Goal: Task Accomplishment & Management: Manage account settings

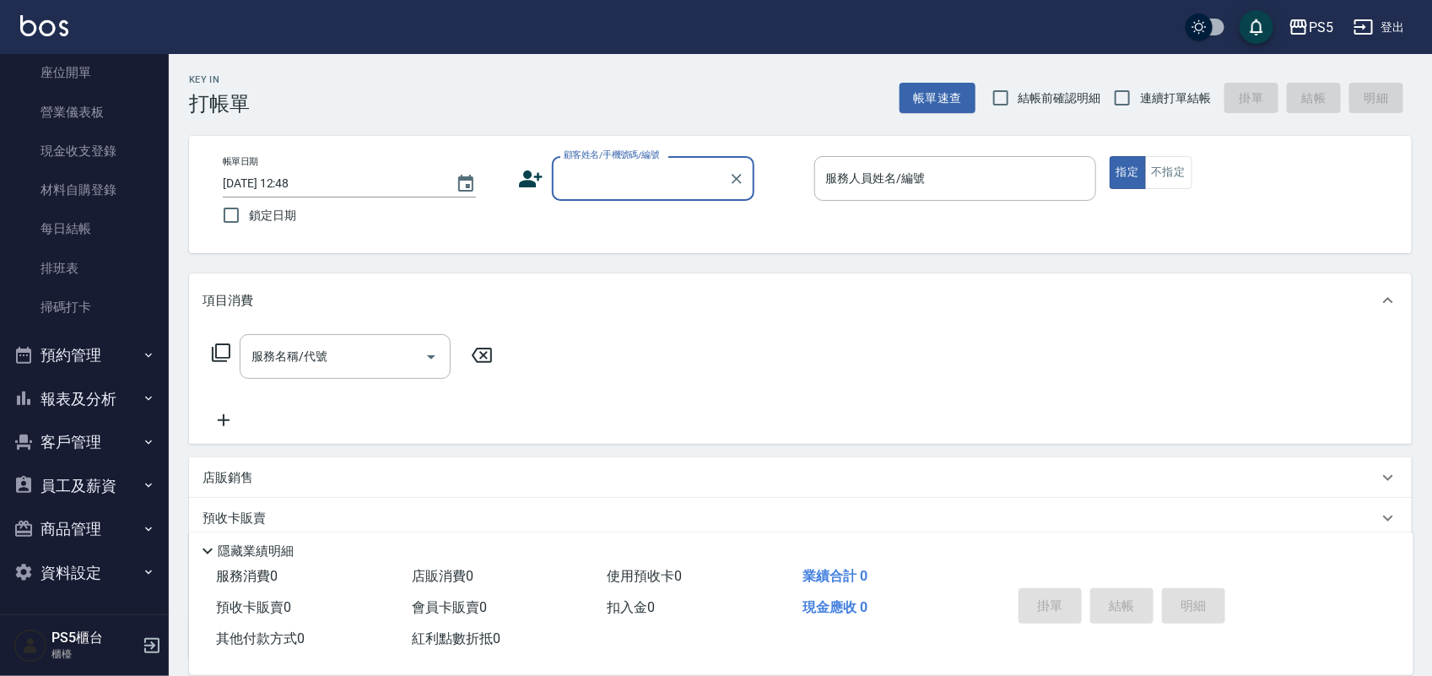
scroll to position [105, 0]
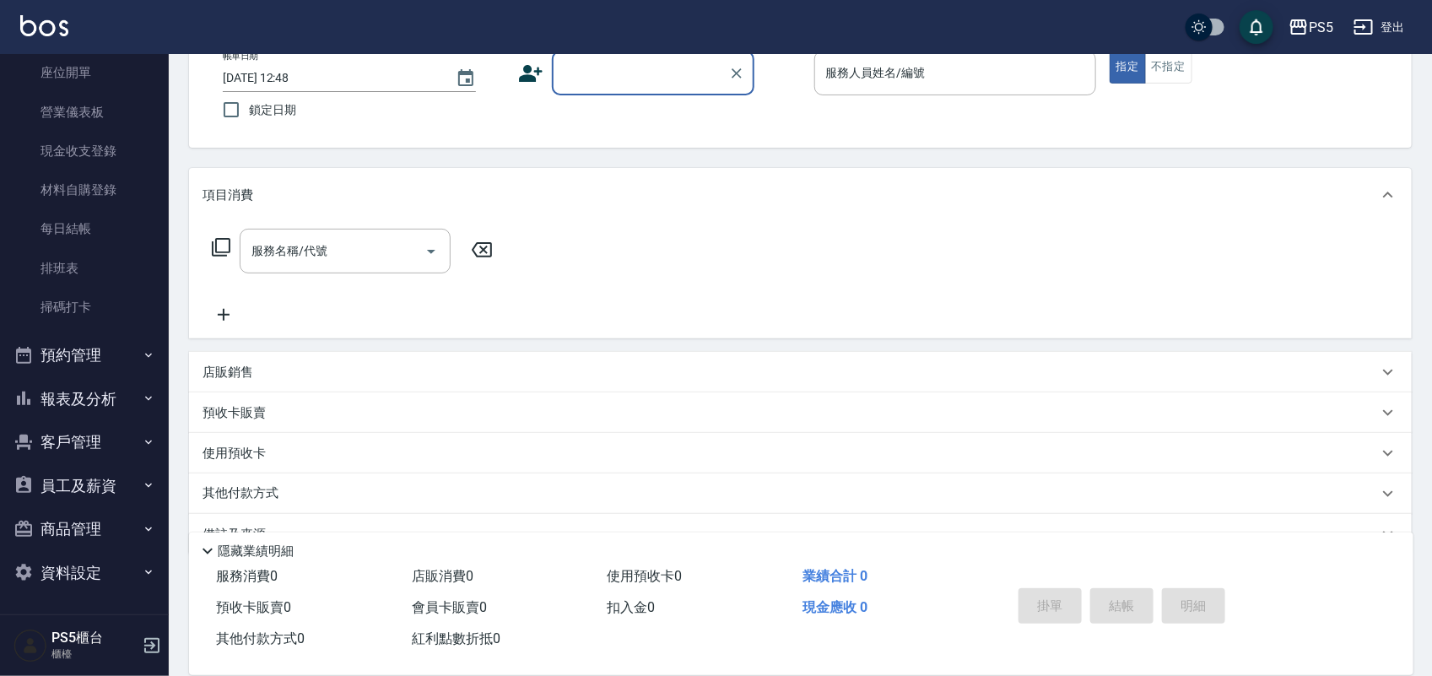
click at [80, 435] on button "客戶管理" at bounding box center [84, 442] width 155 height 44
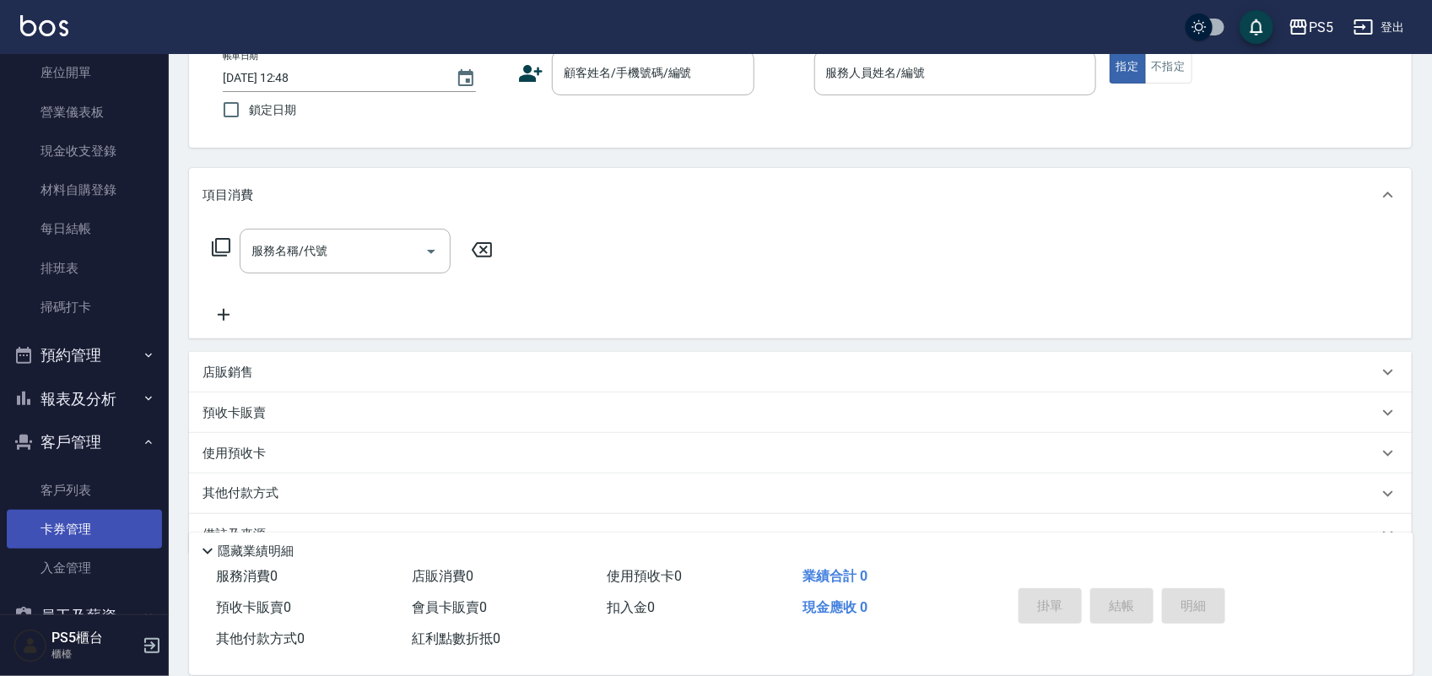
scroll to position [280, 0]
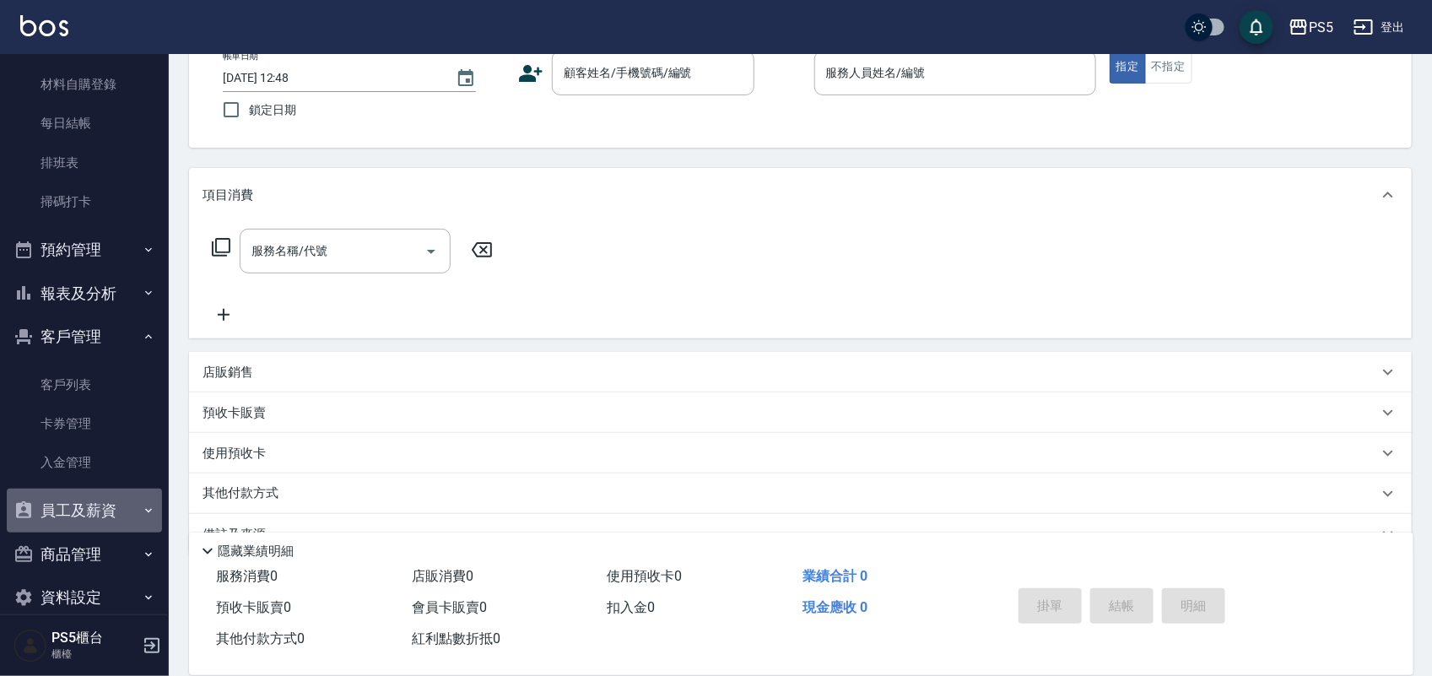
click at [84, 500] on button "員工及薪資" at bounding box center [84, 511] width 155 height 44
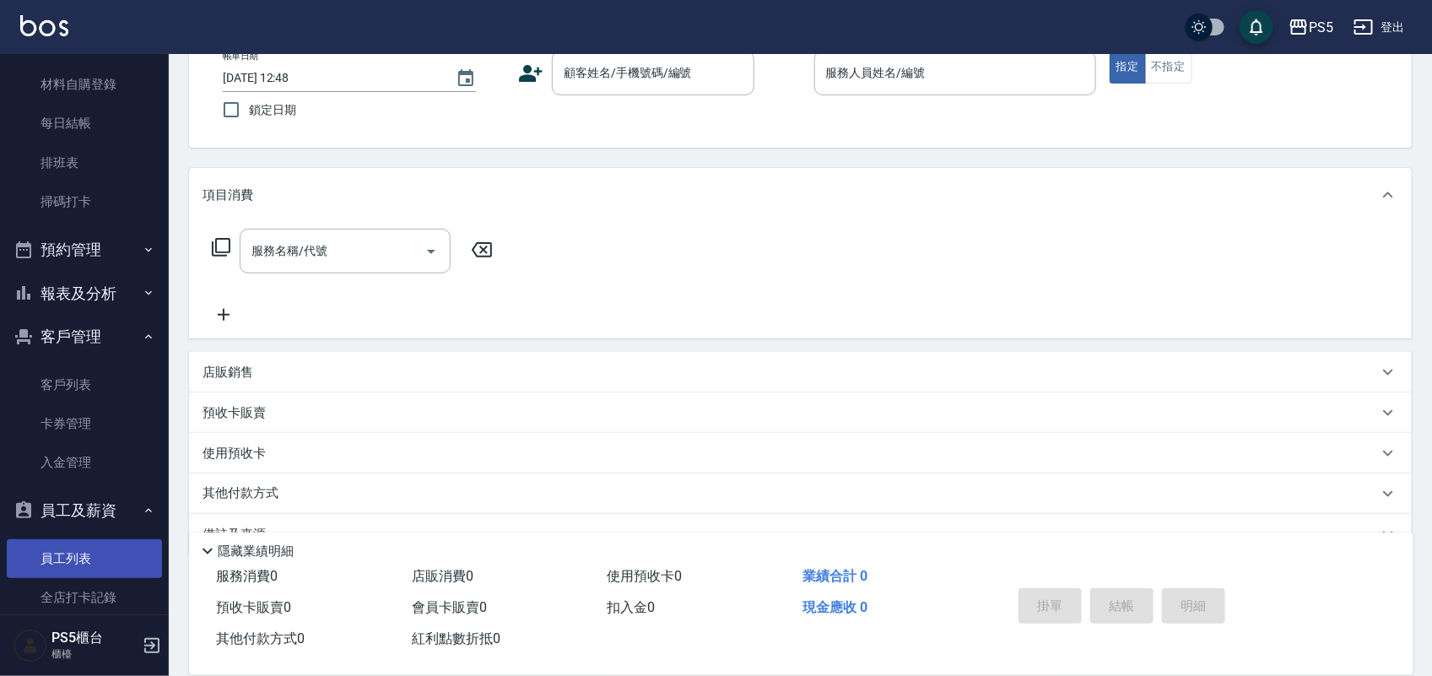
click at [85, 548] on link "員工列表" at bounding box center [84, 558] width 155 height 39
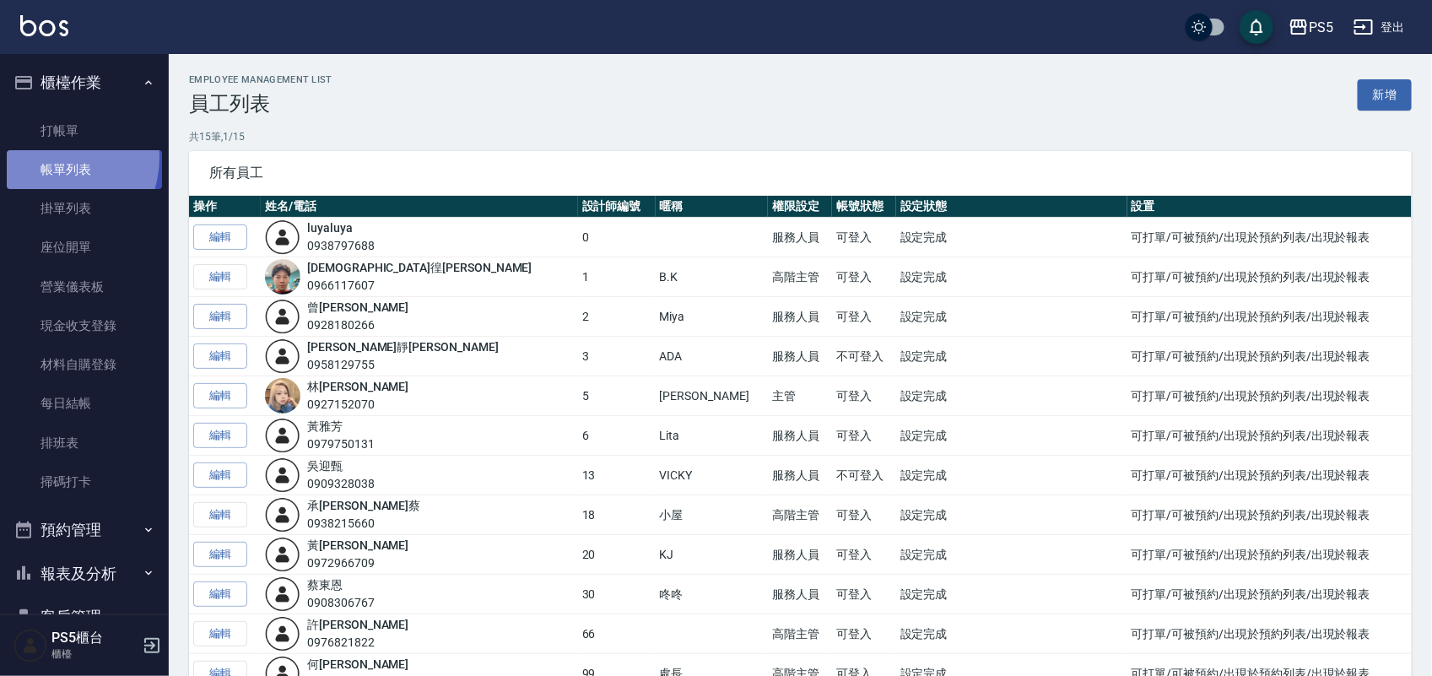
click at [49, 158] on link "帳單列表" at bounding box center [84, 169] width 155 height 39
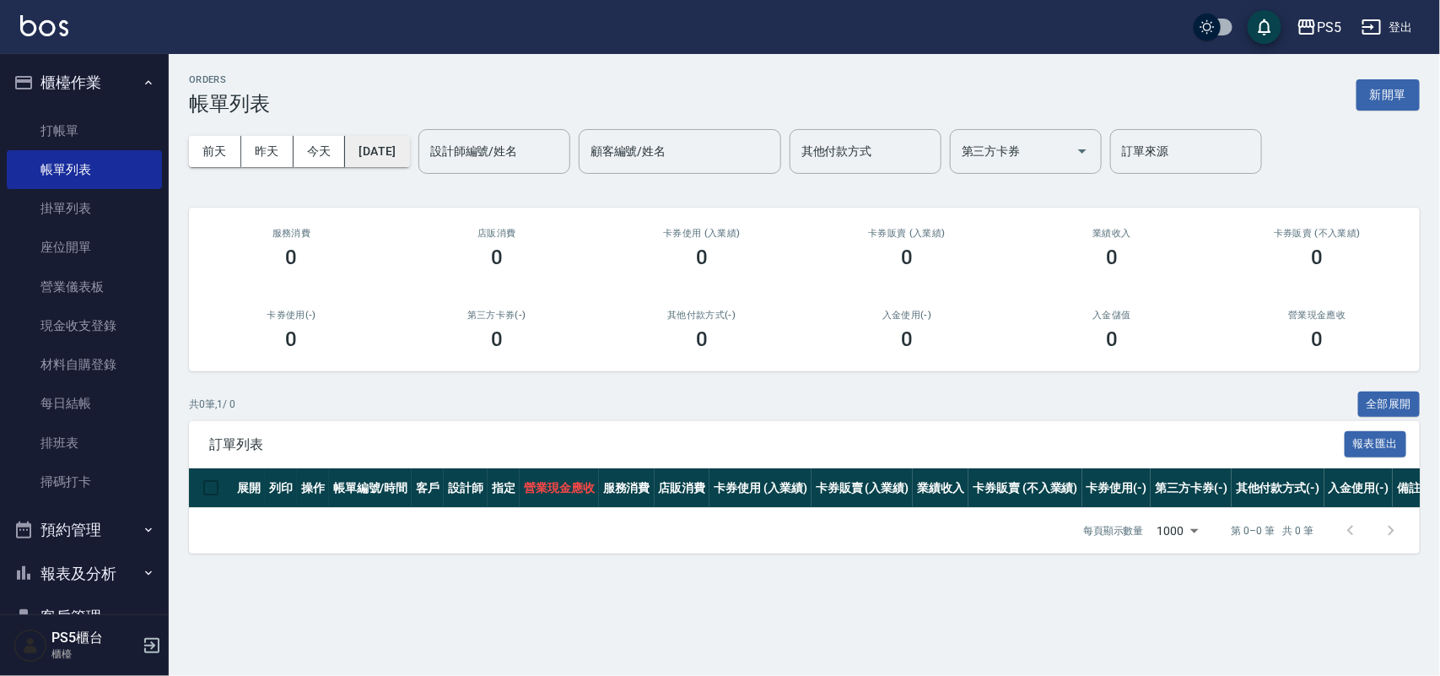
click at [409, 150] on button "[DATE]" at bounding box center [377, 151] width 64 height 31
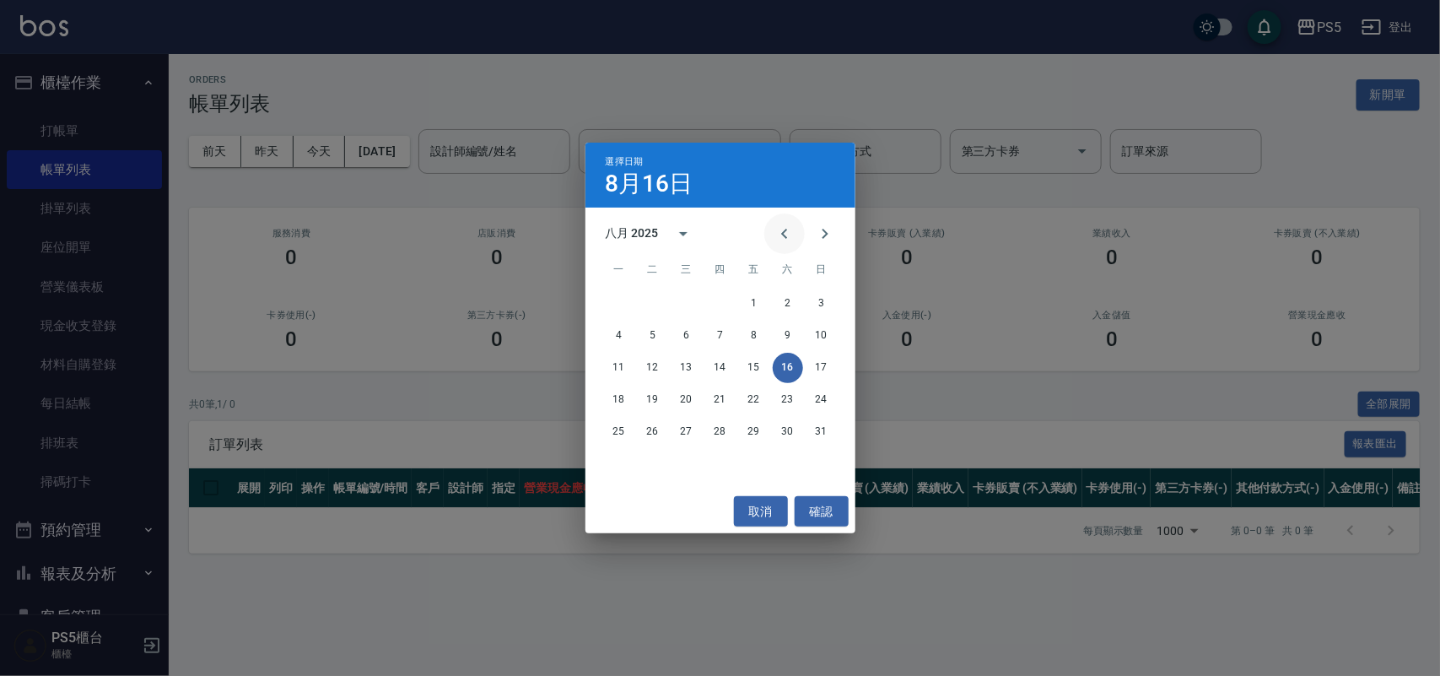
click at [782, 237] on icon "Previous month" at bounding box center [785, 234] width 20 height 20
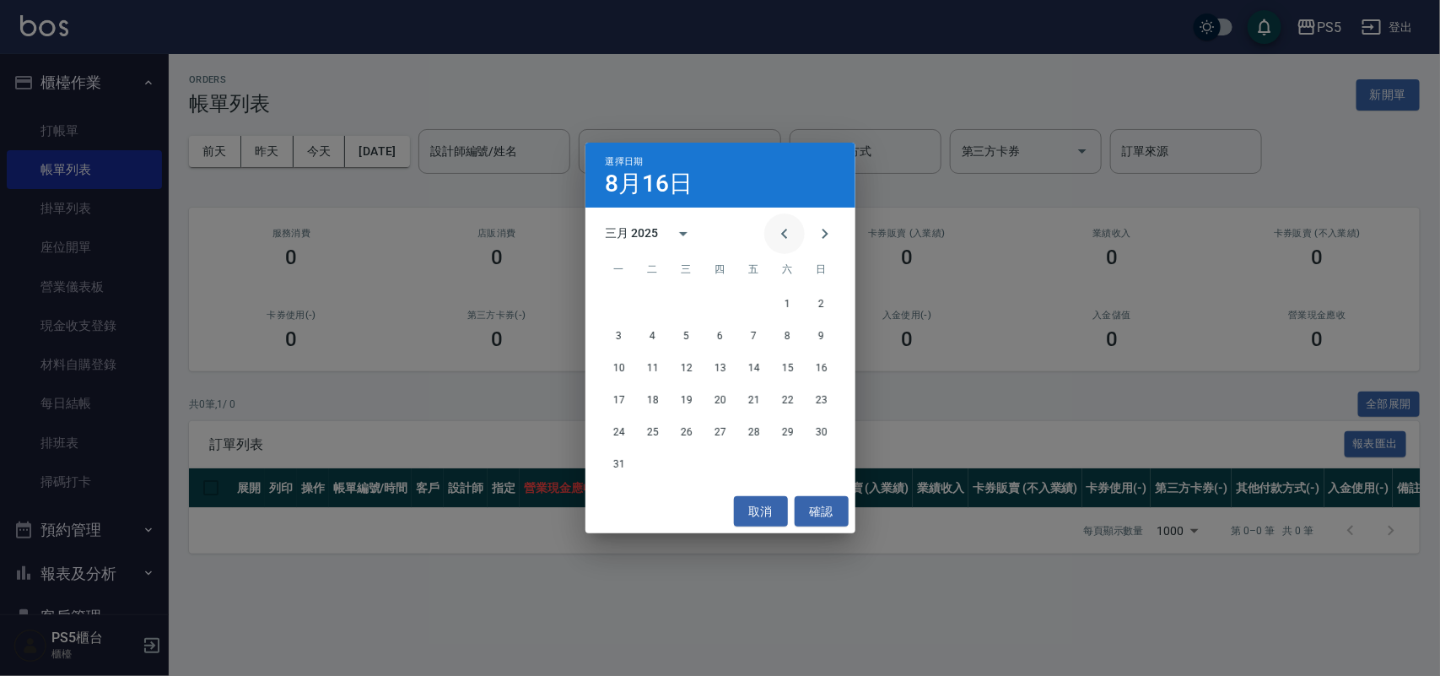
click at [782, 237] on icon "Previous month" at bounding box center [785, 234] width 20 height 20
click at [781, 234] on icon "Previous month" at bounding box center [785, 234] width 20 height 20
click at [656, 339] on button "7" at bounding box center [653, 336] width 30 height 30
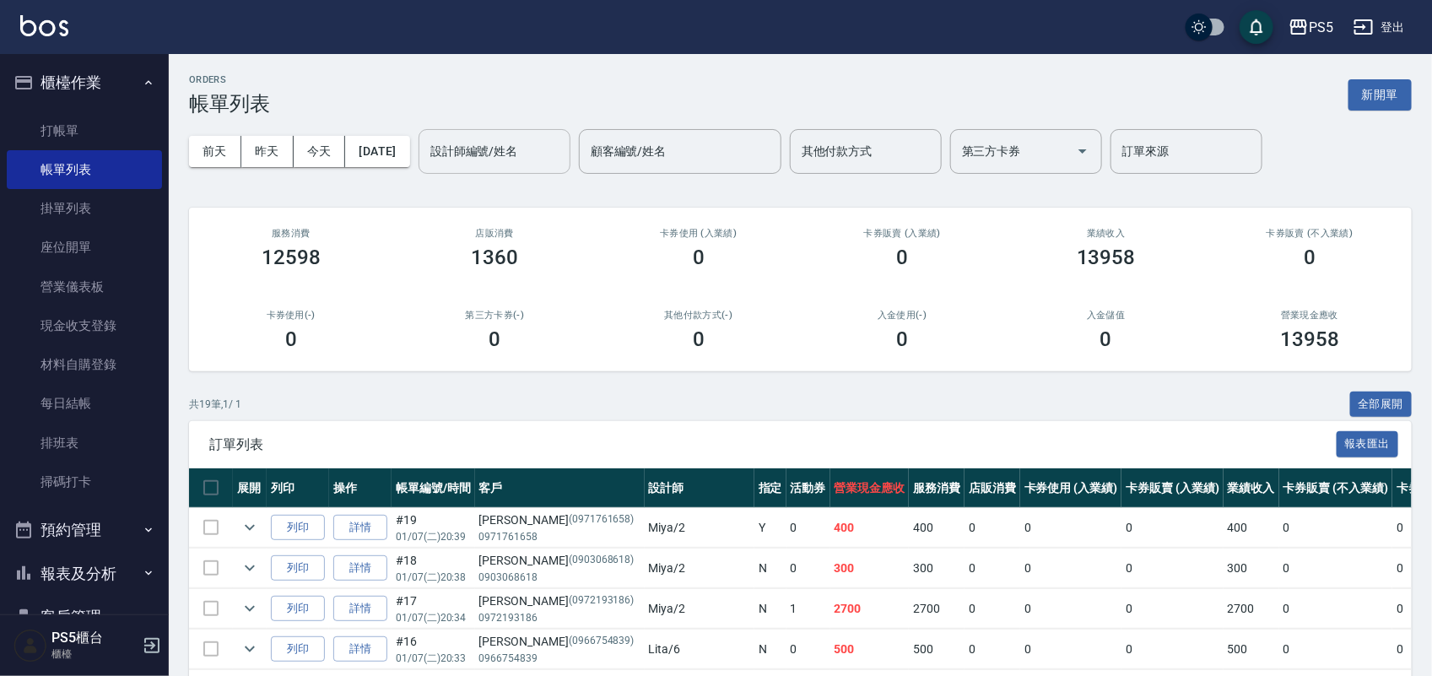
click at [550, 153] on input "設計師編號/姓名" at bounding box center [494, 152] width 137 height 30
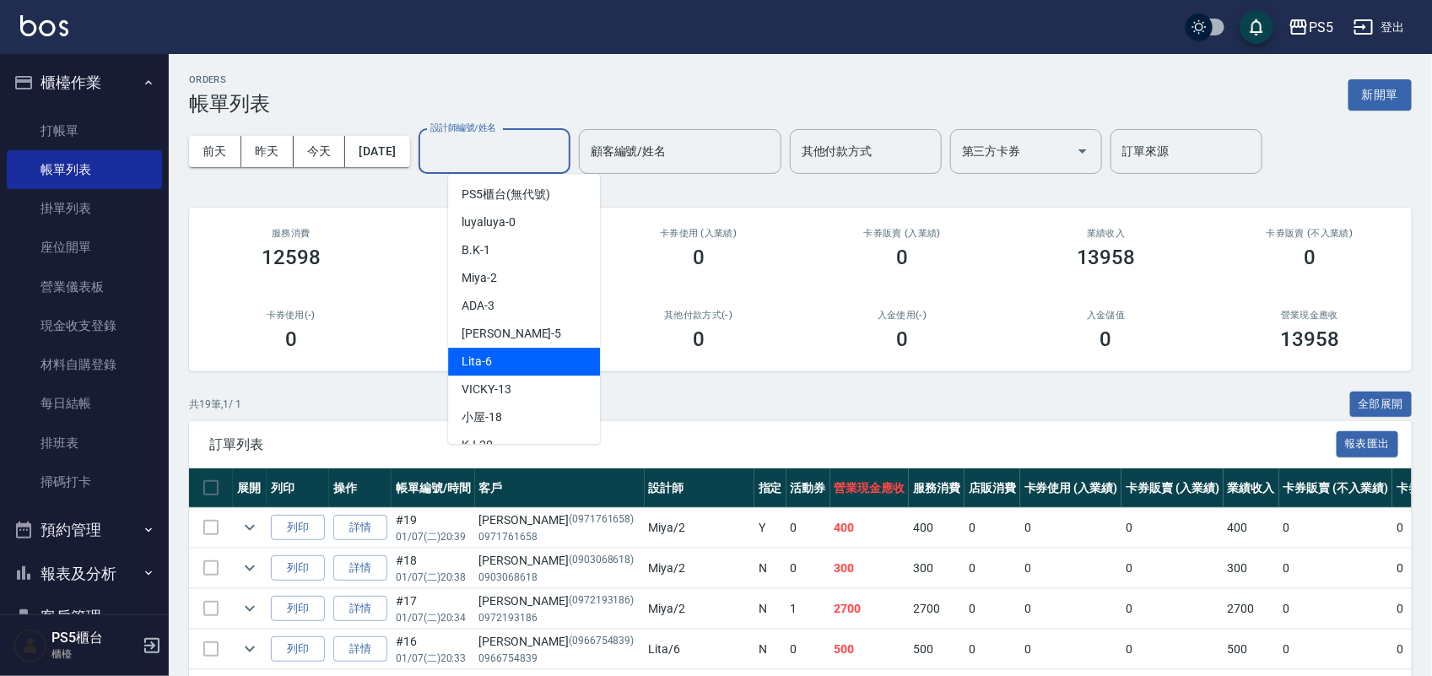
click at [541, 355] on div "Lita -6" at bounding box center [524, 362] width 152 height 28
type input "Lita-6"
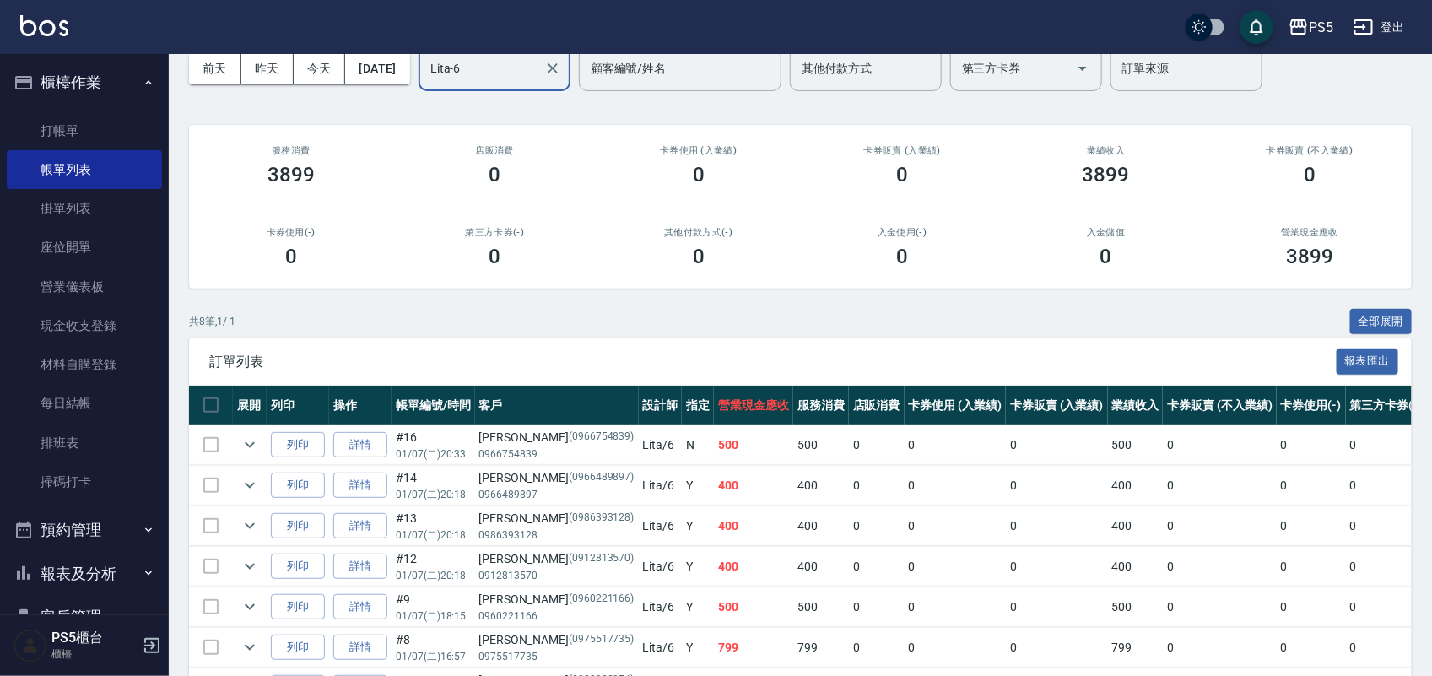
scroll to position [240, 0]
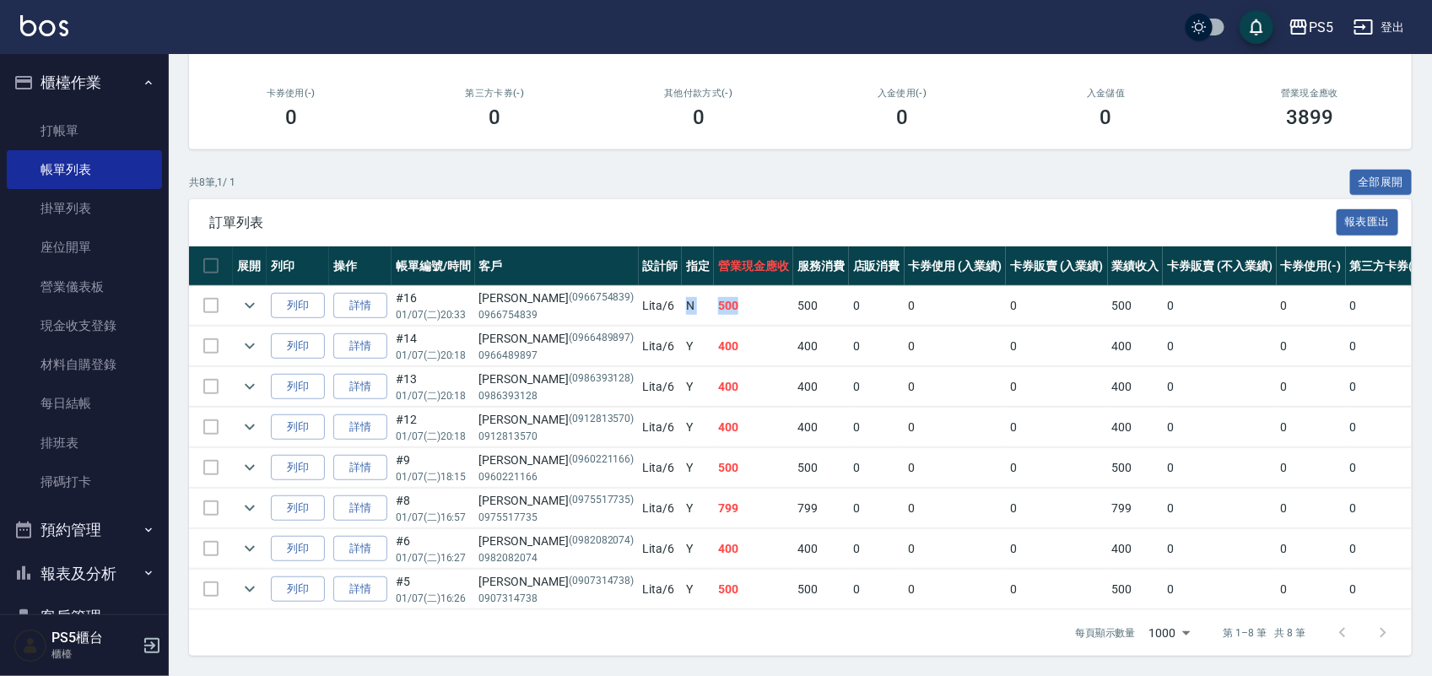
drag, startPoint x: 624, startPoint y: 281, endPoint x: 713, endPoint y: 287, distance: 88.8
click at [713, 287] on tr "列印 詳情 #16 01/07 (二) 20:33 [PERSON_NAME](0966754839) 0966754839 Lita /6 N 500 50…" at bounding box center [932, 306] width 1486 height 40
click at [256, 336] on icon "expand row" at bounding box center [250, 346] width 20 height 20
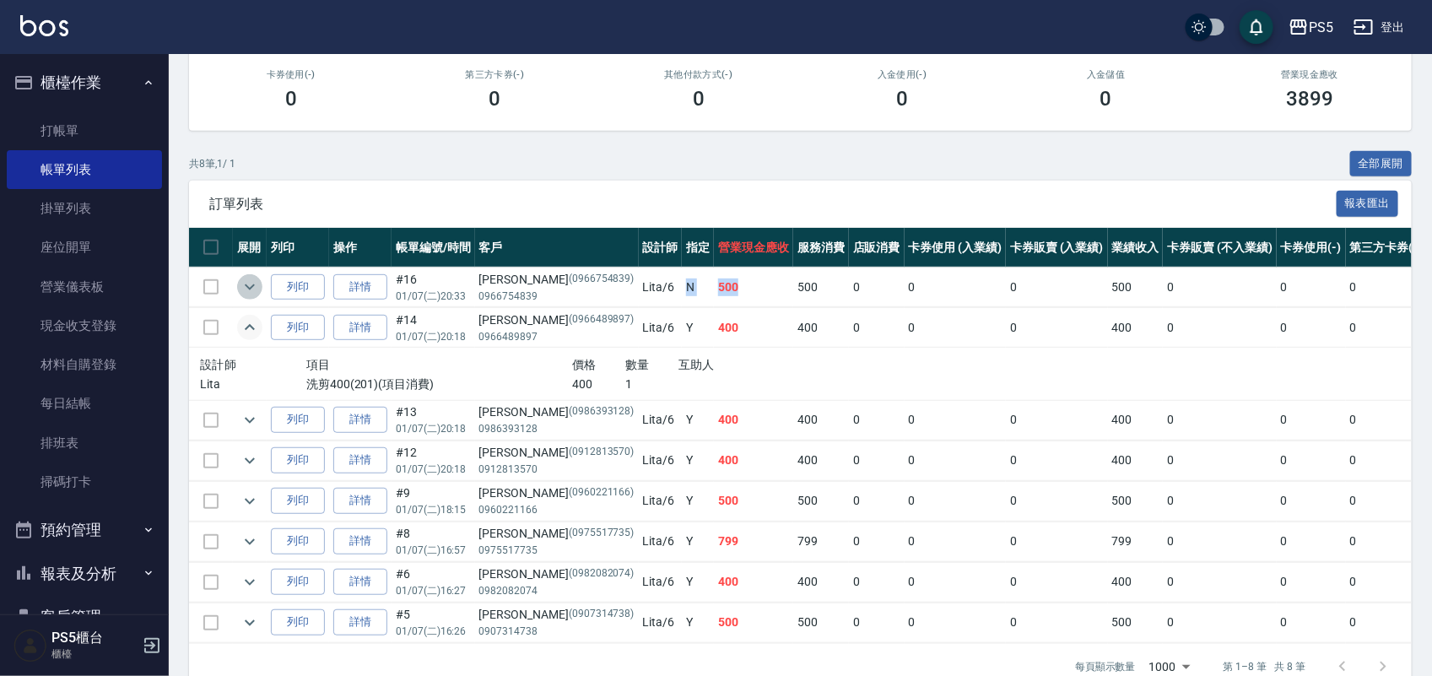
click at [251, 294] on icon "expand row" at bounding box center [250, 287] width 20 height 20
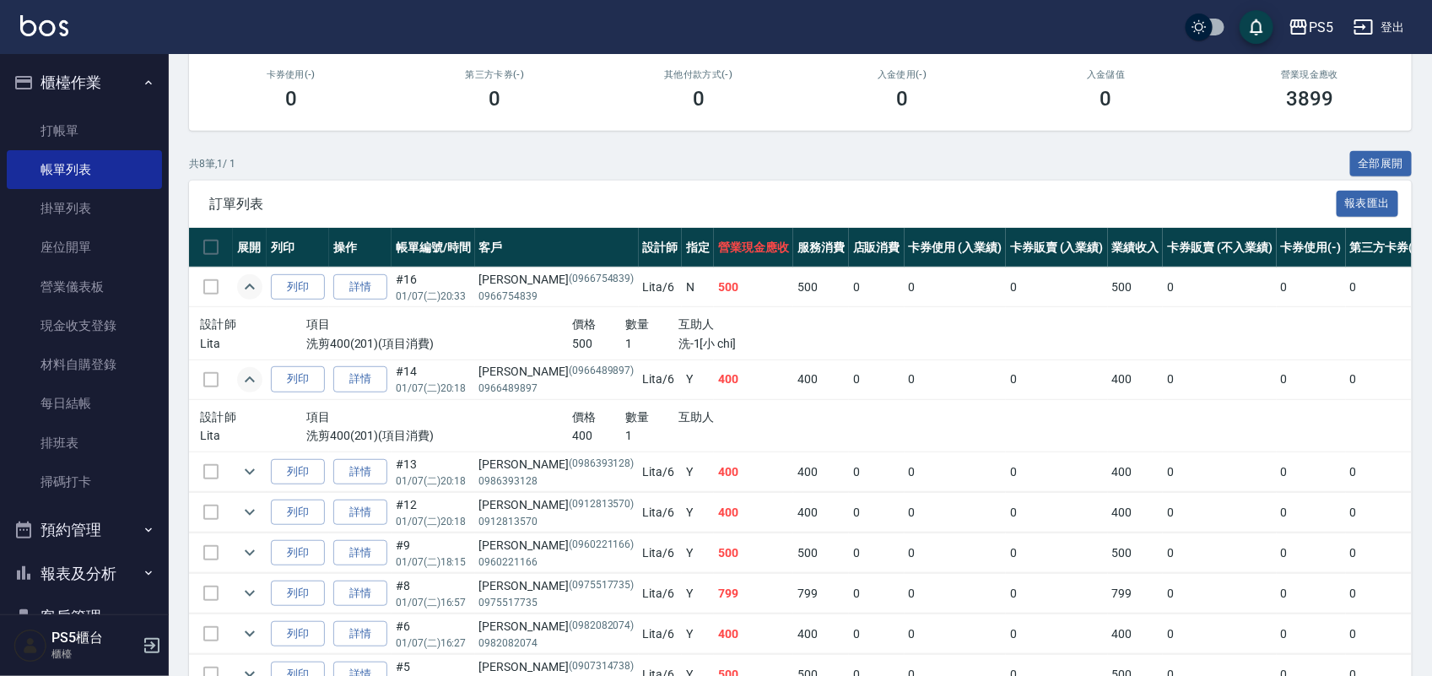
click at [500, 365] on div "[PERSON_NAME](0966489897)" at bounding box center [556, 372] width 155 height 18
copy div "[PERSON_NAME]"
click at [498, 279] on div "[PERSON_NAME](0966754839)" at bounding box center [556, 280] width 155 height 18
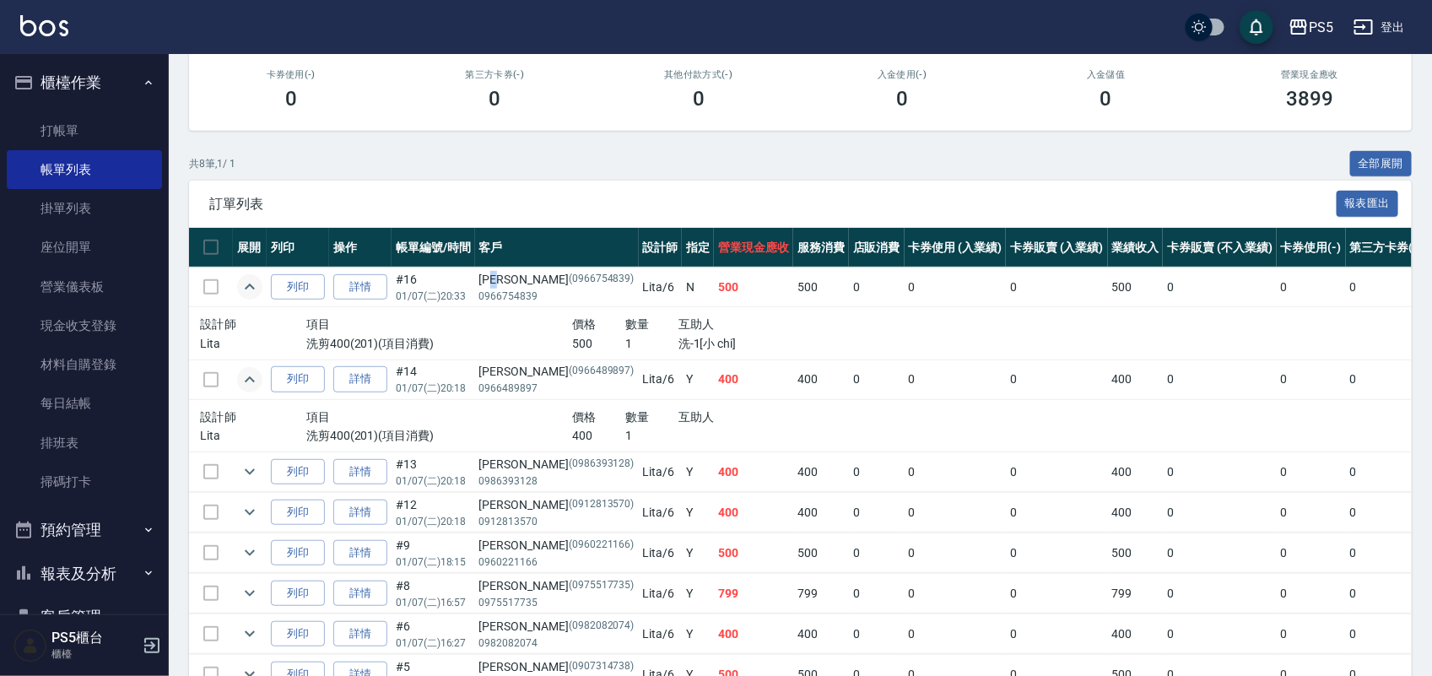
click at [498, 279] on div "[PERSON_NAME](0966754839)" at bounding box center [556, 280] width 155 height 18
copy div "[PERSON_NAME]"
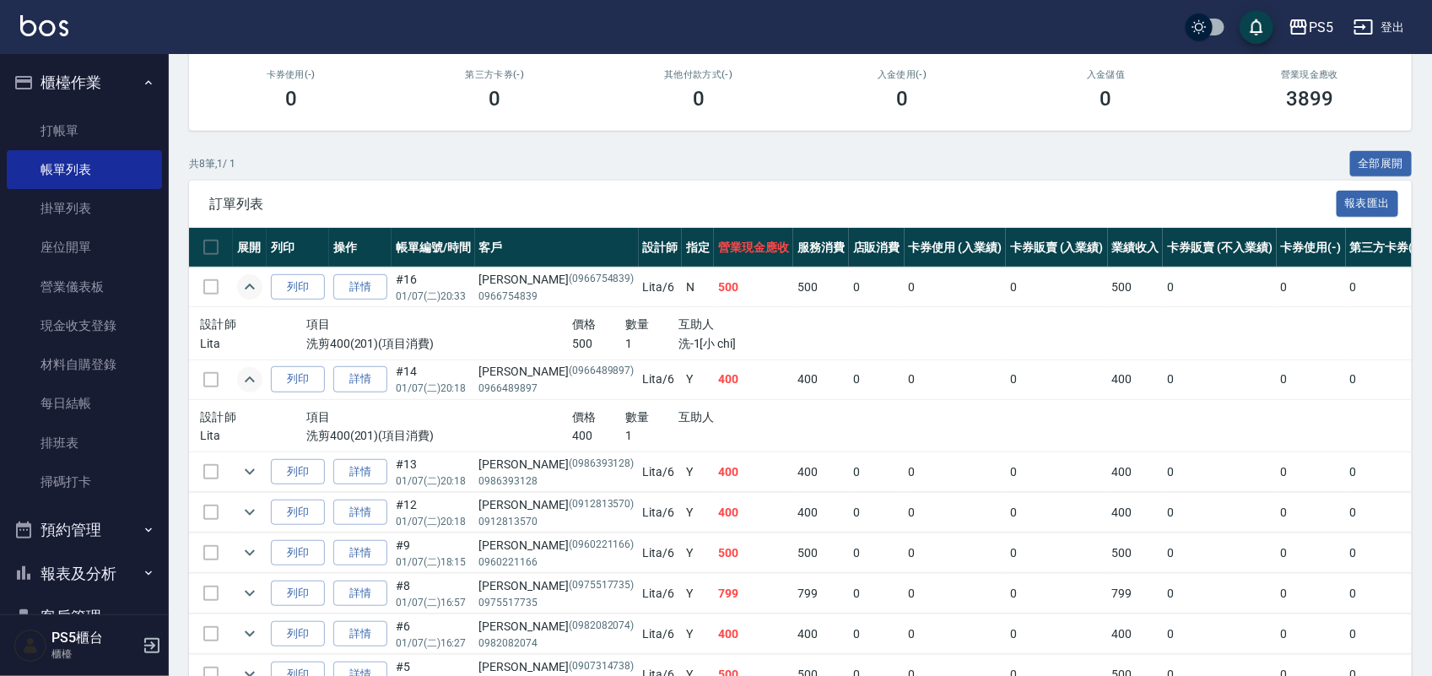
click at [502, 368] on div "[PERSON_NAME](0966489897)" at bounding box center [556, 372] width 155 height 18
copy div "[PERSON_NAME]"
click at [63, 441] on link "排班表" at bounding box center [84, 443] width 155 height 39
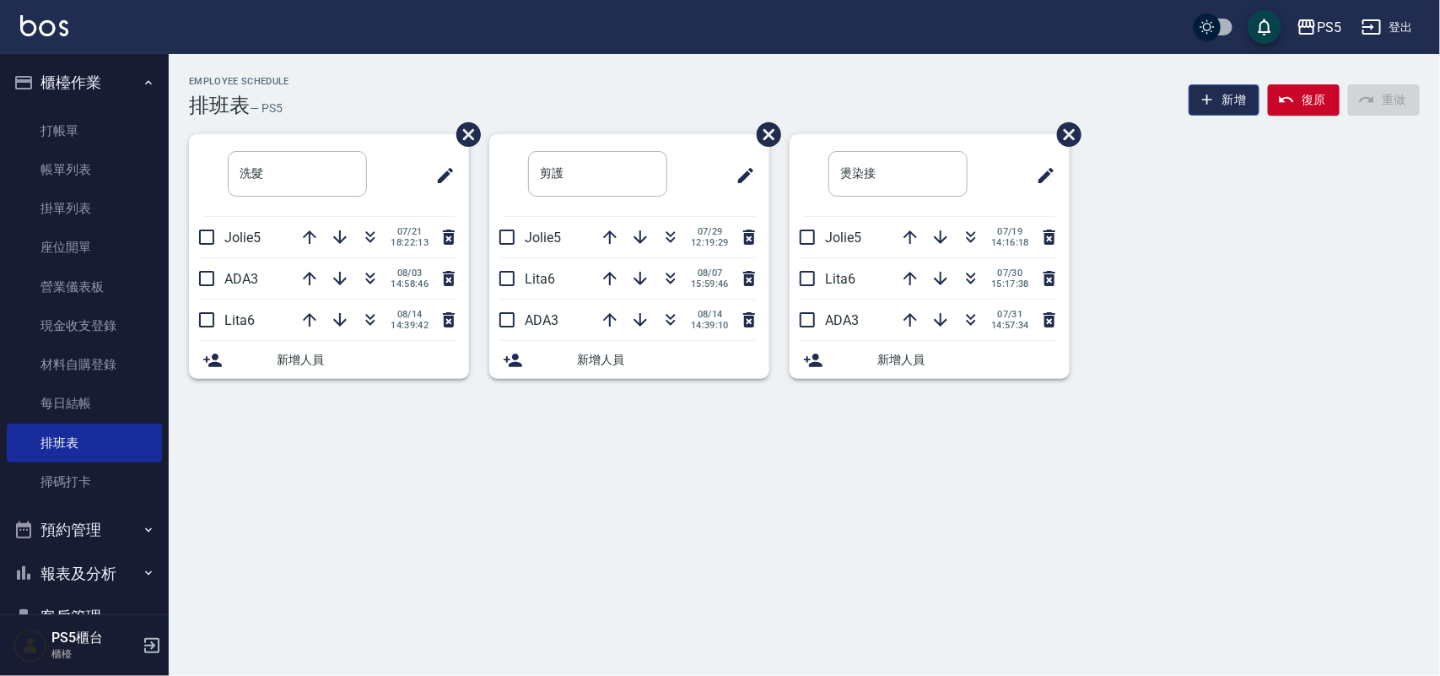
click at [1242, 110] on button "新增" at bounding box center [1225, 99] width 72 height 31
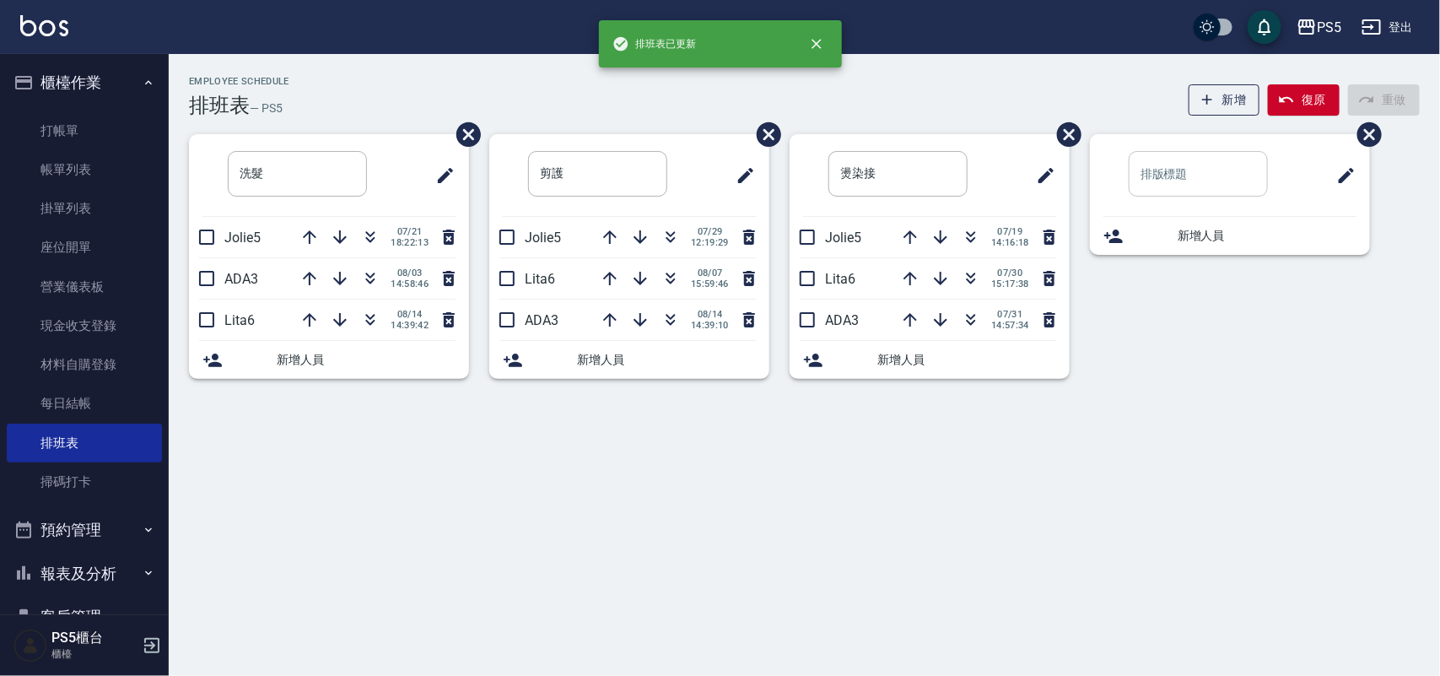
click at [1203, 179] on input "text" at bounding box center [1198, 174] width 139 height 46
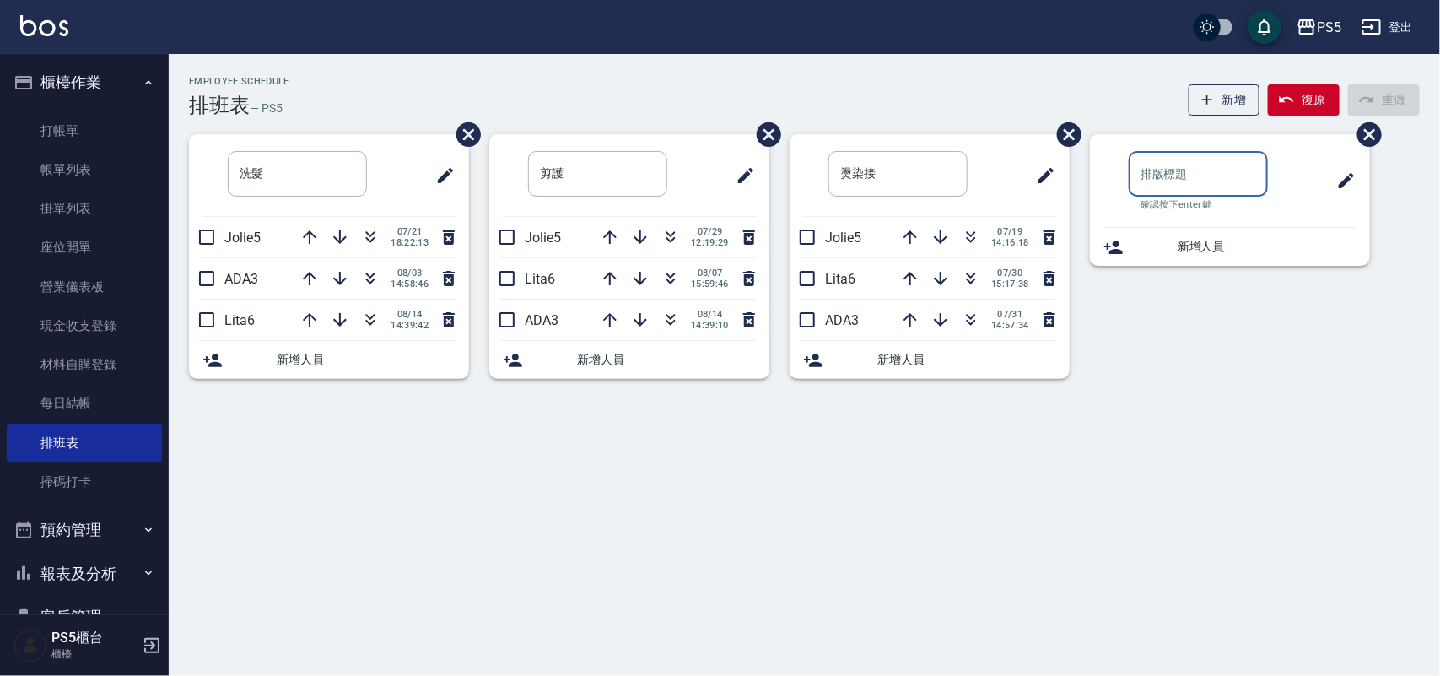
type input "7"
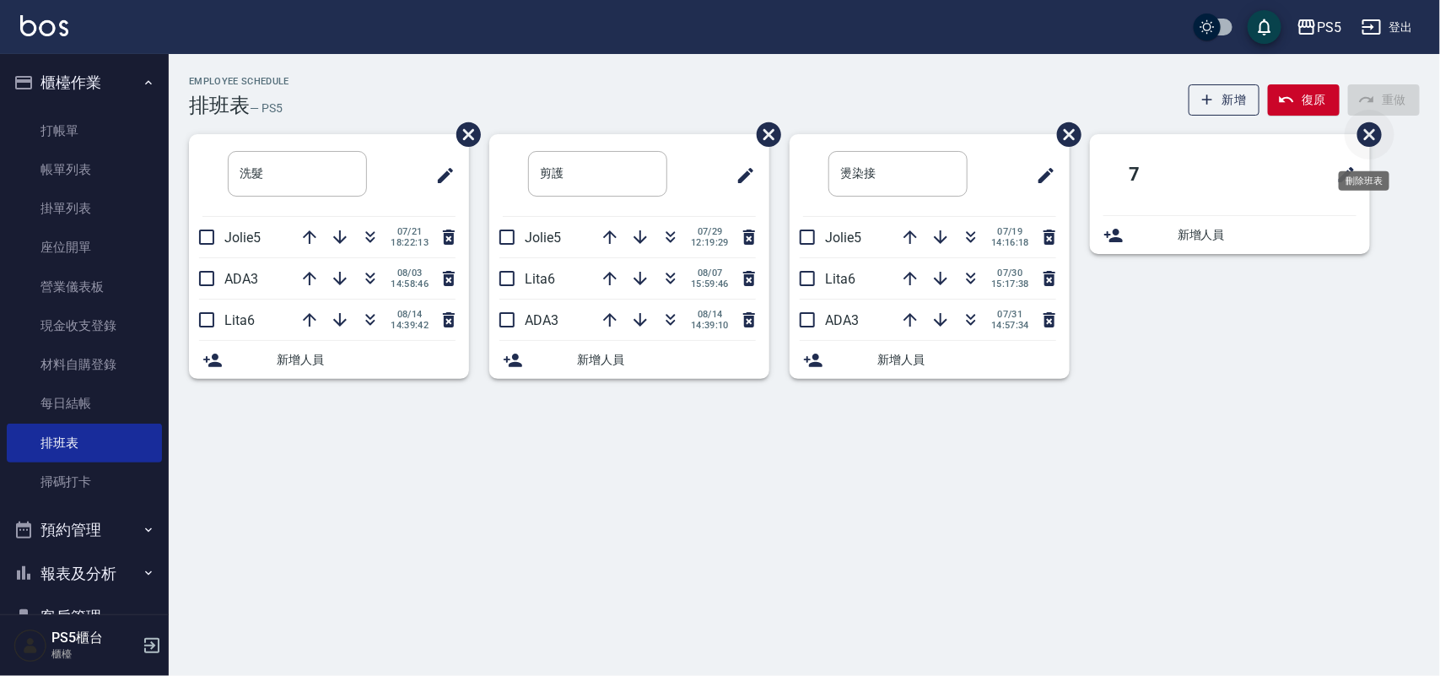
click at [1371, 131] on icon "刪除班表" at bounding box center [1370, 134] width 24 height 24
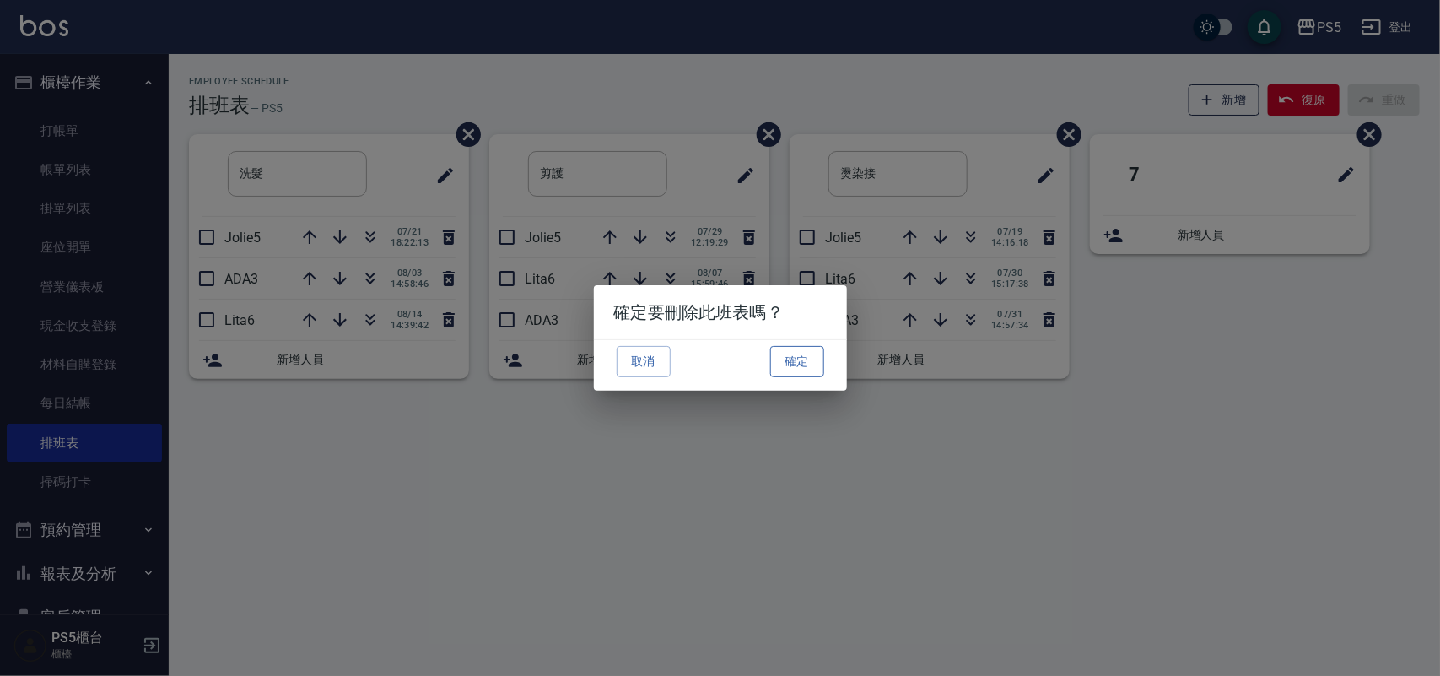
click at [797, 359] on button "確定" at bounding box center [797, 361] width 54 height 31
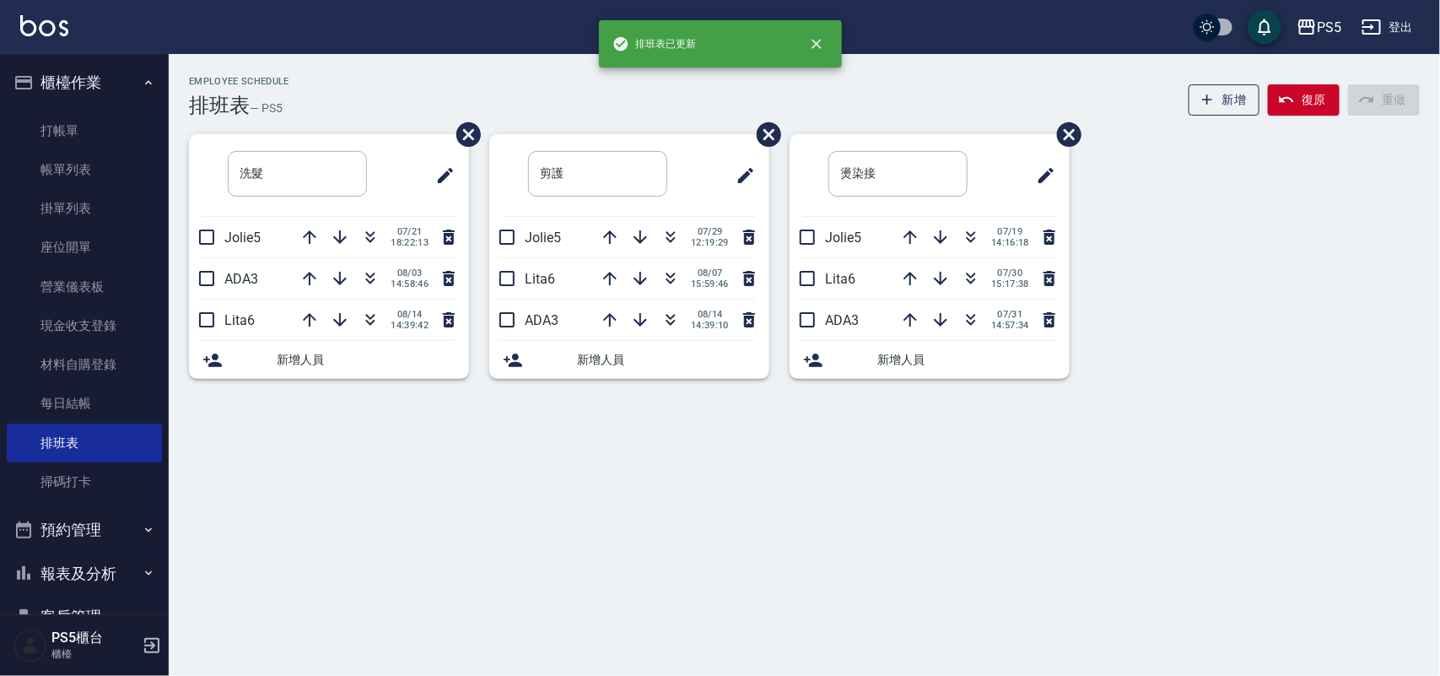
click at [306, 359] on span "新增人員" at bounding box center [366, 360] width 179 height 18
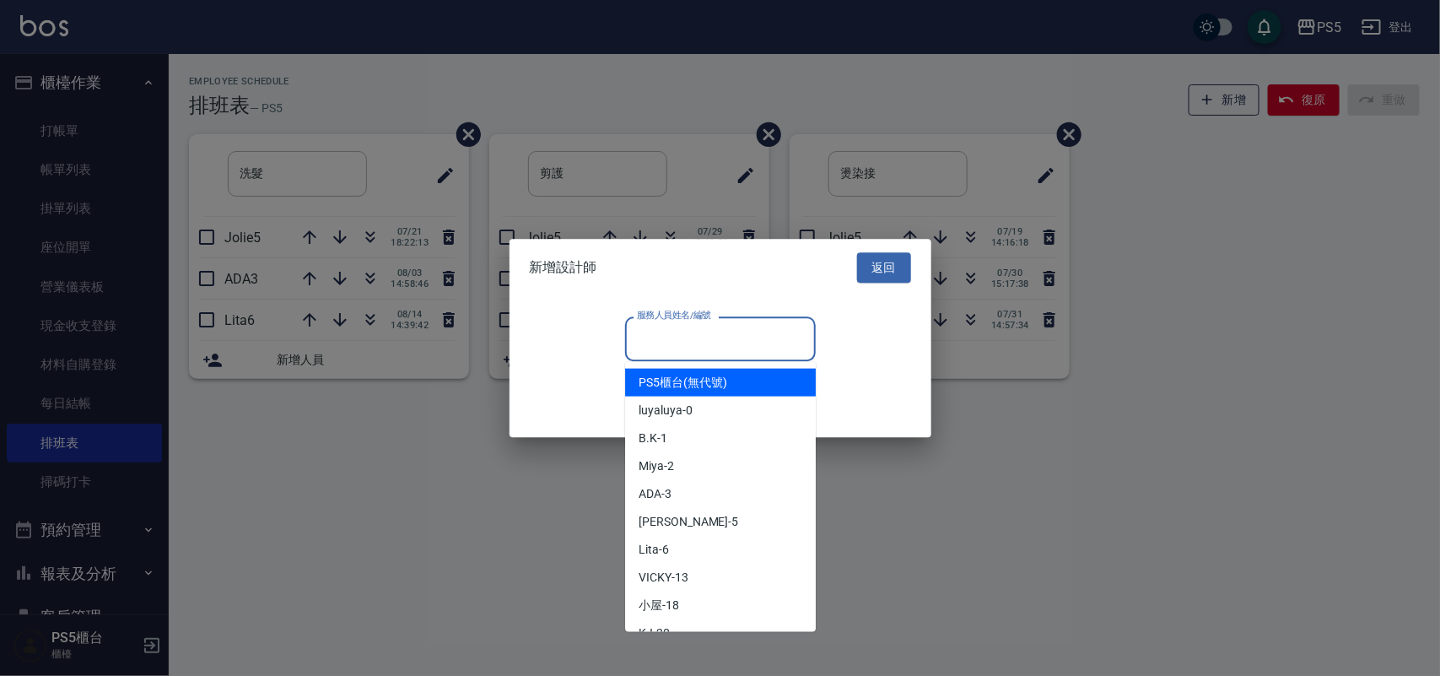
click at [686, 339] on input "服務人員姓名/編號" at bounding box center [721, 339] width 176 height 30
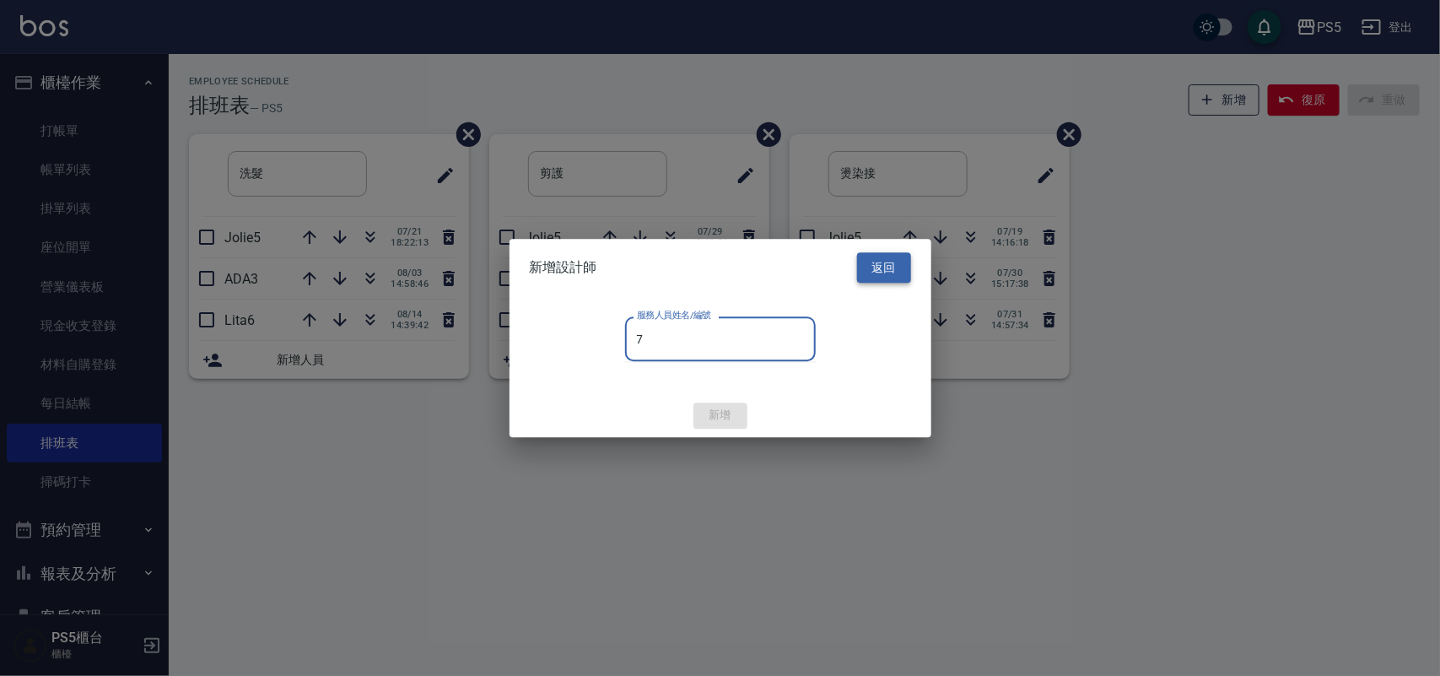
type input "7"
click at [892, 276] on button "返回" at bounding box center [884, 267] width 54 height 31
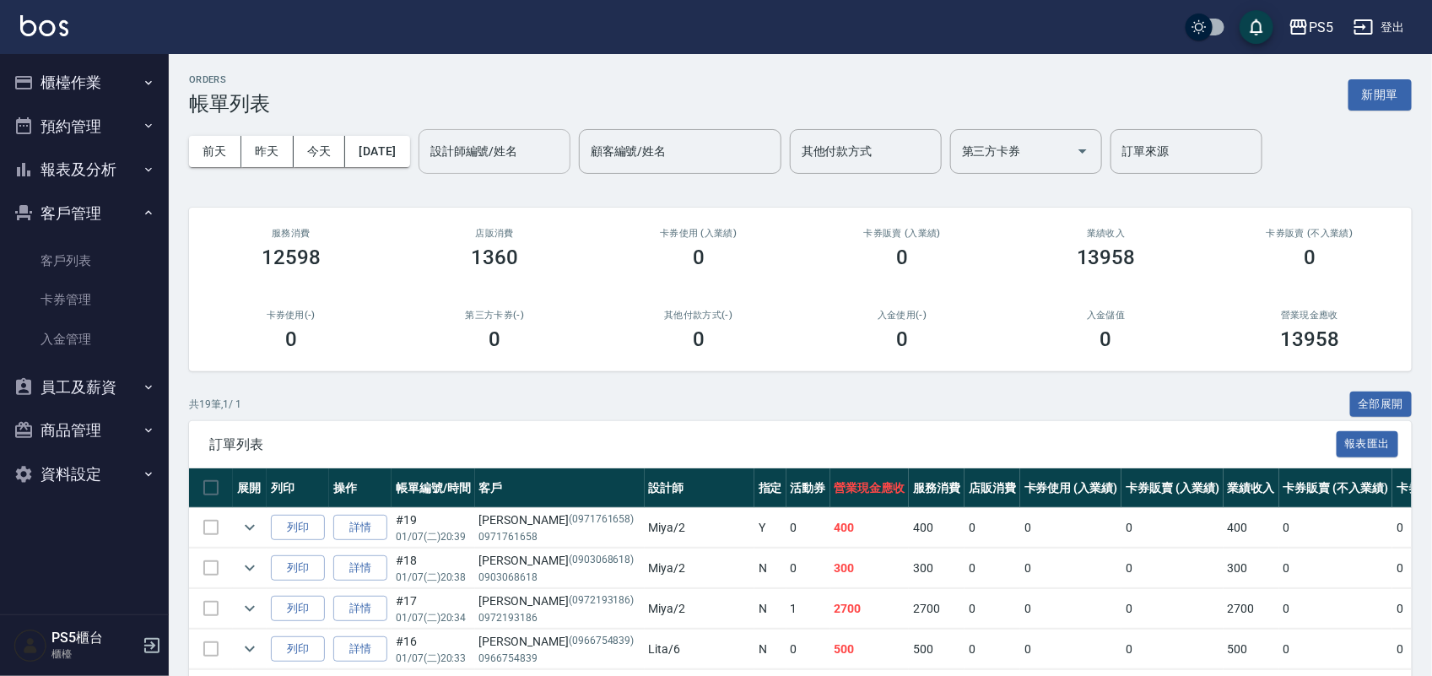
click at [520, 171] on div "設計師編號/姓名" at bounding box center [495, 151] width 152 height 45
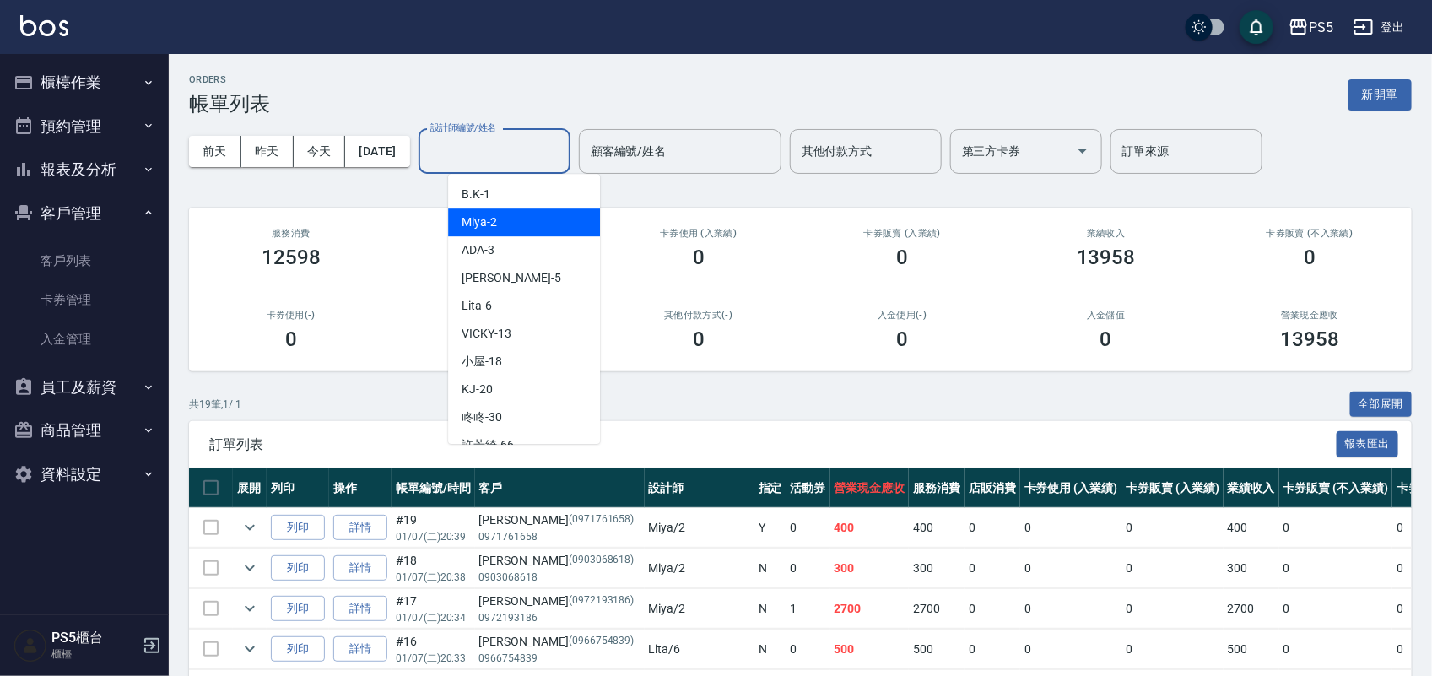
scroll to position [105, 0]
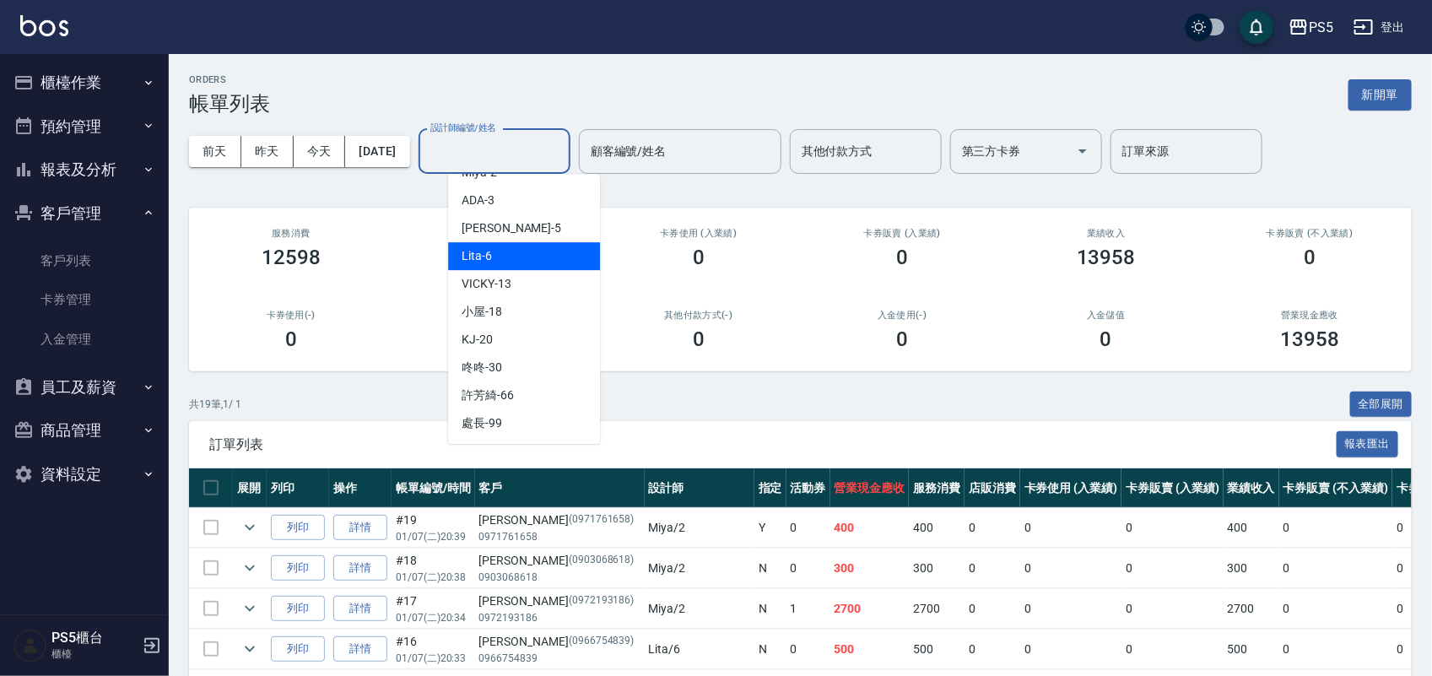
click at [512, 260] on div "Lita -6" at bounding box center [524, 256] width 152 height 28
type input "Lita-6"
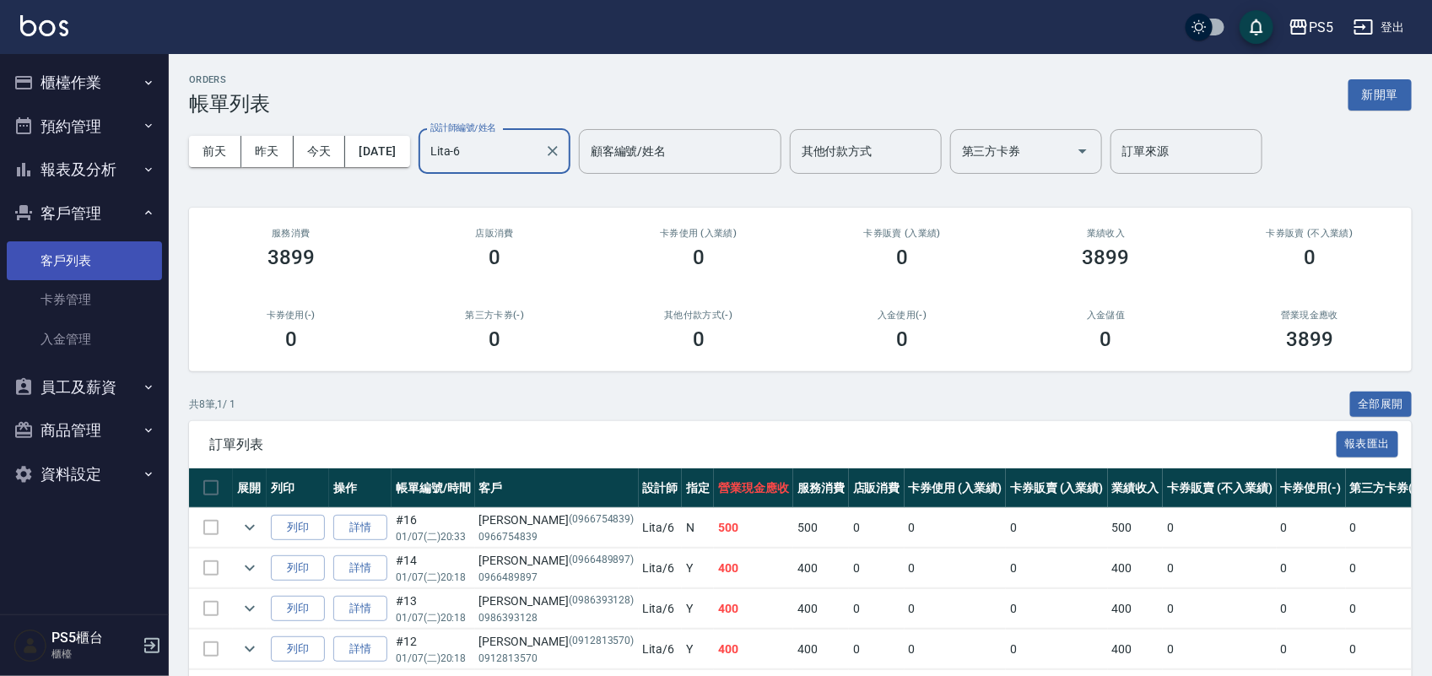
click at [89, 251] on link "客戶列表" at bounding box center [84, 260] width 155 height 39
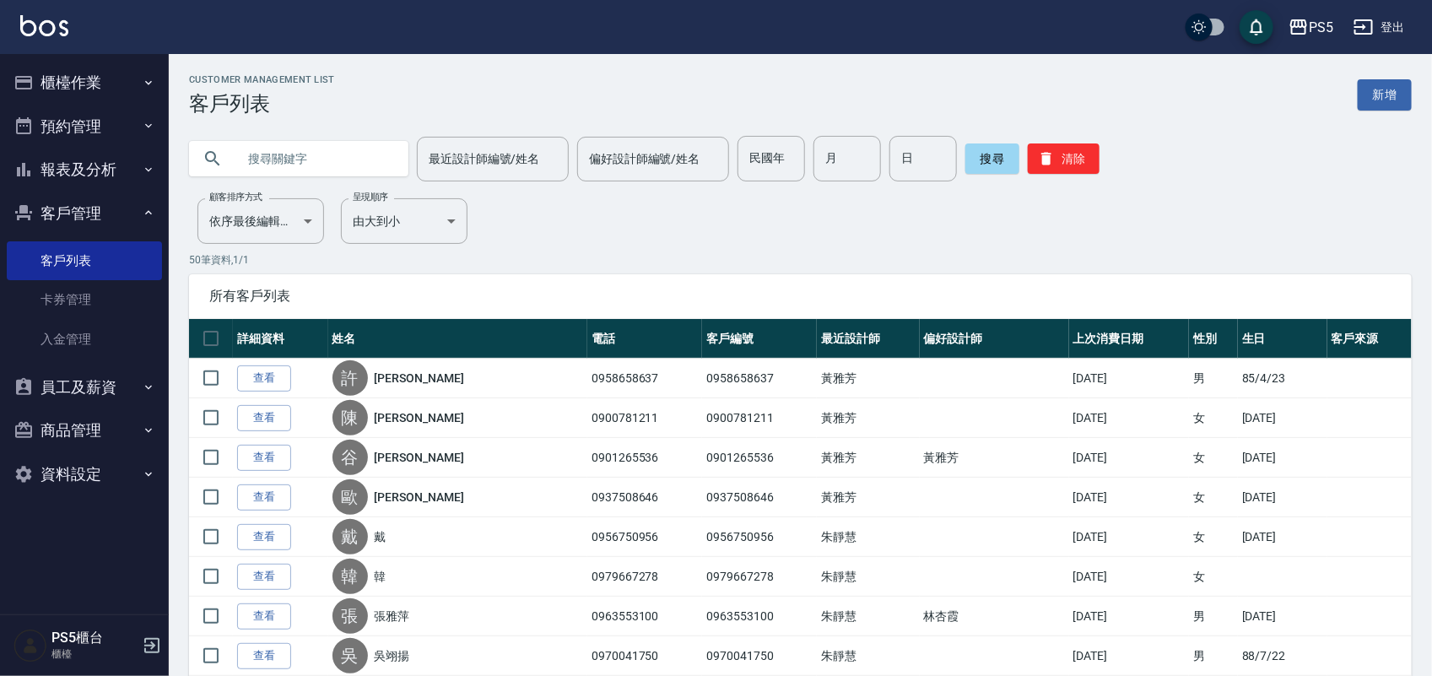
click at [371, 165] on input "text" at bounding box center [315, 159] width 159 height 46
paste input "[PERSON_NAME]"
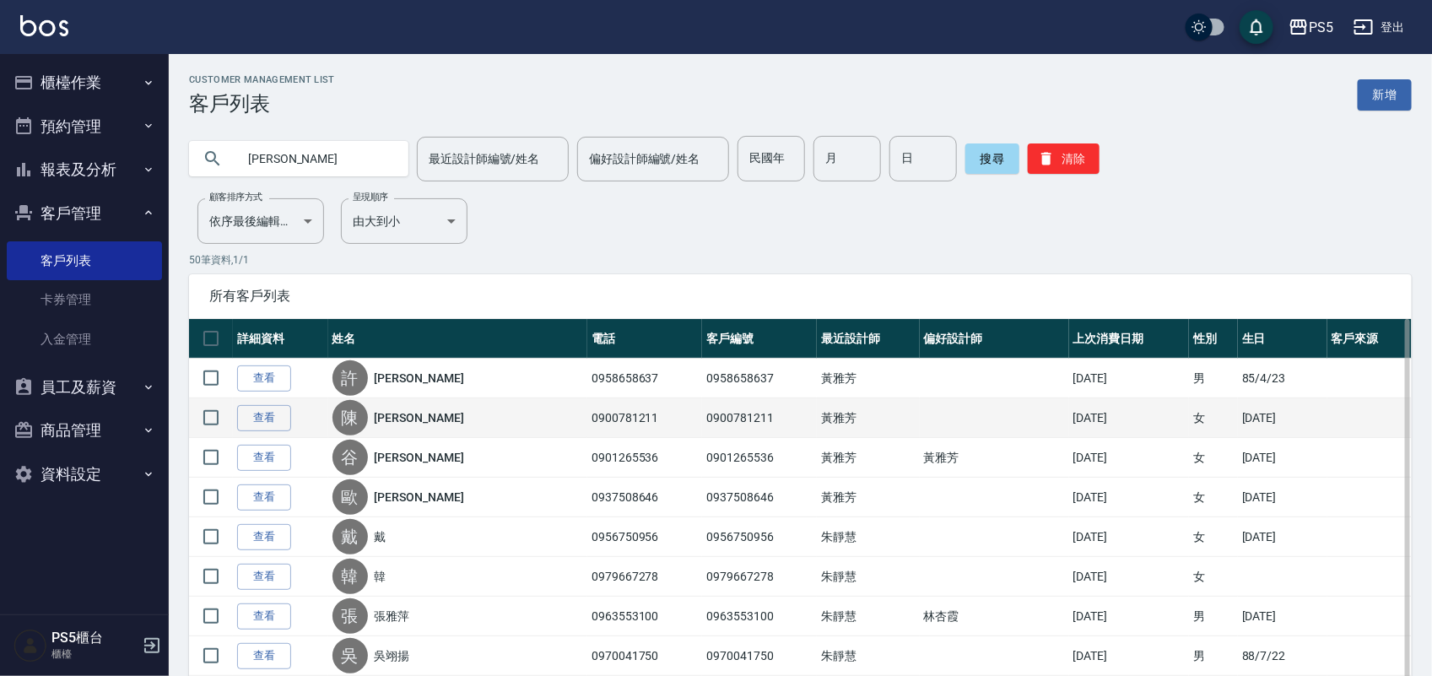
type input "[PERSON_NAME]"
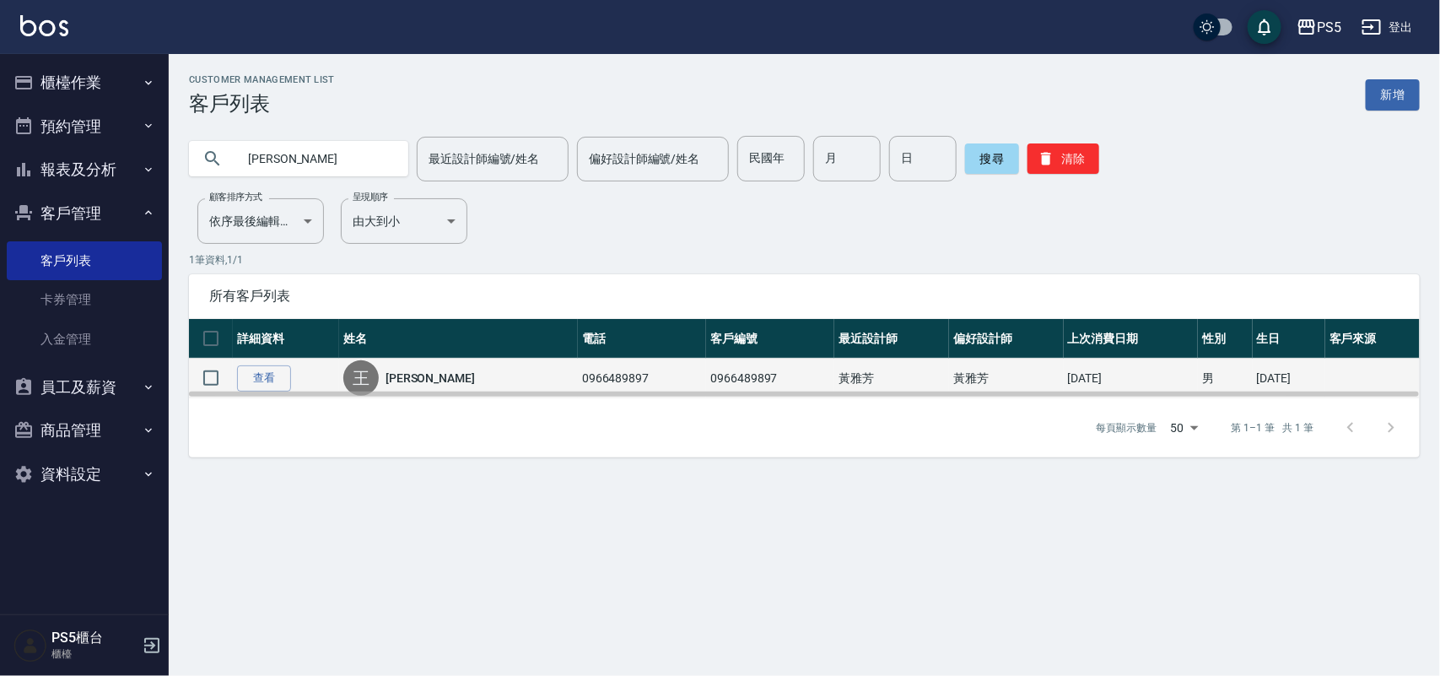
click at [410, 374] on link "[PERSON_NAME]" at bounding box center [430, 378] width 89 height 17
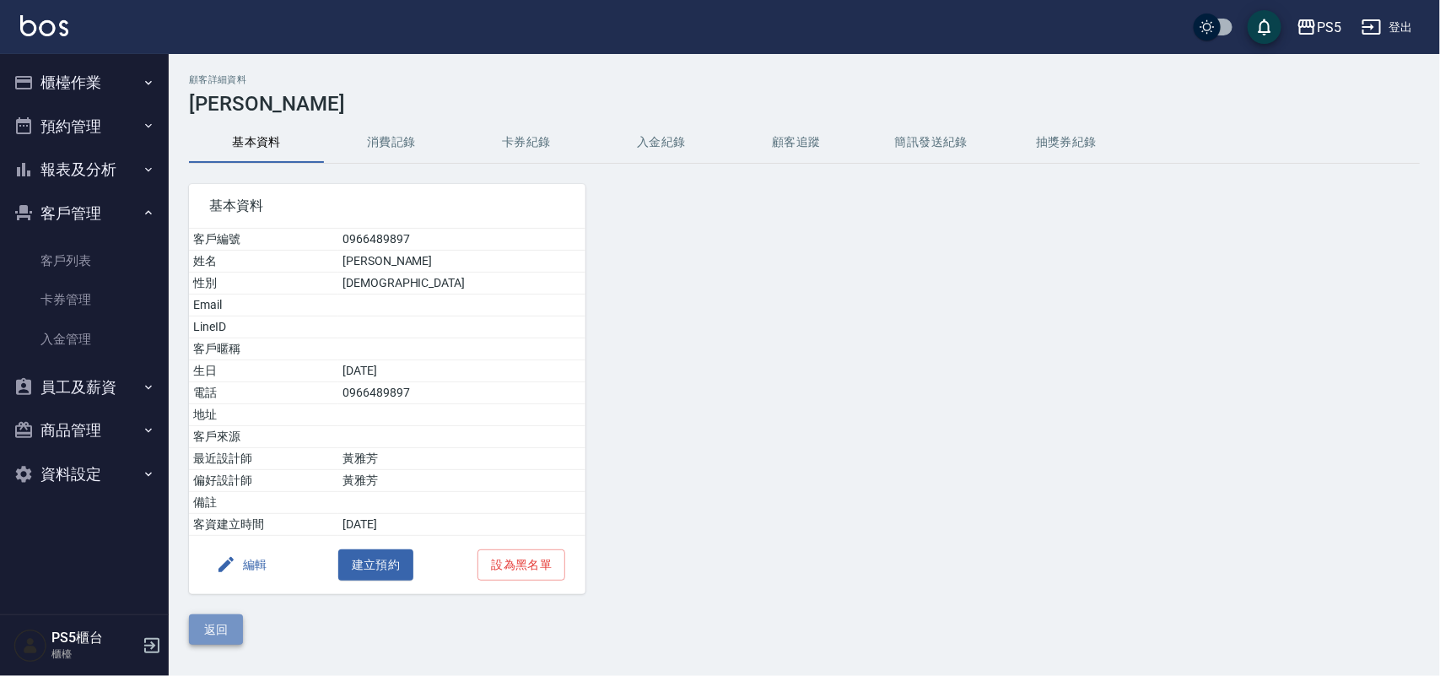
click at [200, 629] on button "返回" at bounding box center [216, 629] width 54 height 31
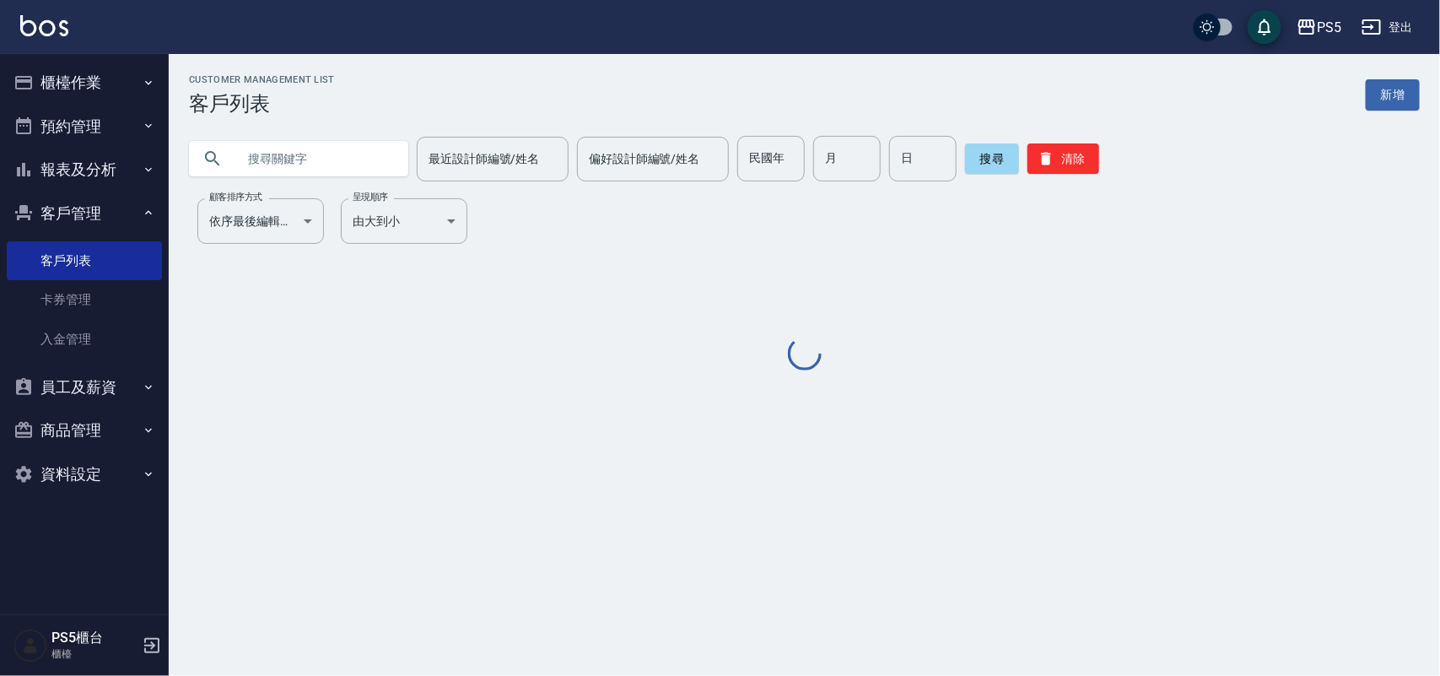
click at [308, 154] on input "text" at bounding box center [315, 159] width 159 height 46
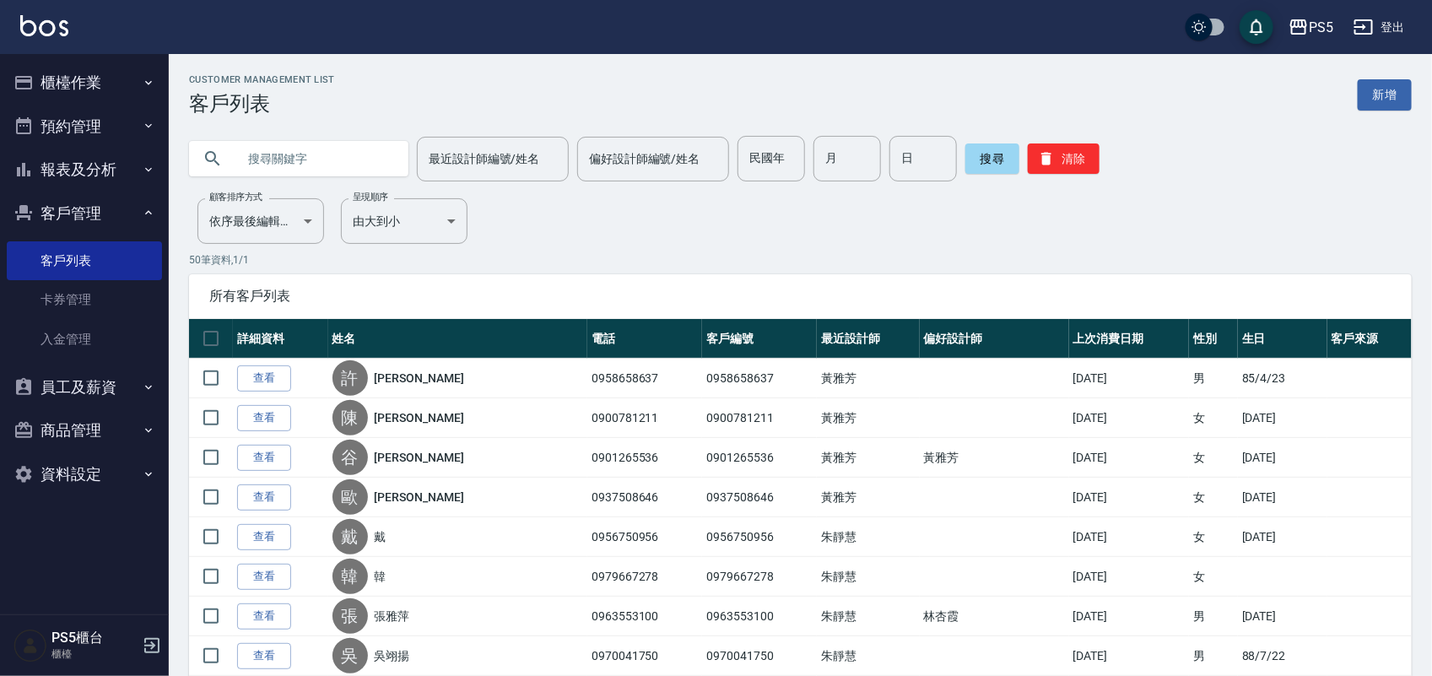
paste input "[PERSON_NAME]"
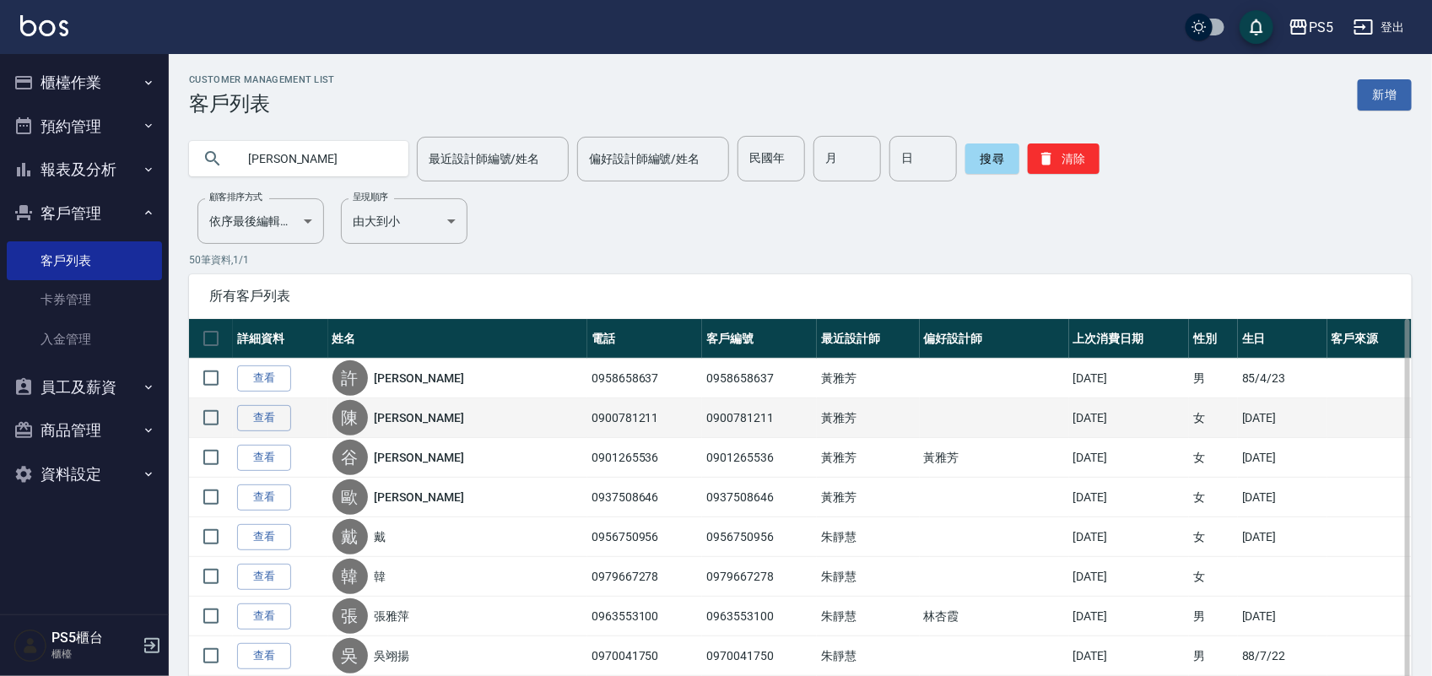
type input "[PERSON_NAME]"
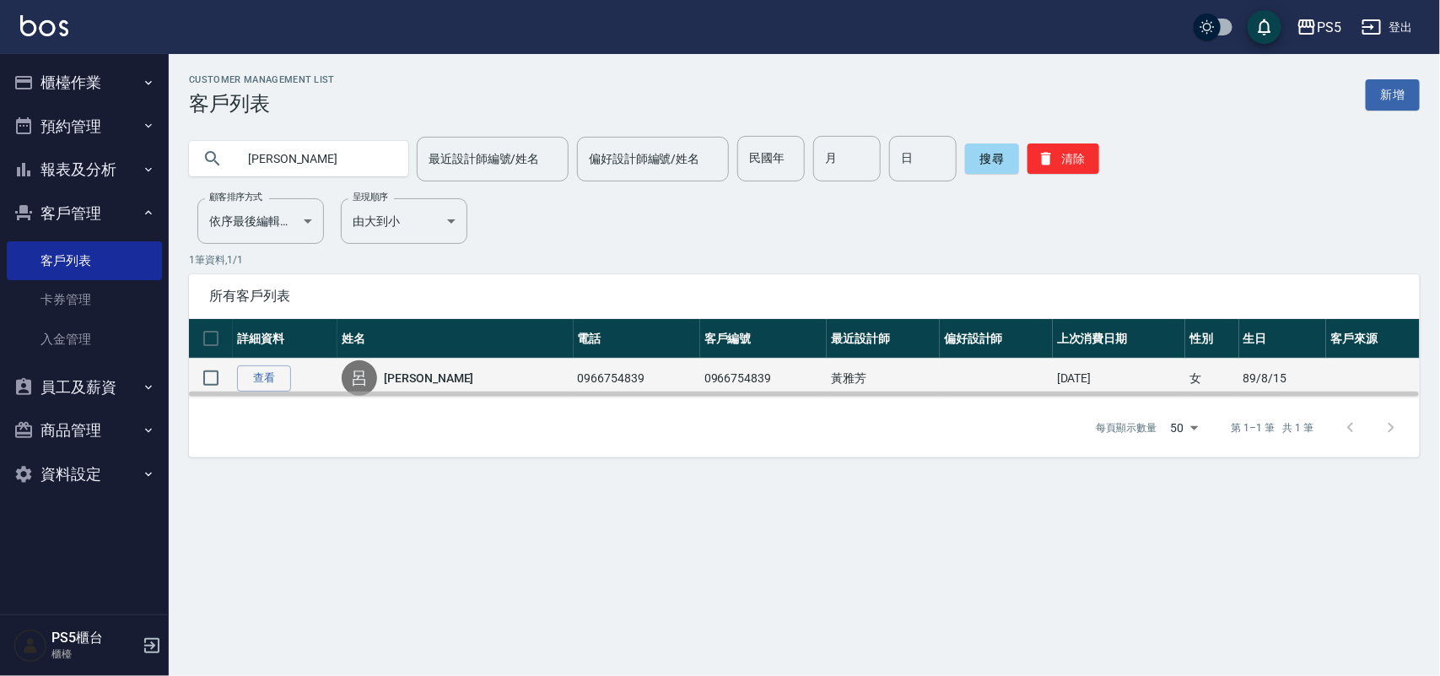
click at [414, 365] on div "呂 呂菁萍" at bounding box center [455, 377] width 227 height 35
click at [412, 380] on link "[PERSON_NAME]" at bounding box center [428, 378] width 89 height 17
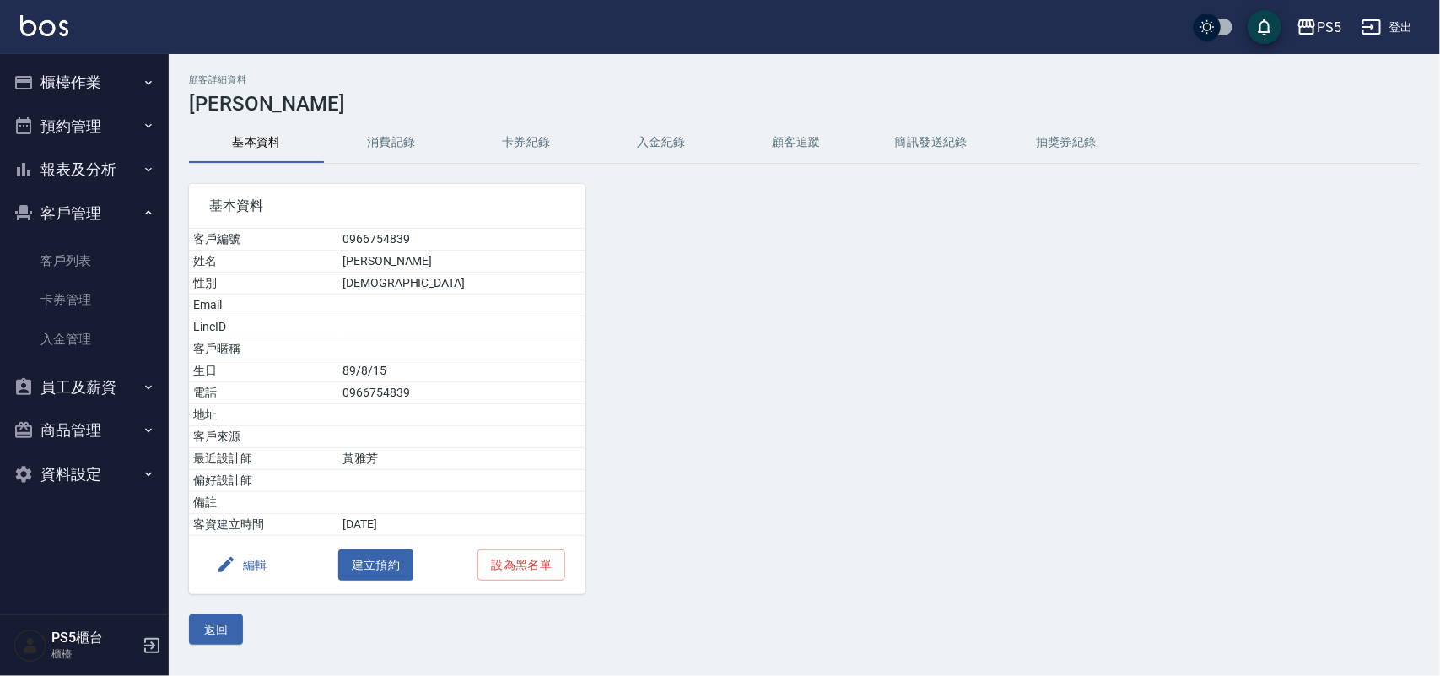
click at [413, 149] on button "消費記錄" at bounding box center [391, 142] width 135 height 41
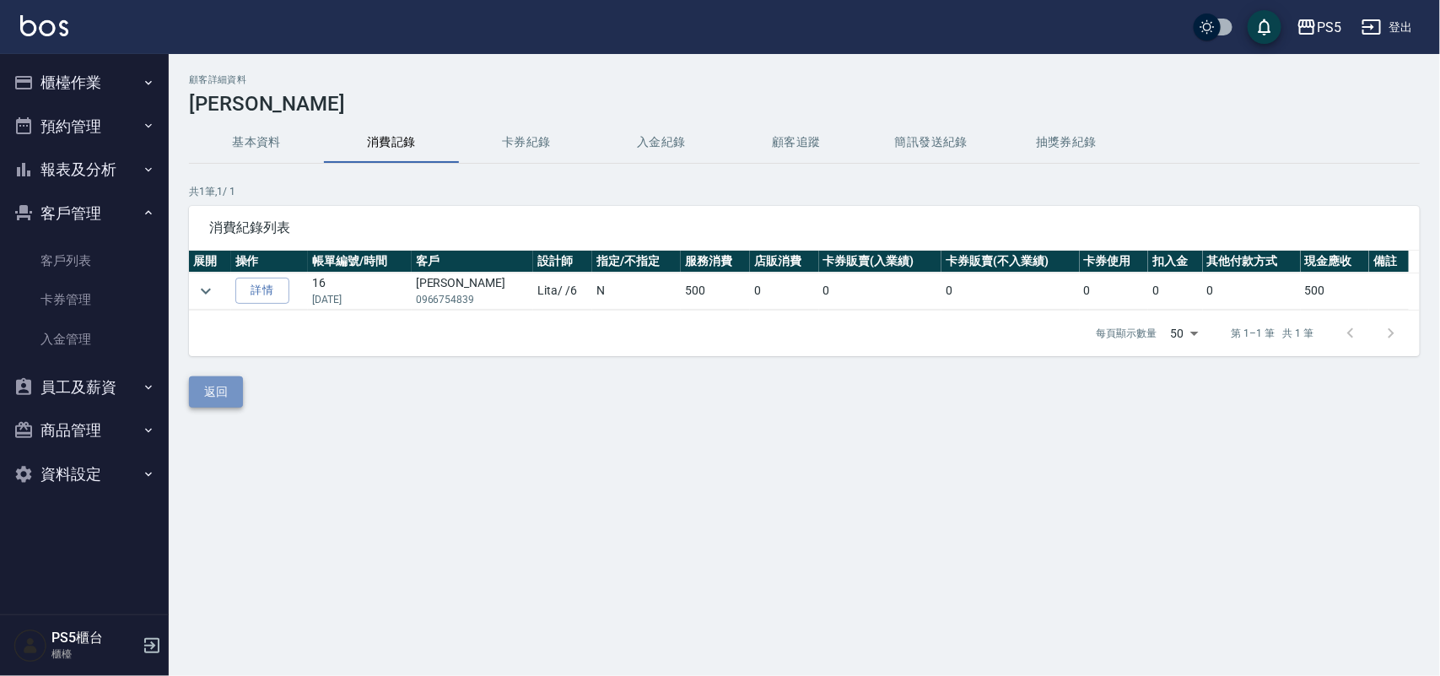
click at [224, 385] on button "返回" at bounding box center [216, 391] width 54 height 31
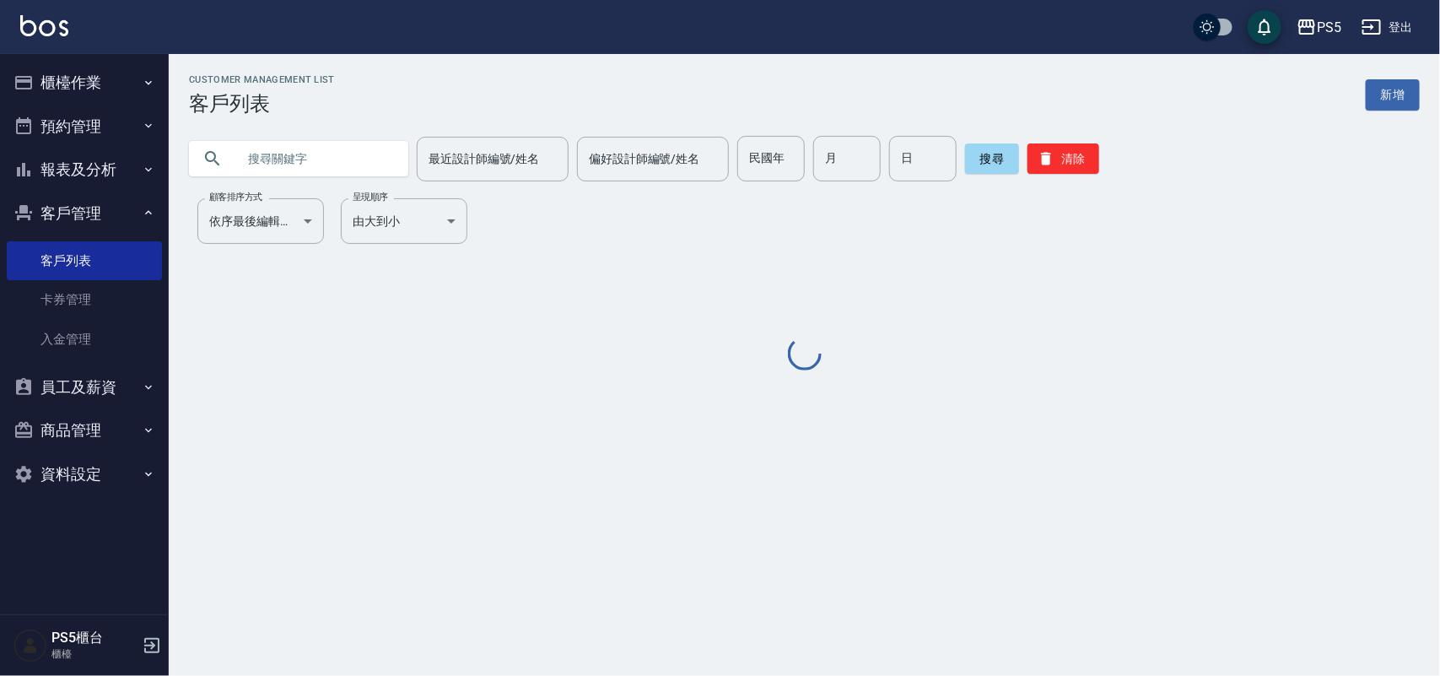
click at [338, 153] on input "text" at bounding box center [315, 159] width 159 height 46
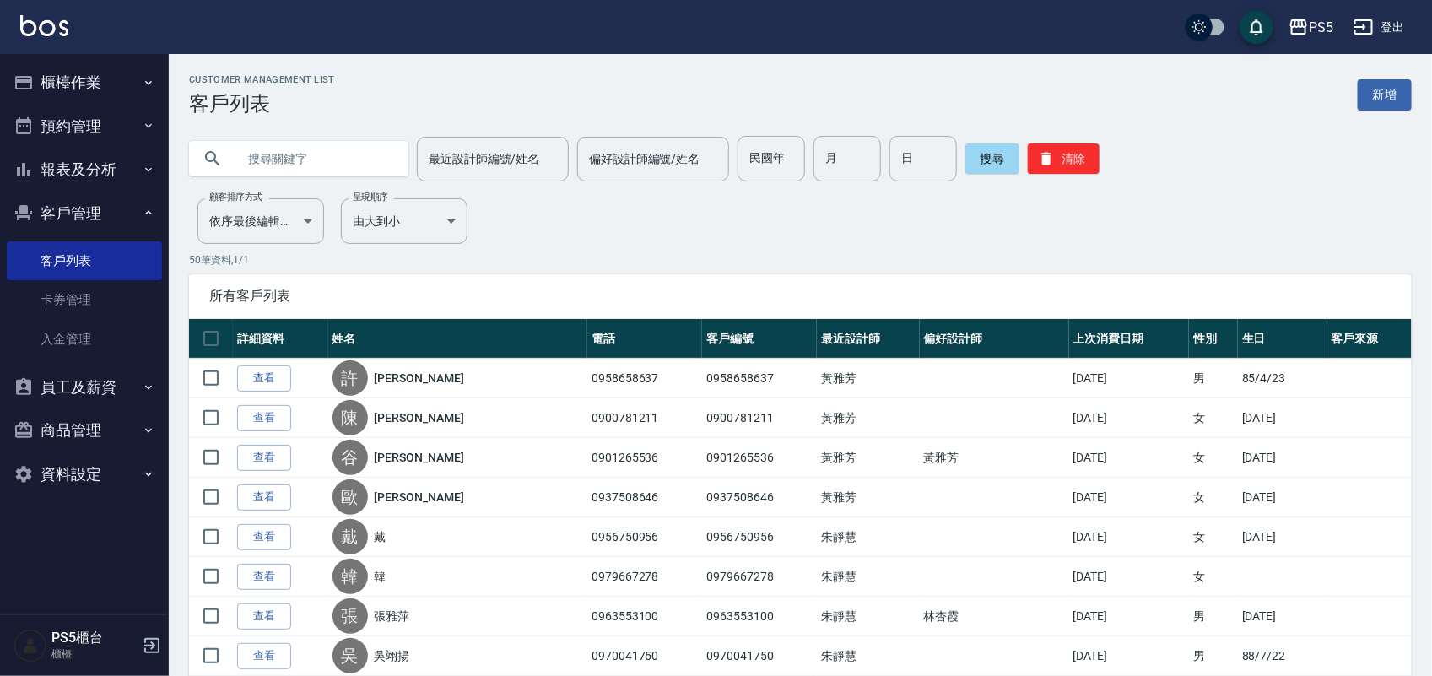
paste input "[PERSON_NAME]"
type input "[PERSON_NAME]"
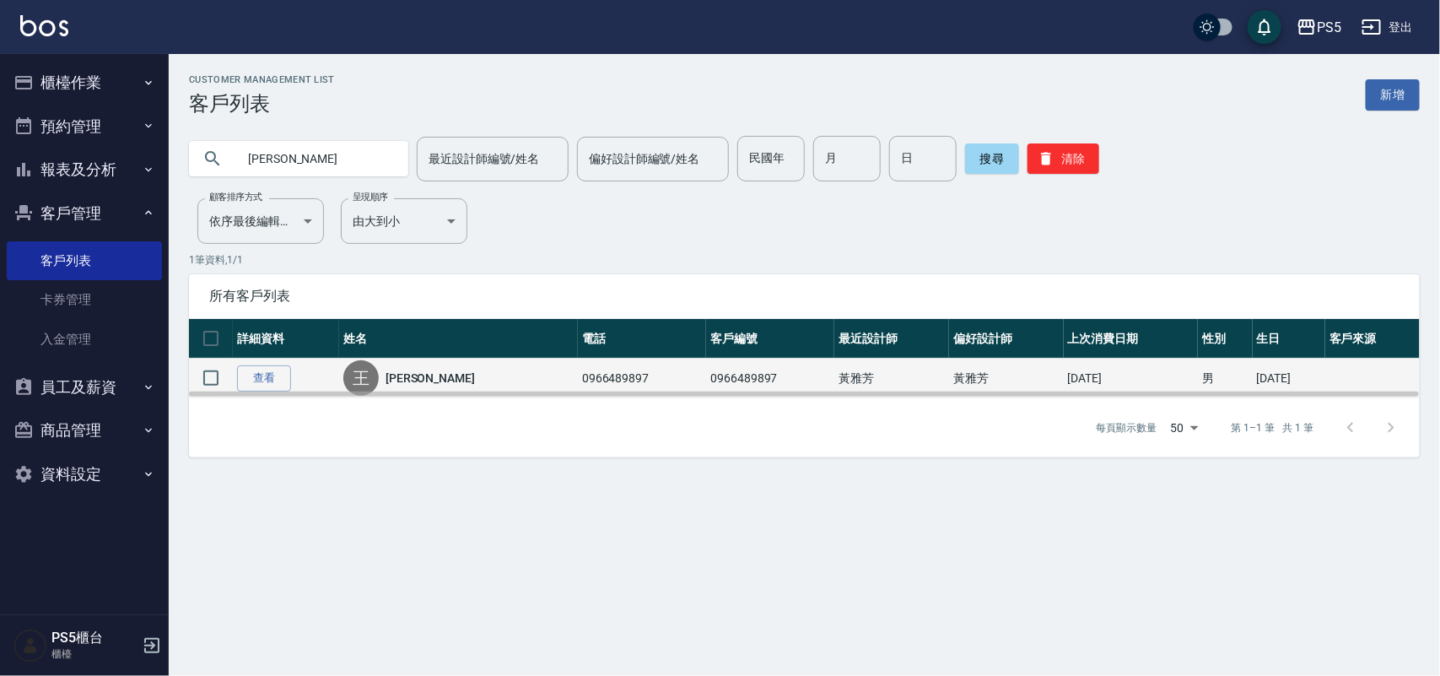
click at [422, 374] on link "[PERSON_NAME]" at bounding box center [430, 378] width 89 height 17
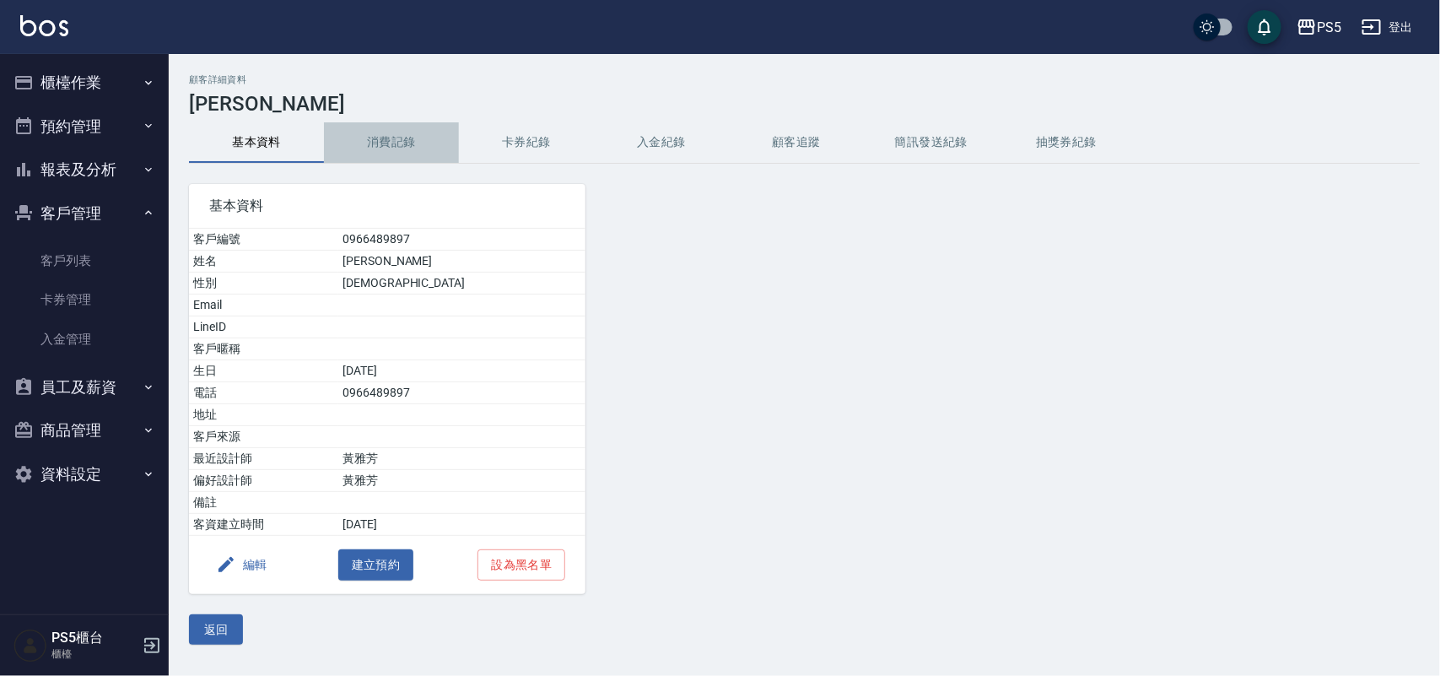
click at [399, 143] on button "消費記錄" at bounding box center [391, 142] width 135 height 41
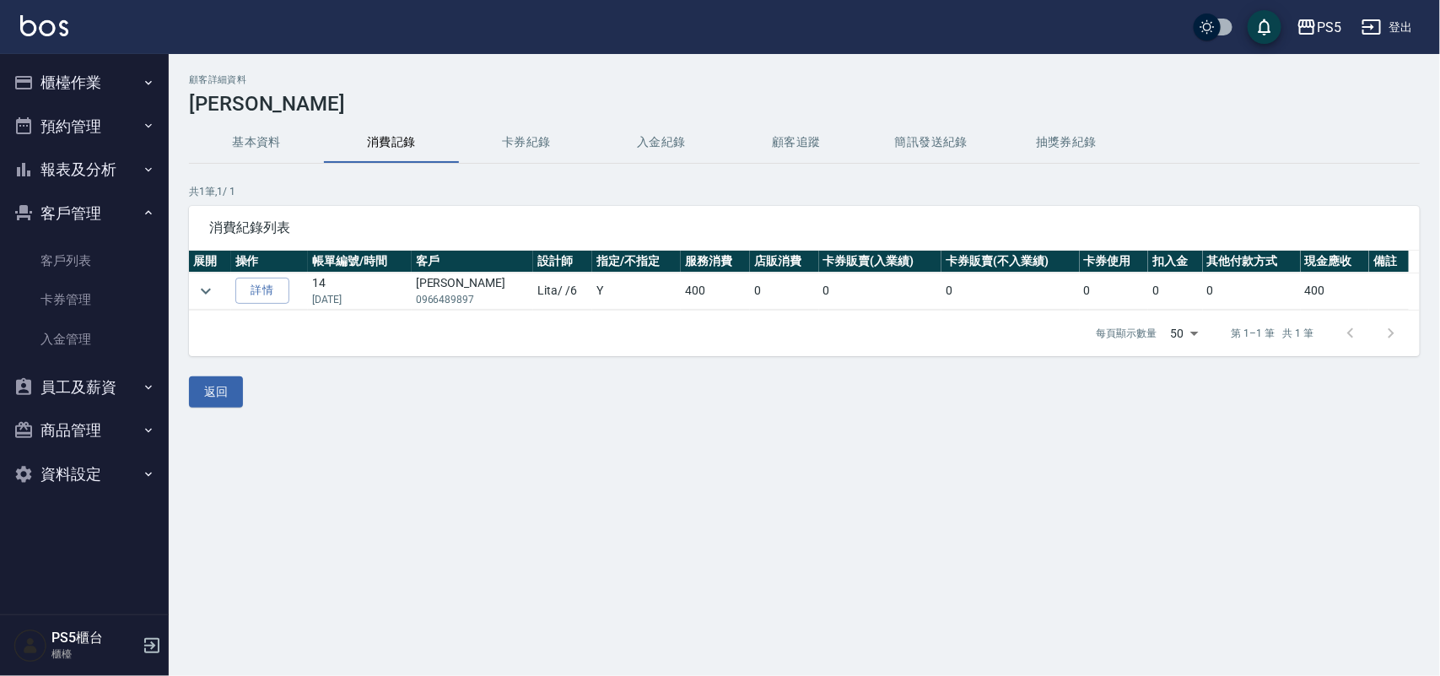
click at [280, 132] on button "基本資料" at bounding box center [256, 142] width 135 height 41
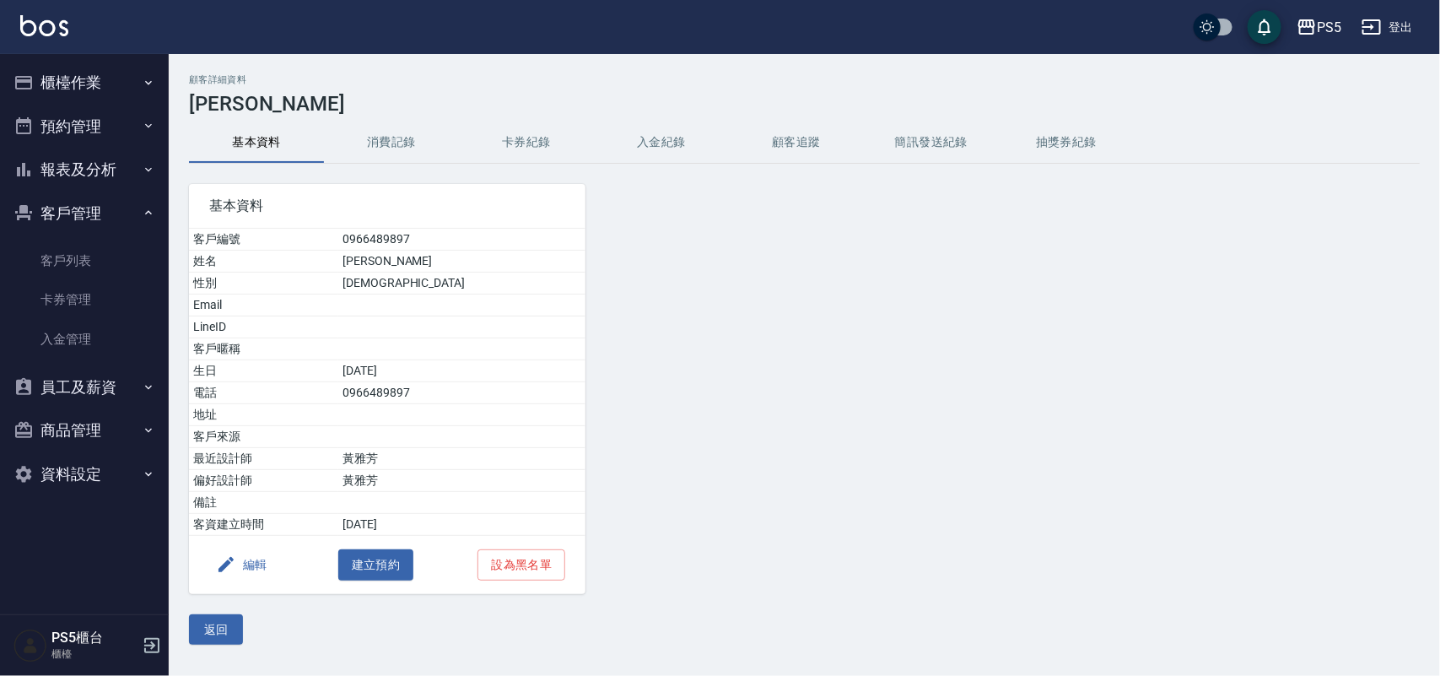
click at [405, 138] on button "消費記錄" at bounding box center [391, 142] width 135 height 41
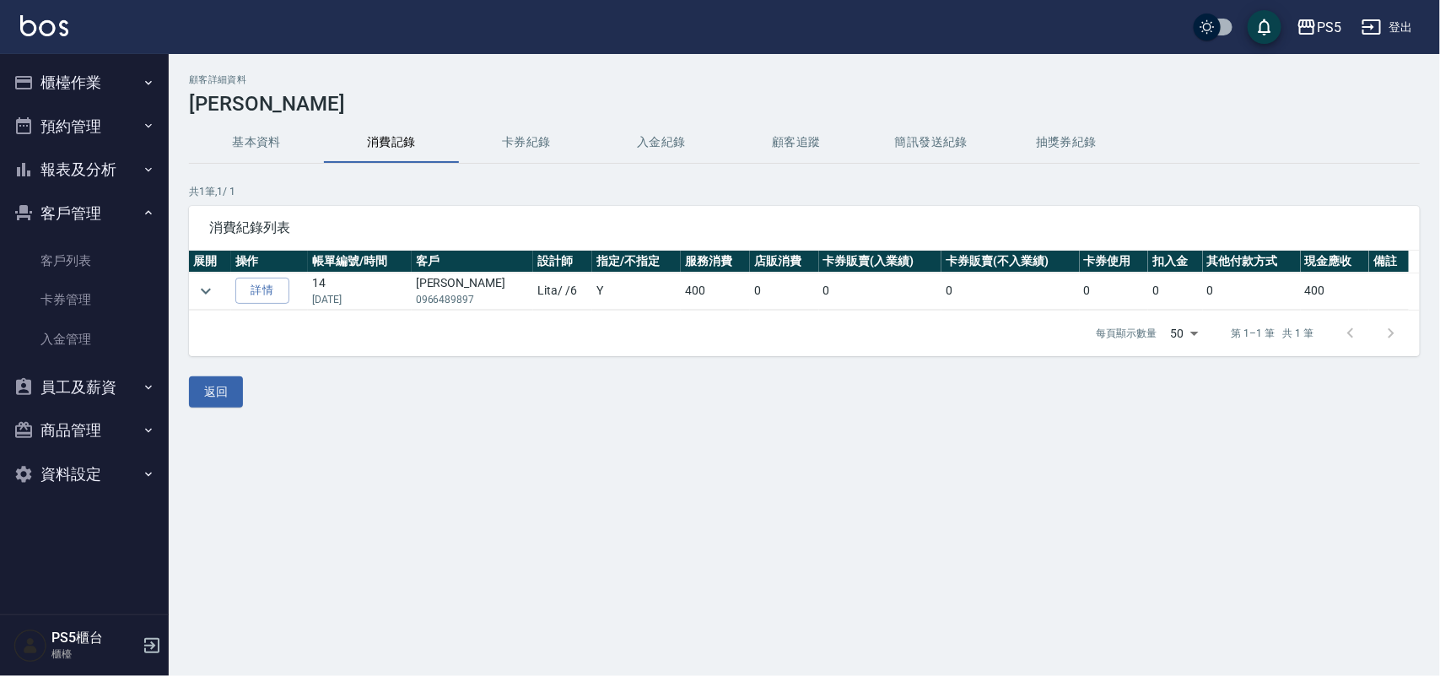
click at [85, 208] on button "客戶管理" at bounding box center [84, 214] width 155 height 44
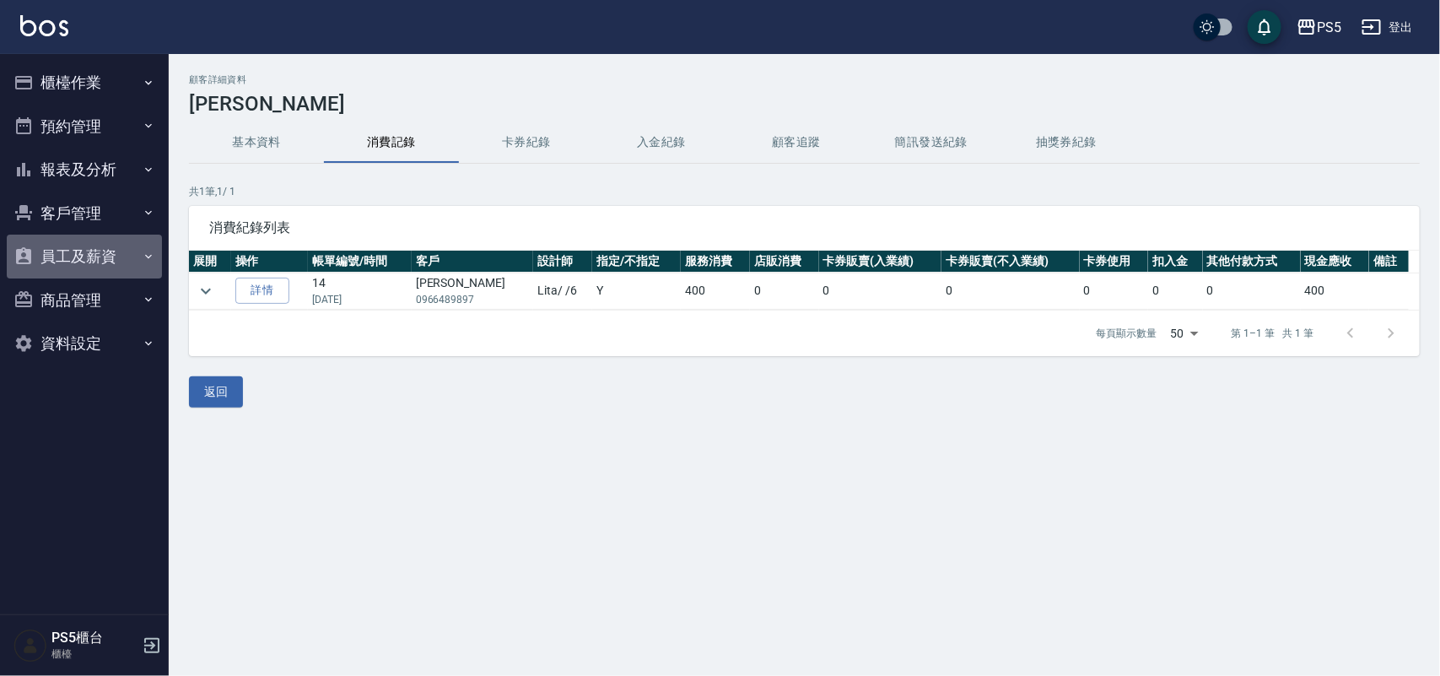
click at [90, 257] on button "員工及薪資" at bounding box center [84, 257] width 155 height 44
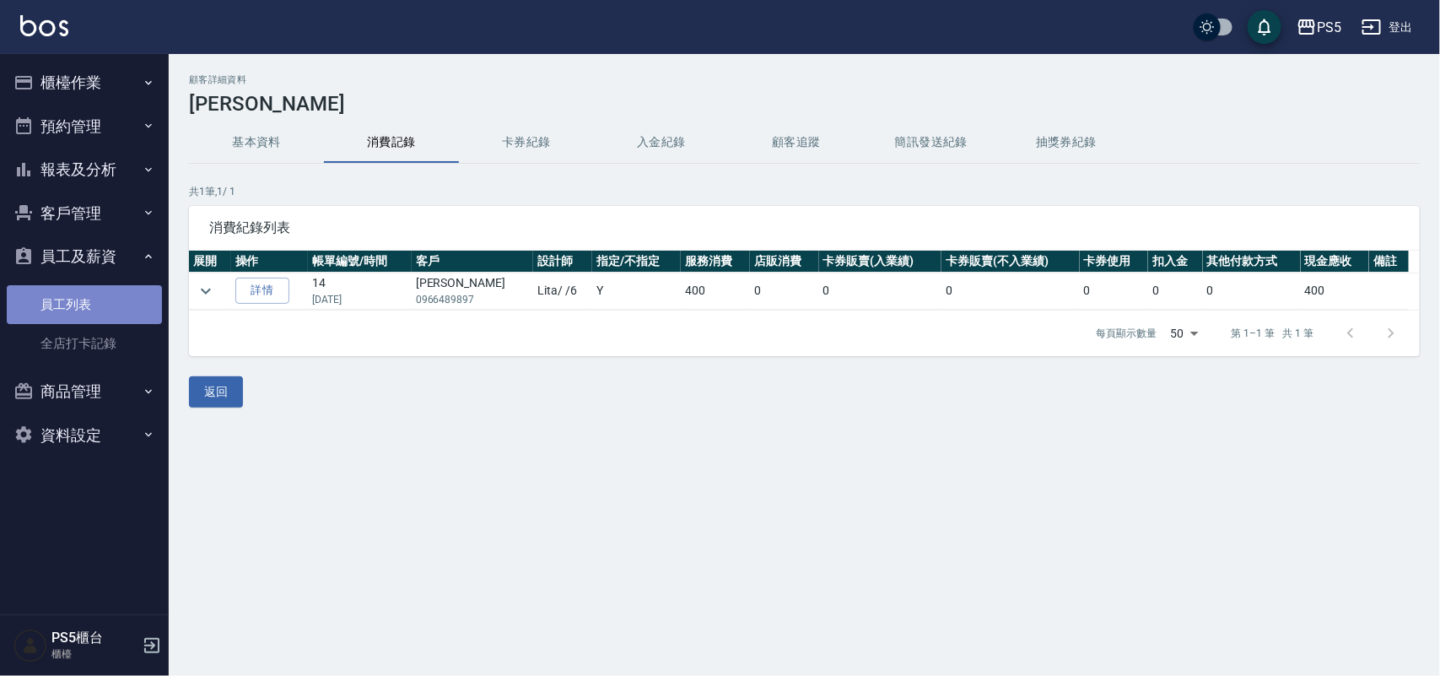
click at [101, 312] on link "員工列表" at bounding box center [84, 304] width 155 height 39
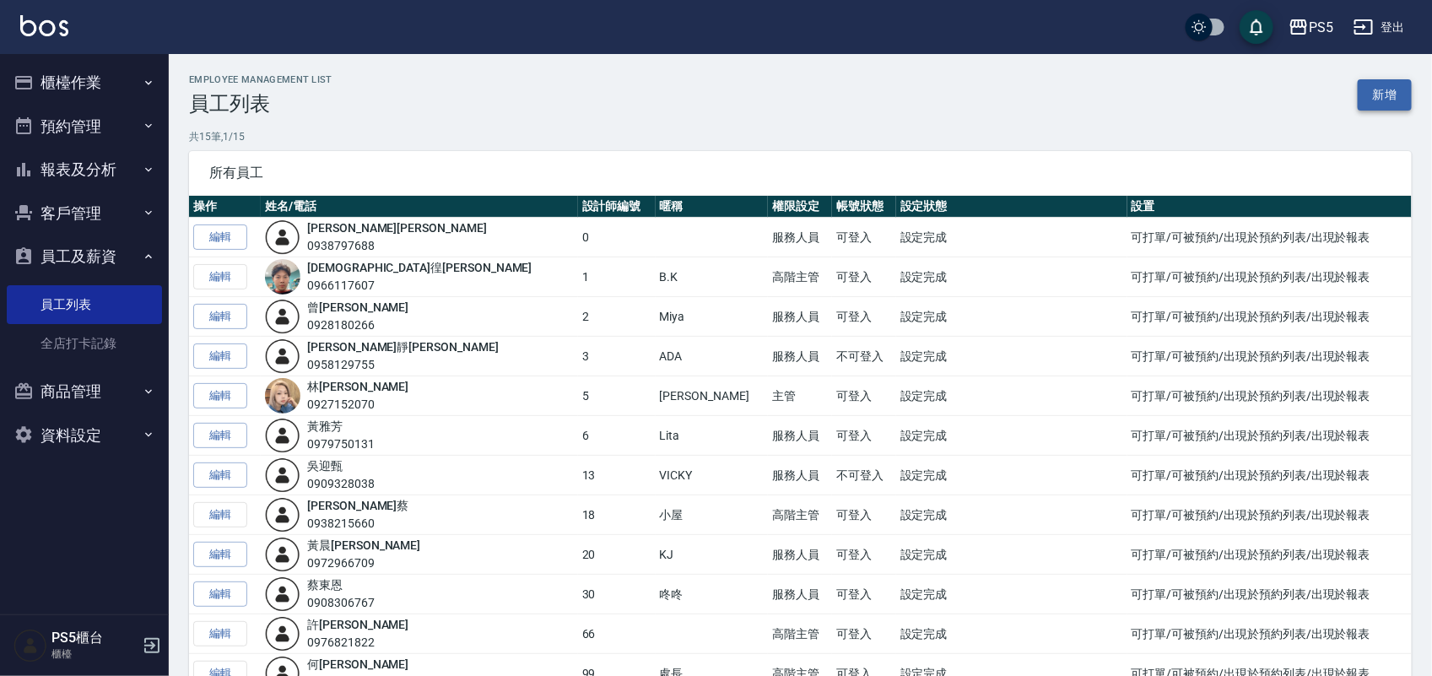
click at [1398, 89] on link "新增" at bounding box center [1385, 94] width 54 height 31
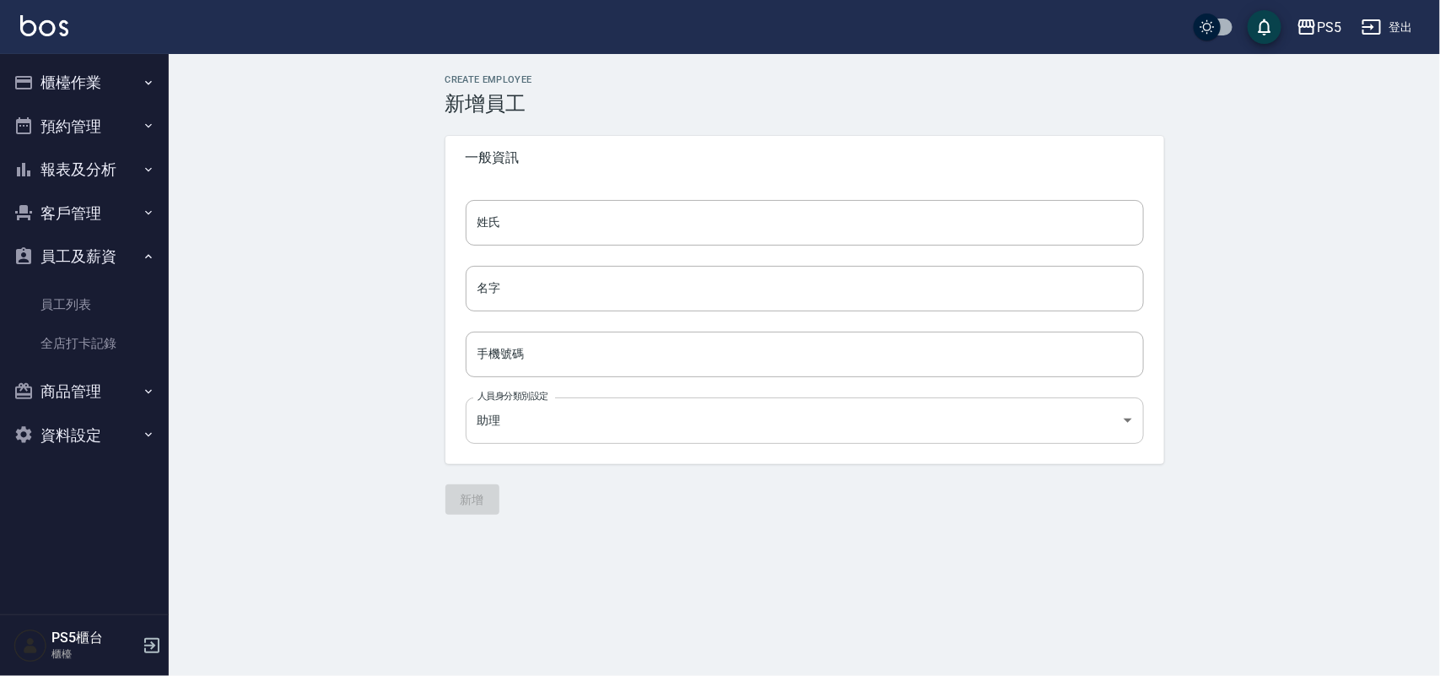
click at [1001, 418] on body "PS5 登出 櫃檯作業 打帳單 帳單列表 掛單列表 座位開單 營業儀表板 現金收支登錄 材料自購登錄 每日結帳 排班表 掃碼打卡 預約管理 預約管理 單日預約…" at bounding box center [720, 338] width 1440 height 676
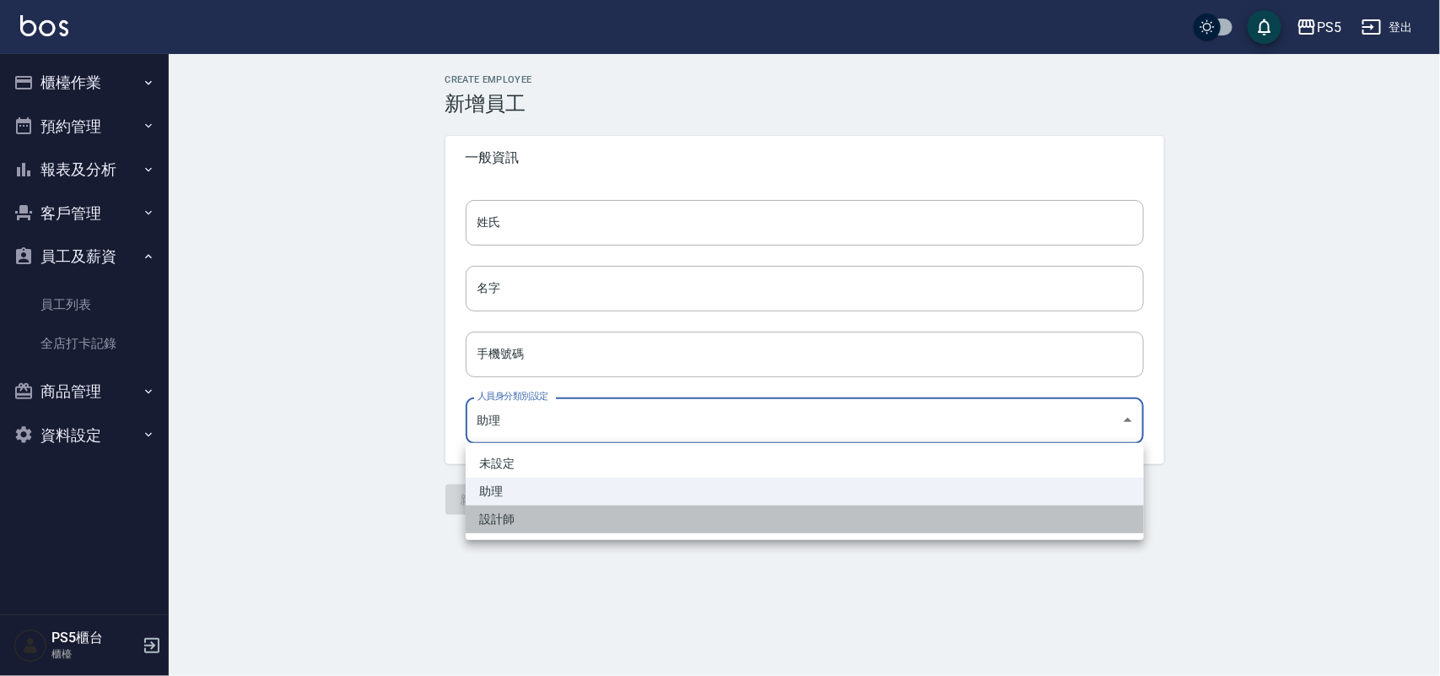
click at [544, 513] on li "設計師" at bounding box center [805, 519] width 678 height 28
type input "58aea8f4-139e-4105-85b7-395b1e969c77"
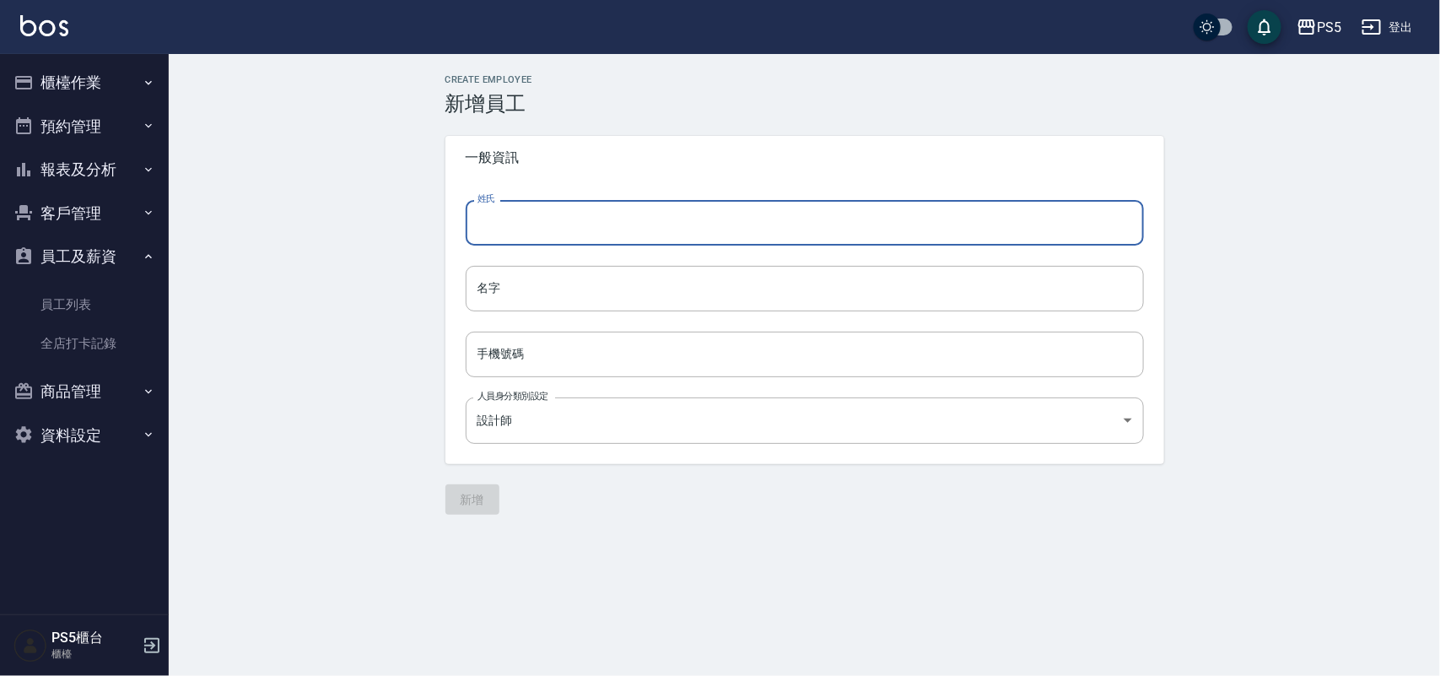
click at [633, 217] on input "姓氏" at bounding box center [805, 223] width 678 height 46
drag, startPoint x: 637, startPoint y: 213, endPoint x: 494, endPoint y: 232, distance: 144.6
click at [494, 232] on input "吳建廷" at bounding box center [805, 223] width 678 height 46
type input "吳"
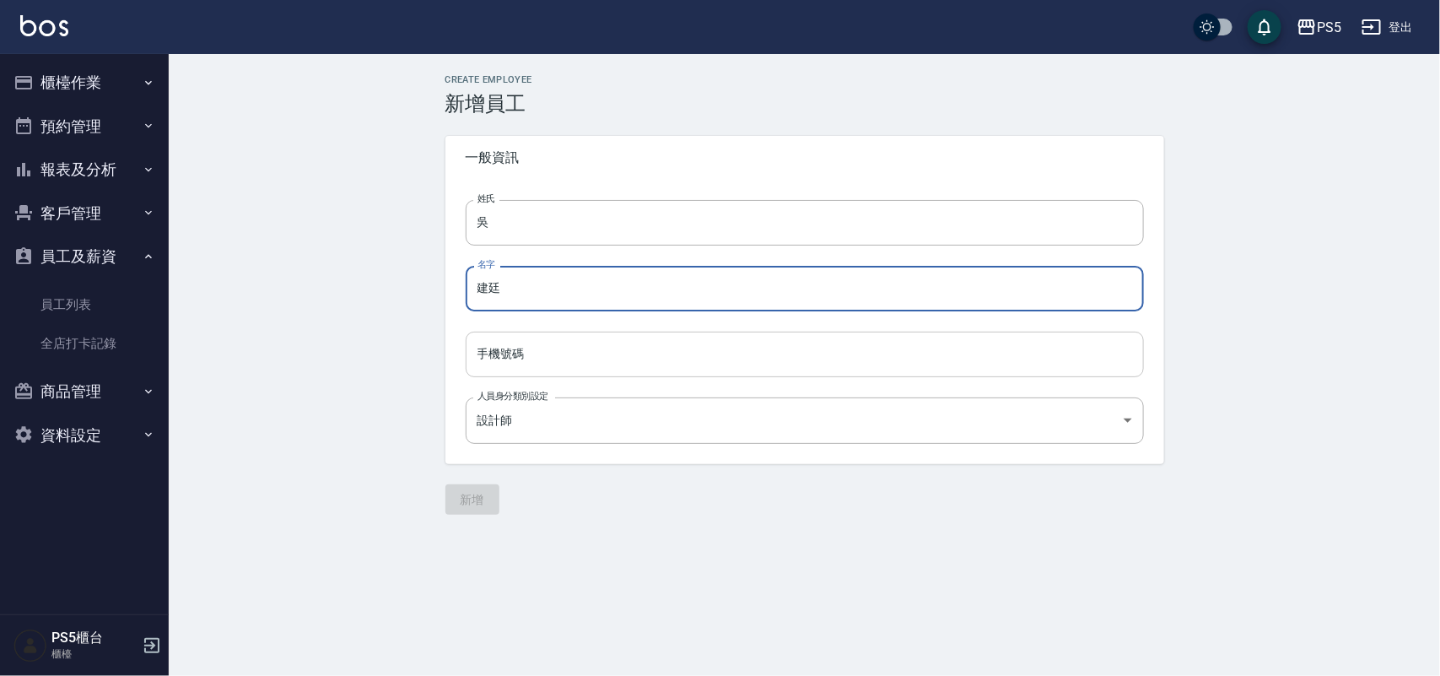
type input "建廷"
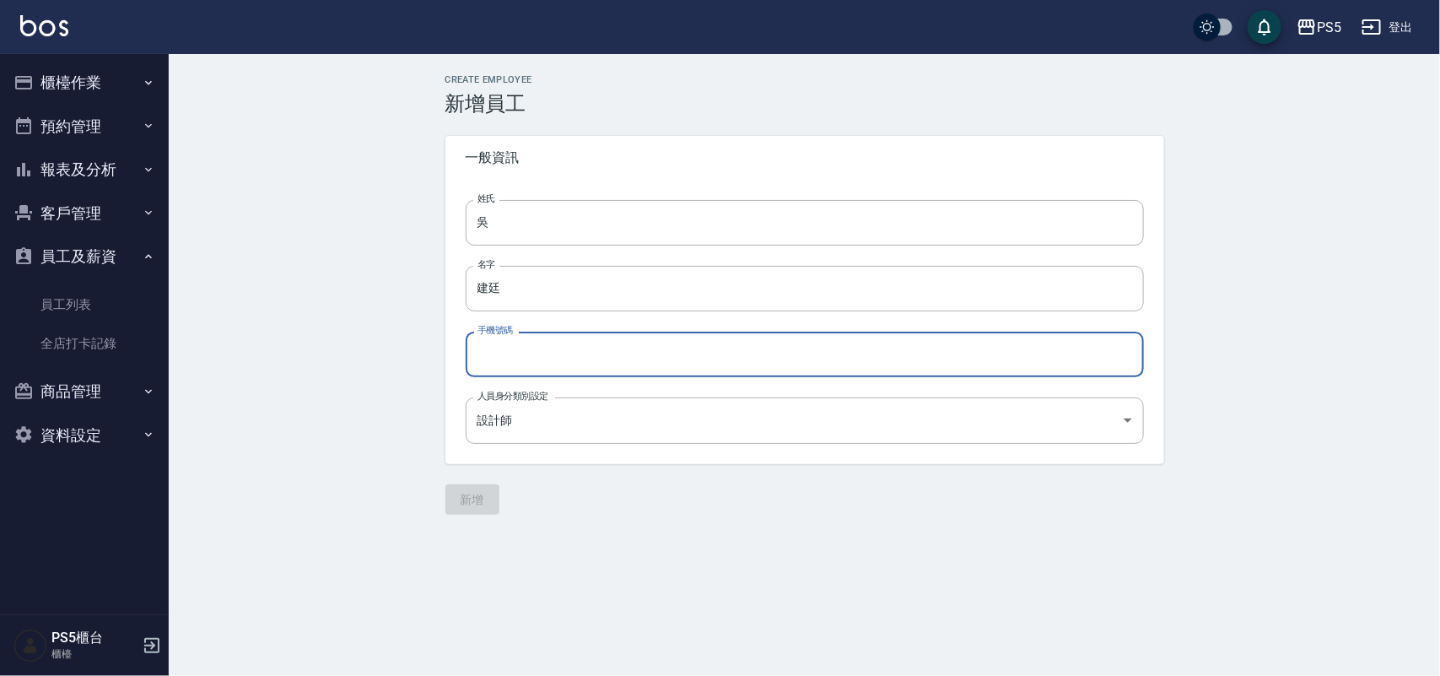
click at [538, 346] on input "手機號碼" at bounding box center [805, 355] width 678 height 46
type input "0908226879"
click at [474, 494] on button "新增" at bounding box center [473, 499] width 54 height 31
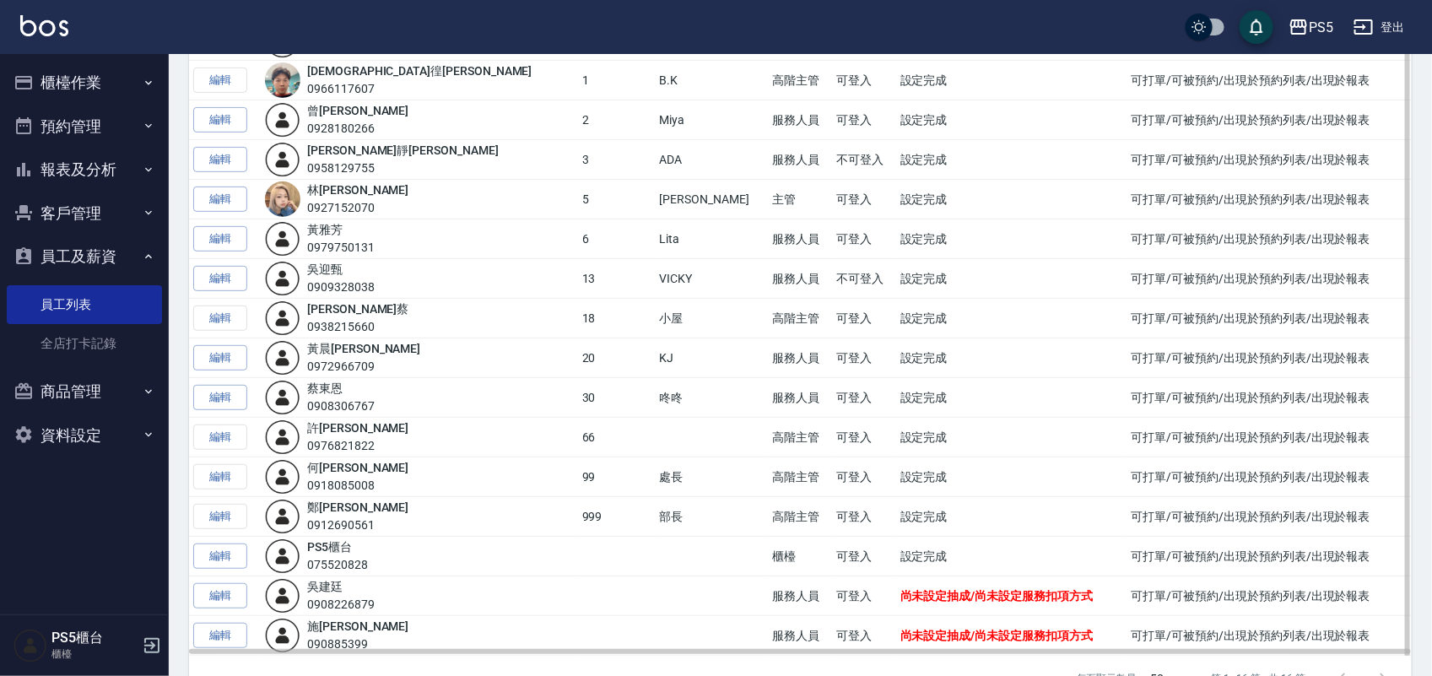
scroll to position [246, 0]
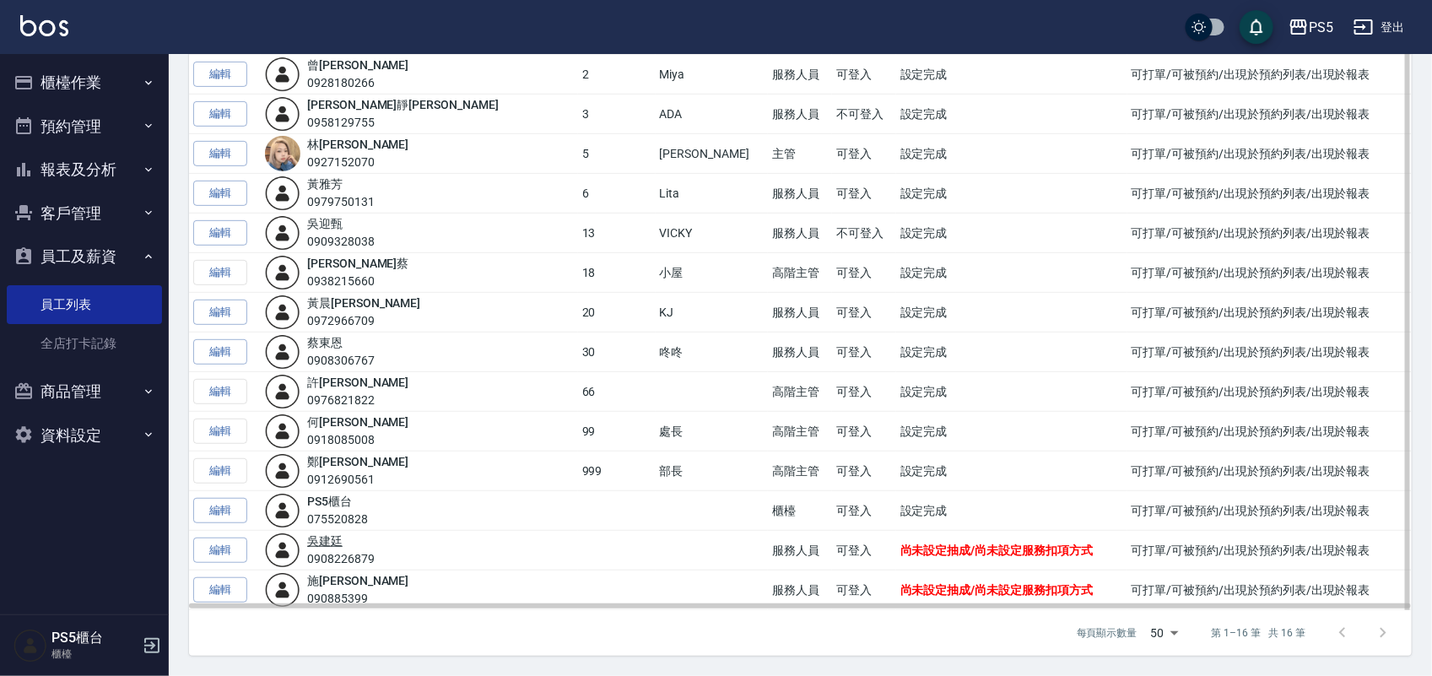
click at [343, 538] on link "吳 建廷" at bounding box center [324, 541] width 35 height 14
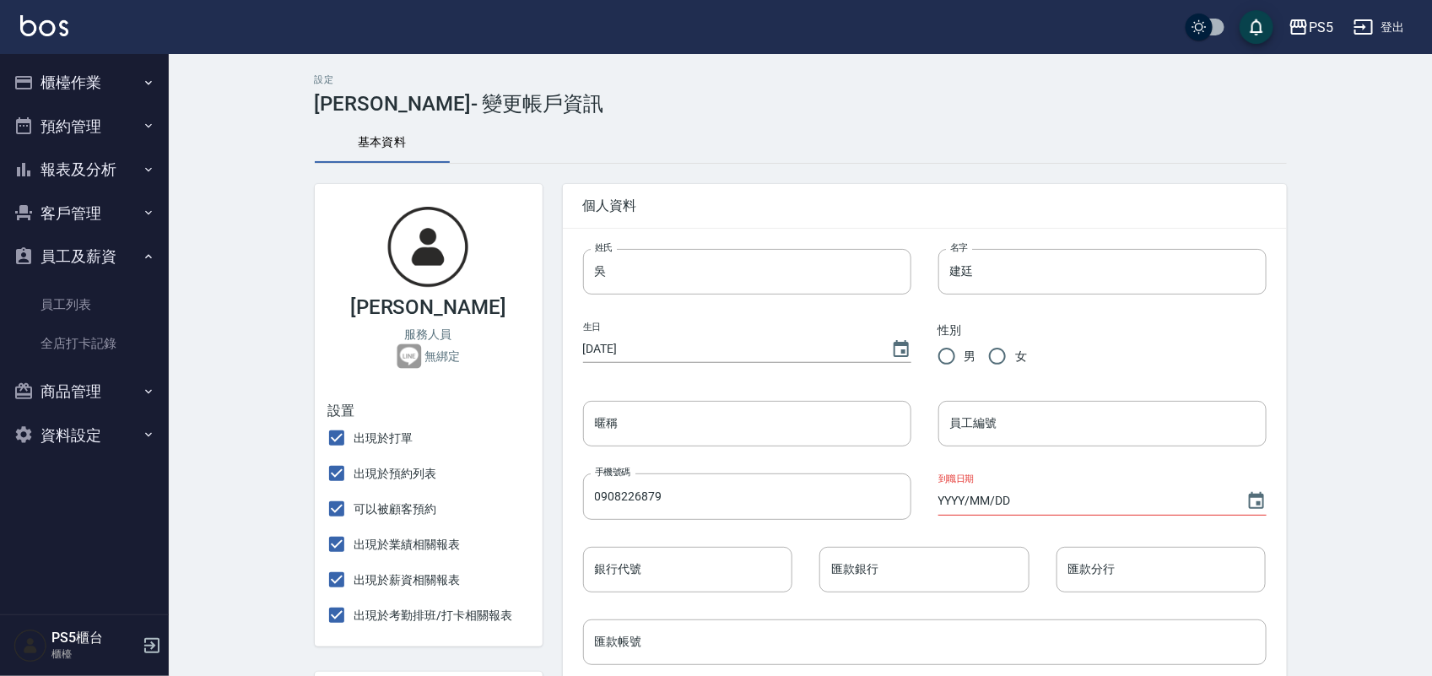
scroll to position [105, 0]
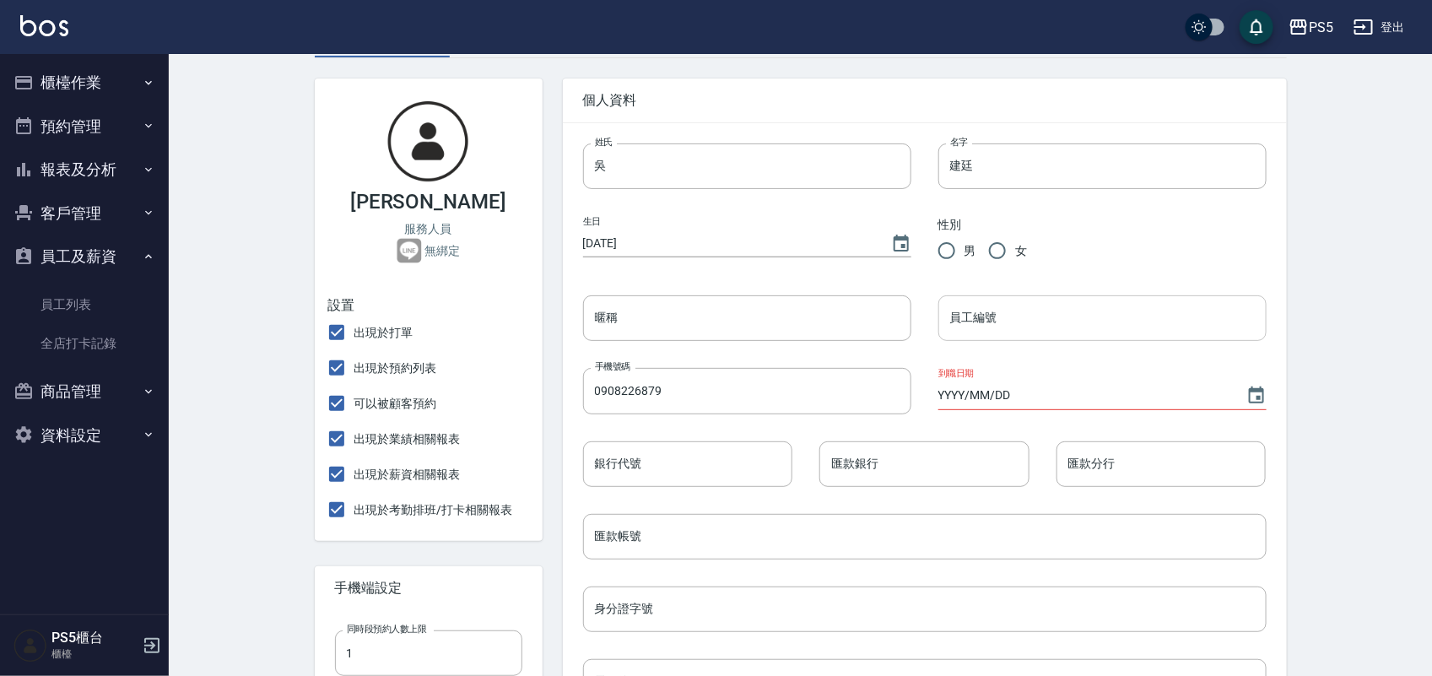
click at [1015, 338] on input "員工編號" at bounding box center [1102, 318] width 328 height 46
type input "7"
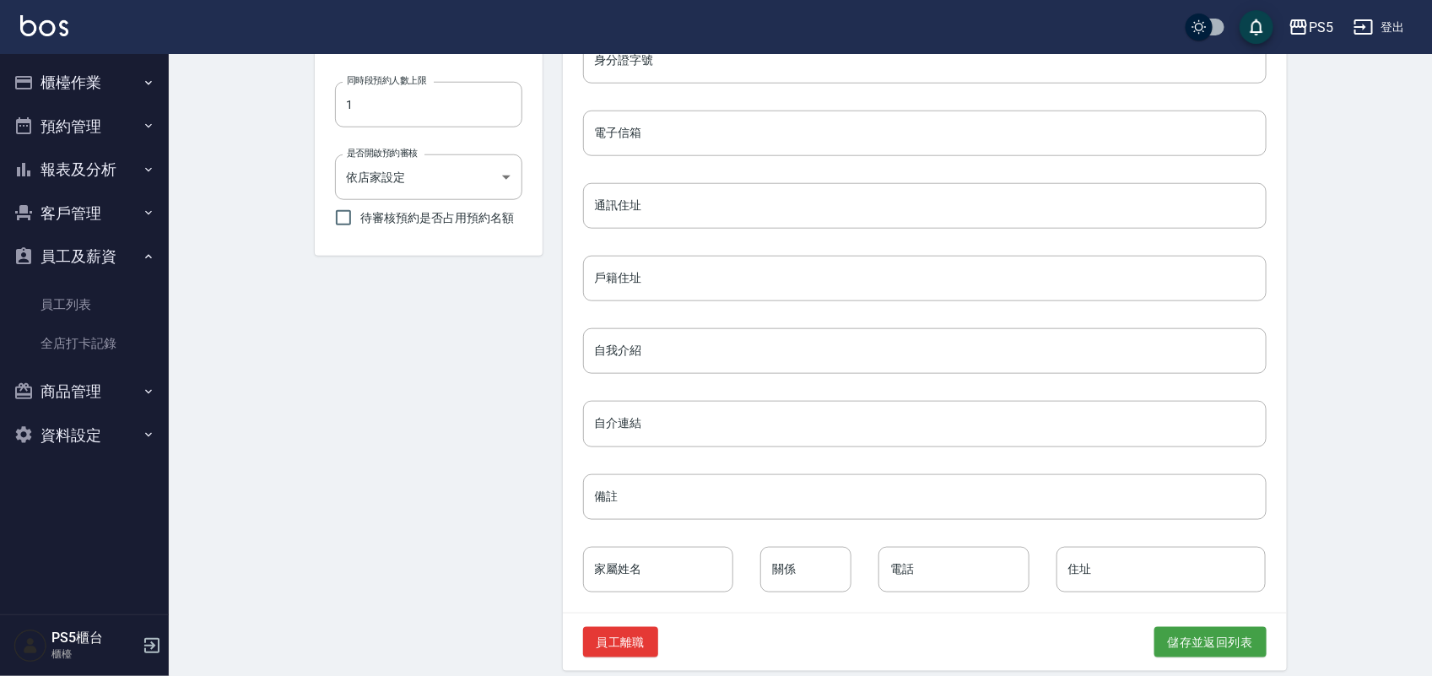
scroll to position [668, 0]
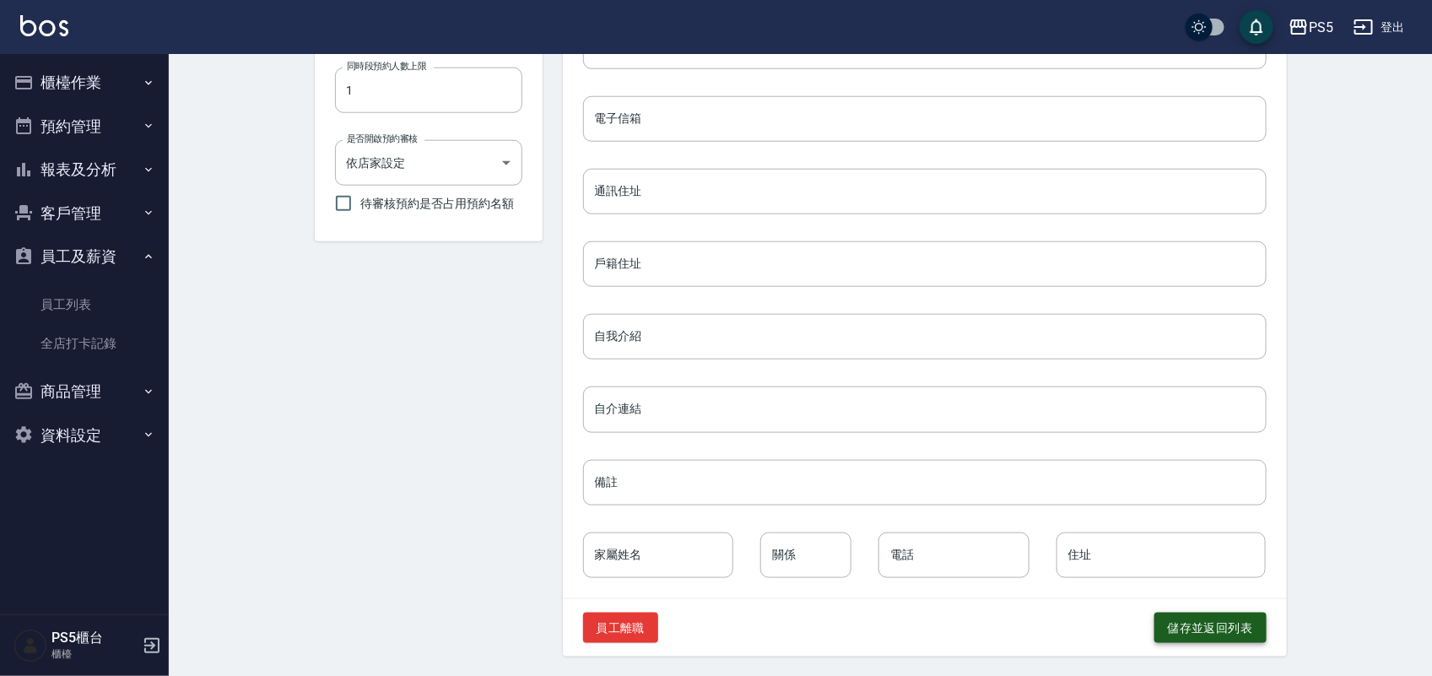
click at [1236, 633] on button "儲存並返回列表" at bounding box center [1210, 628] width 112 height 31
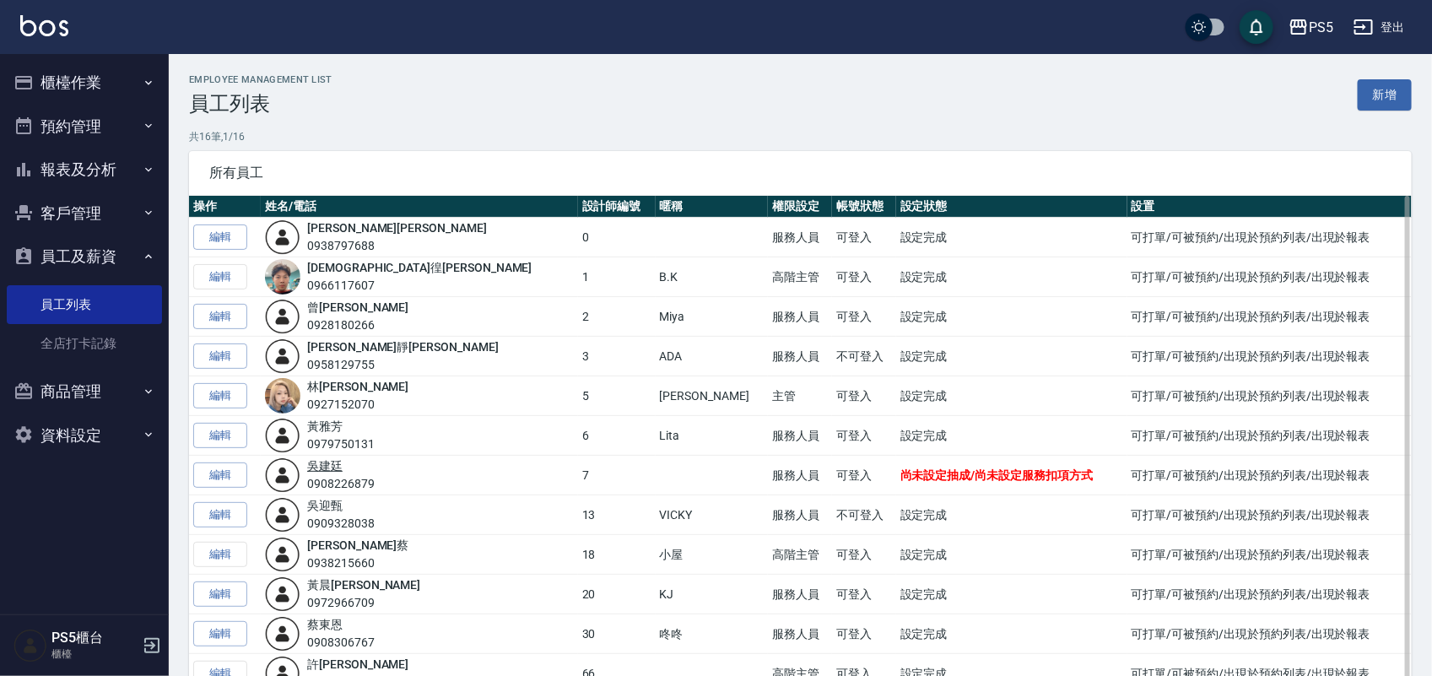
click at [335, 466] on link "吳 建廷" at bounding box center [324, 466] width 35 height 14
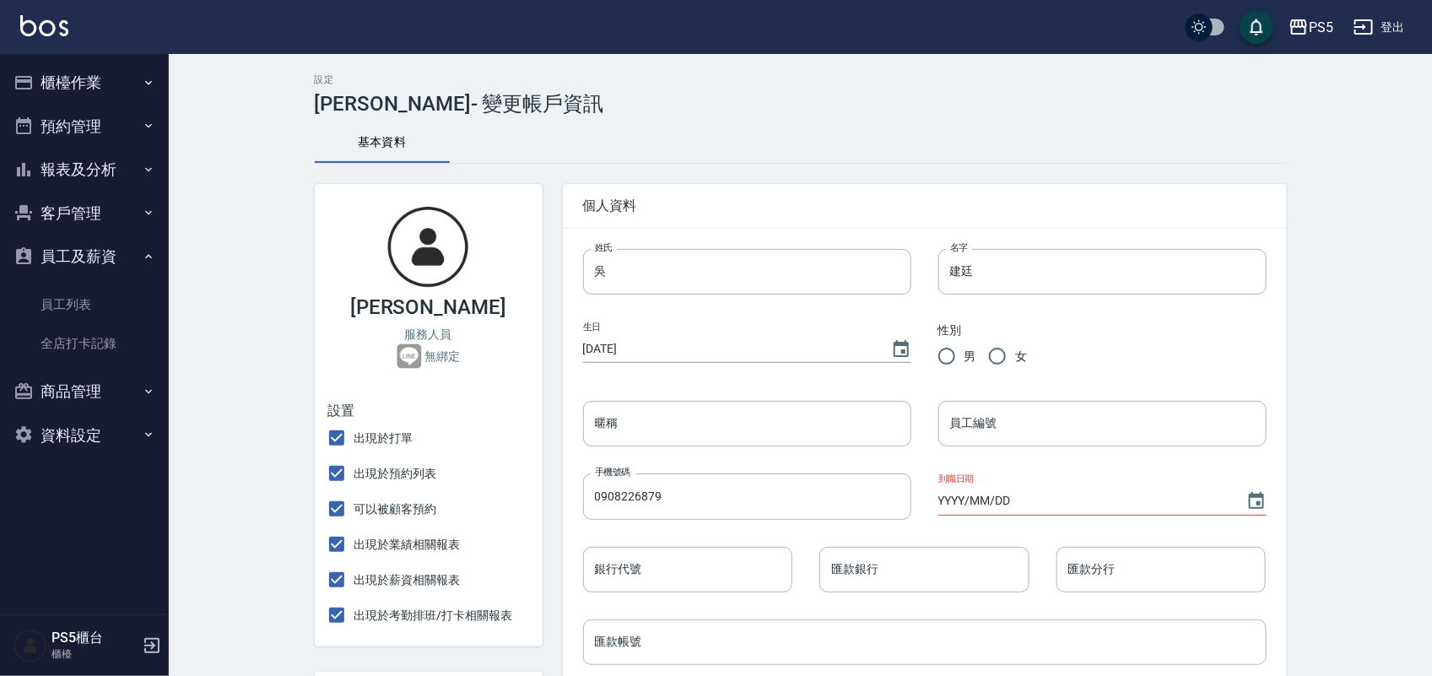
type input "7"
drag, startPoint x: 640, startPoint y: 419, endPoint x: 689, endPoint y: 406, distance: 50.6
click at [640, 419] on input "暱稱" at bounding box center [747, 424] width 328 height 46
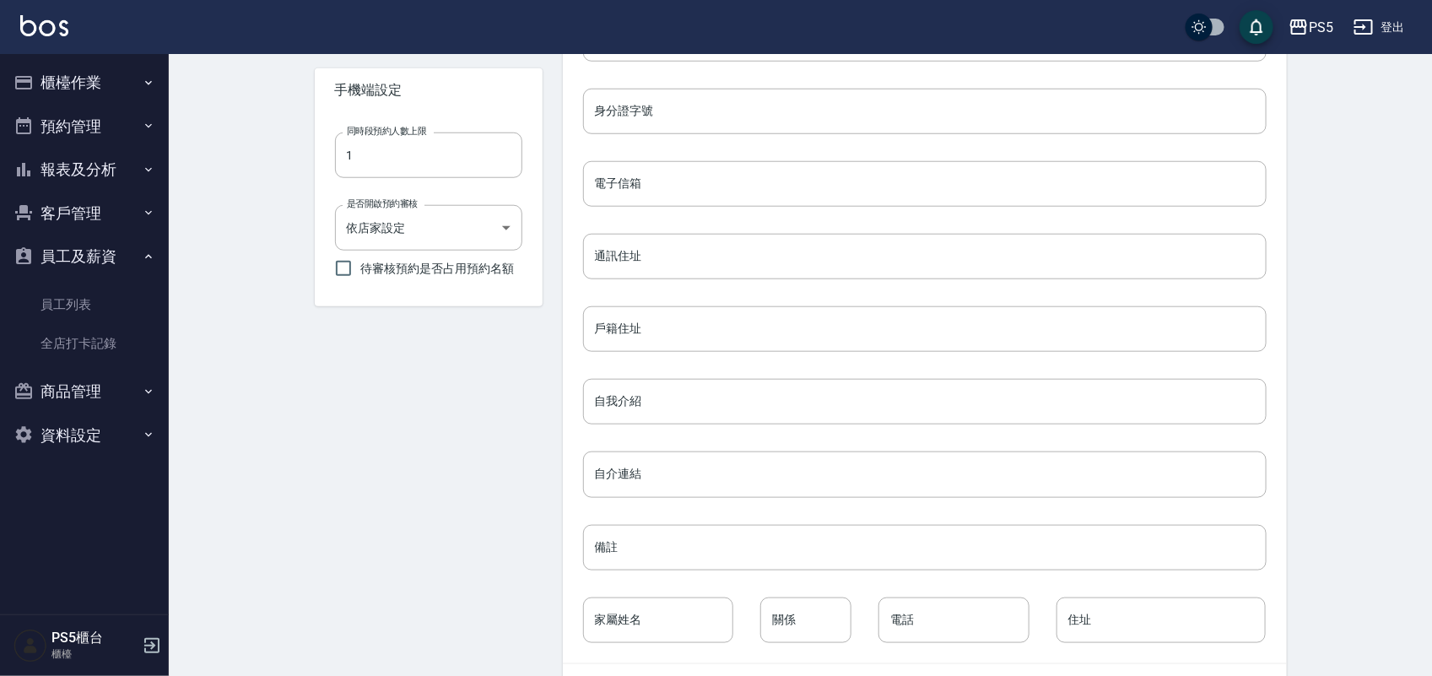
scroll to position [668, 0]
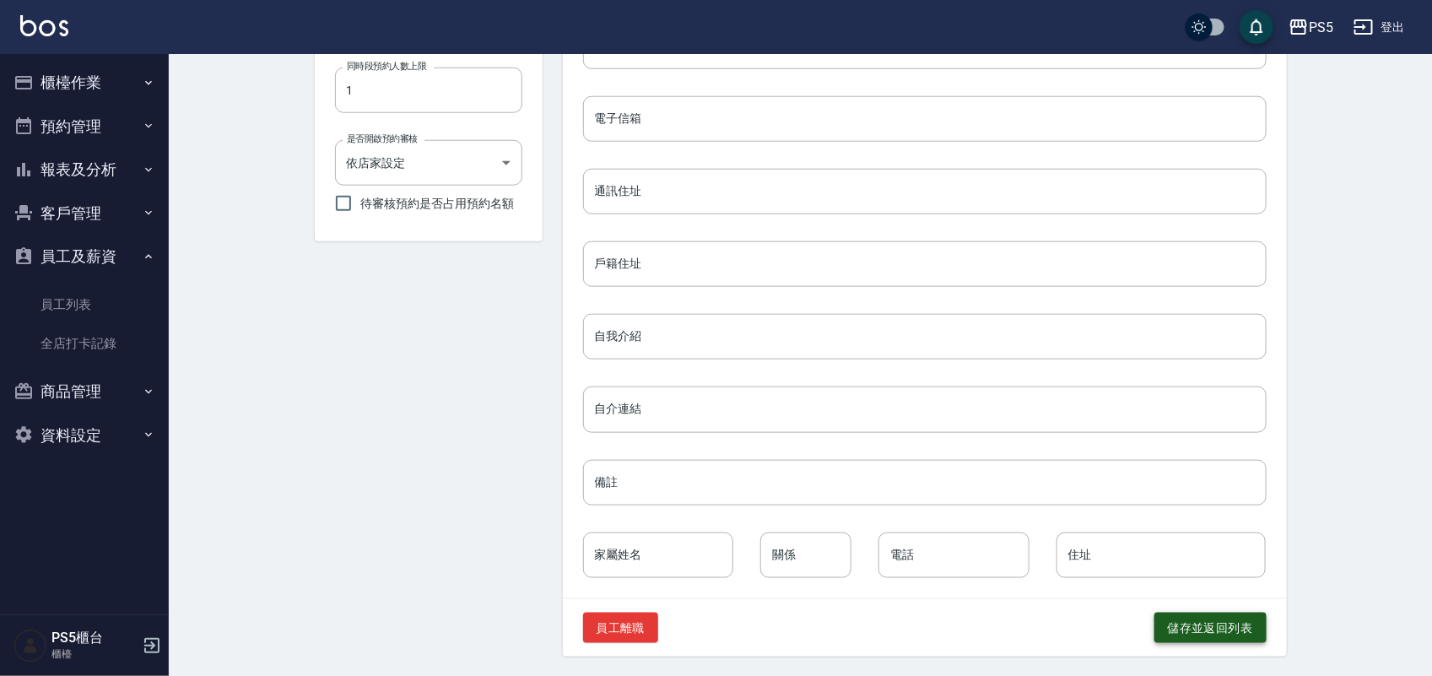
type input "Tim"
click at [1220, 619] on button "儲存並返回列表" at bounding box center [1210, 628] width 112 height 31
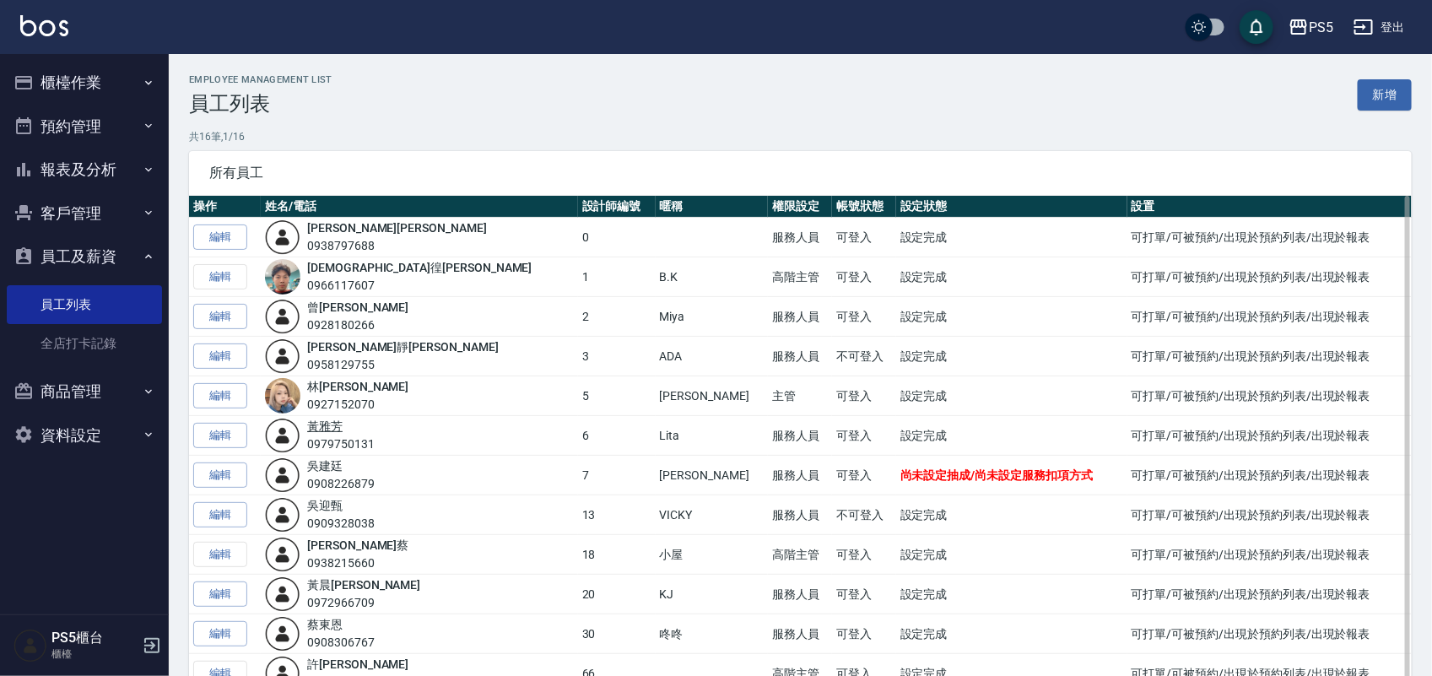
click at [343, 430] on link "黃 雅芳" at bounding box center [324, 426] width 35 height 14
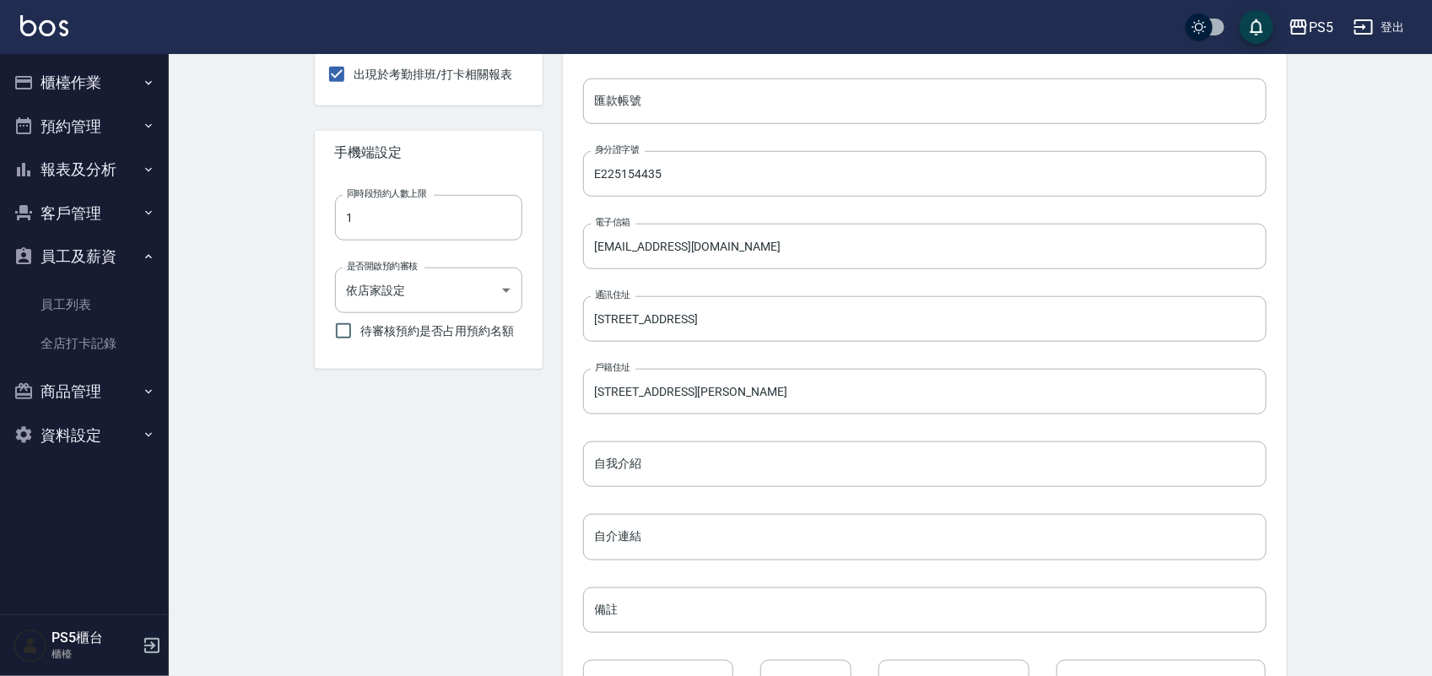
scroll to position [668, 0]
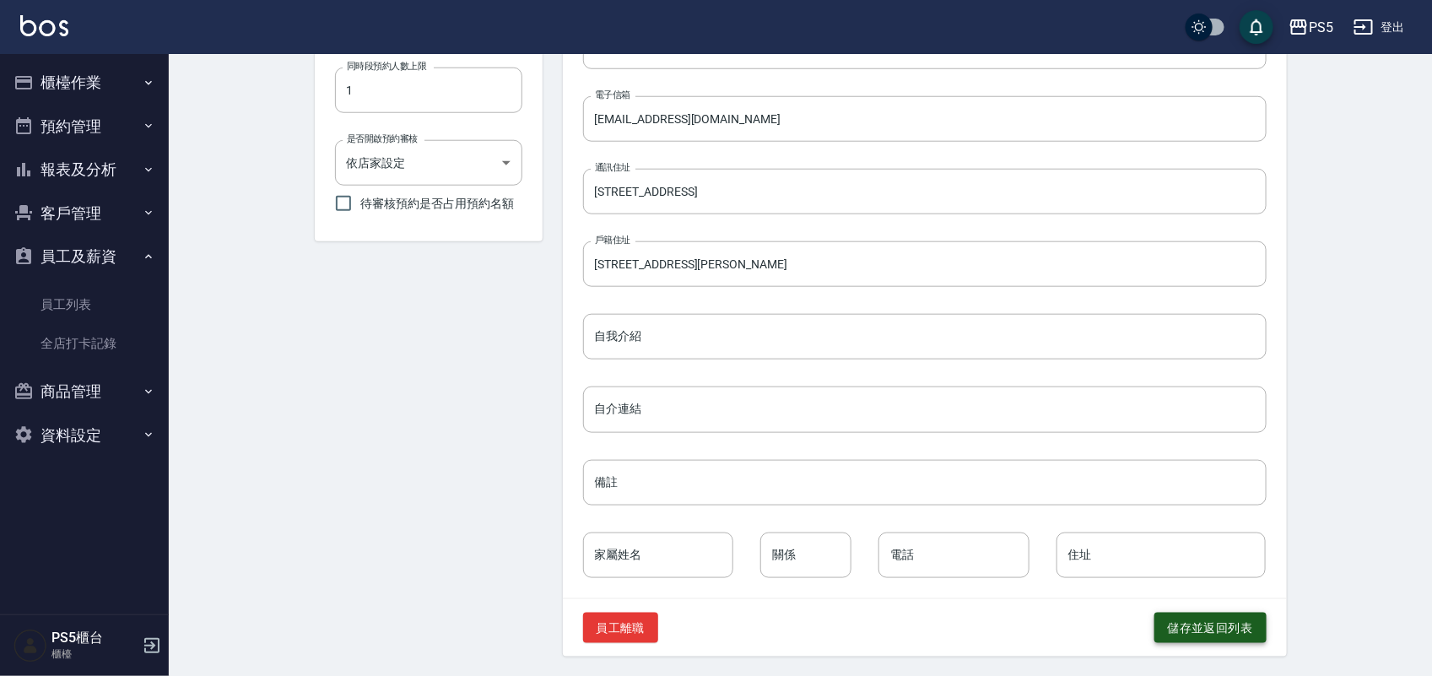
drag, startPoint x: 1228, startPoint y: 629, endPoint x: 1219, endPoint y: 623, distance: 10.3
click at [1228, 629] on button "儲存並返回列表" at bounding box center [1210, 628] width 112 height 31
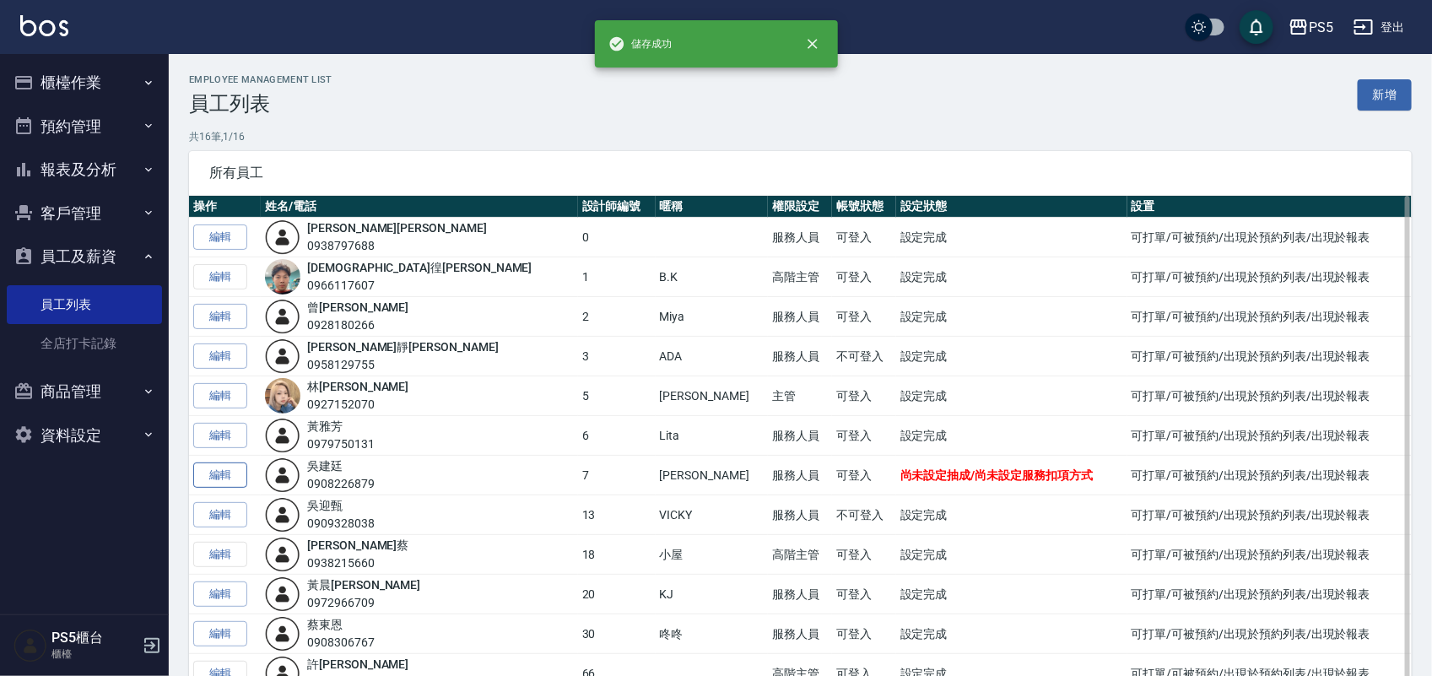
click at [222, 479] on link "編輯" at bounding box center [220, 475] width 54 height 26
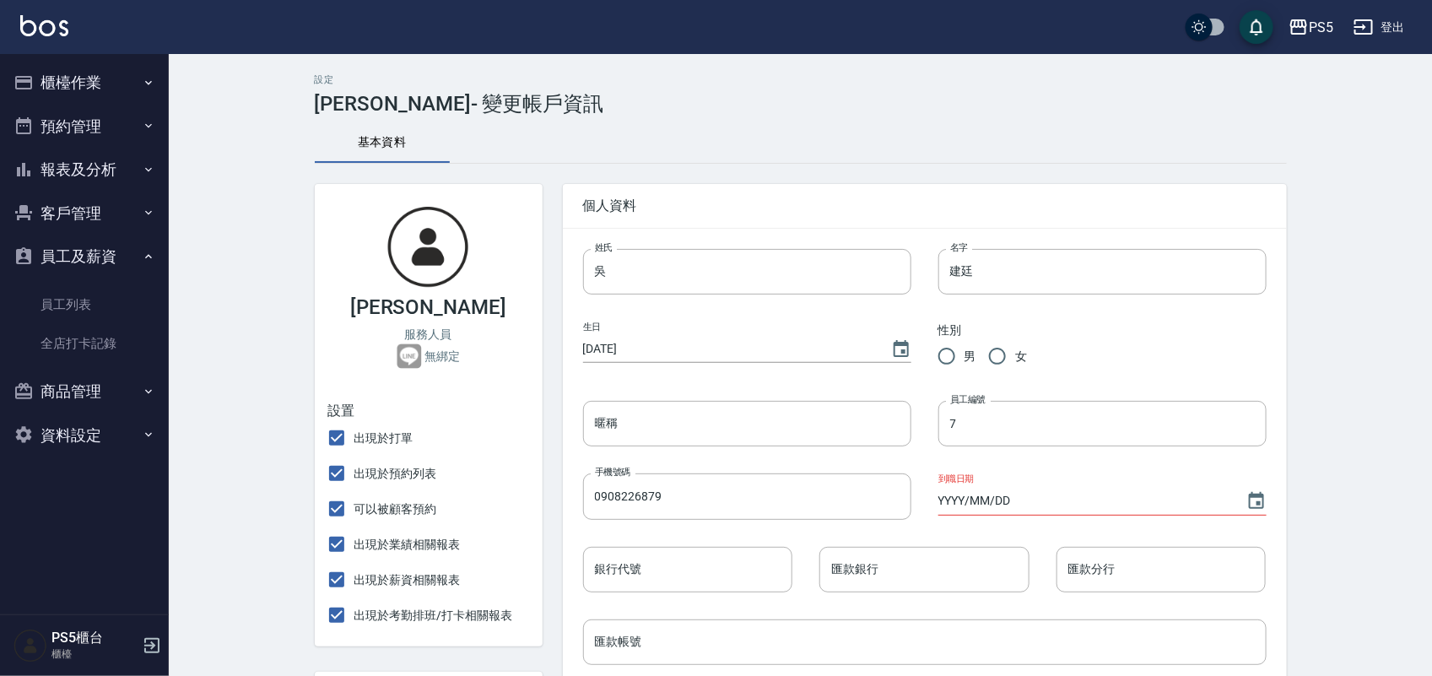
type input "Tim"
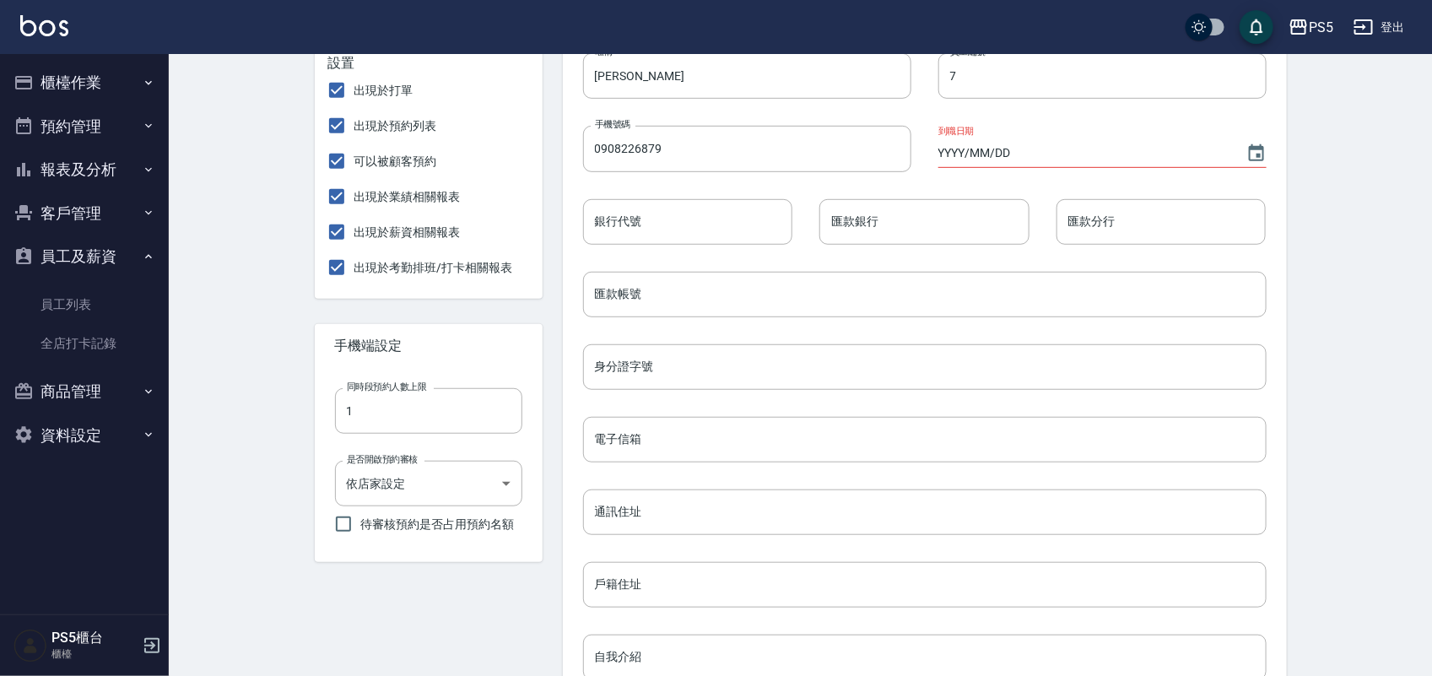
scroll to position [316, 0]
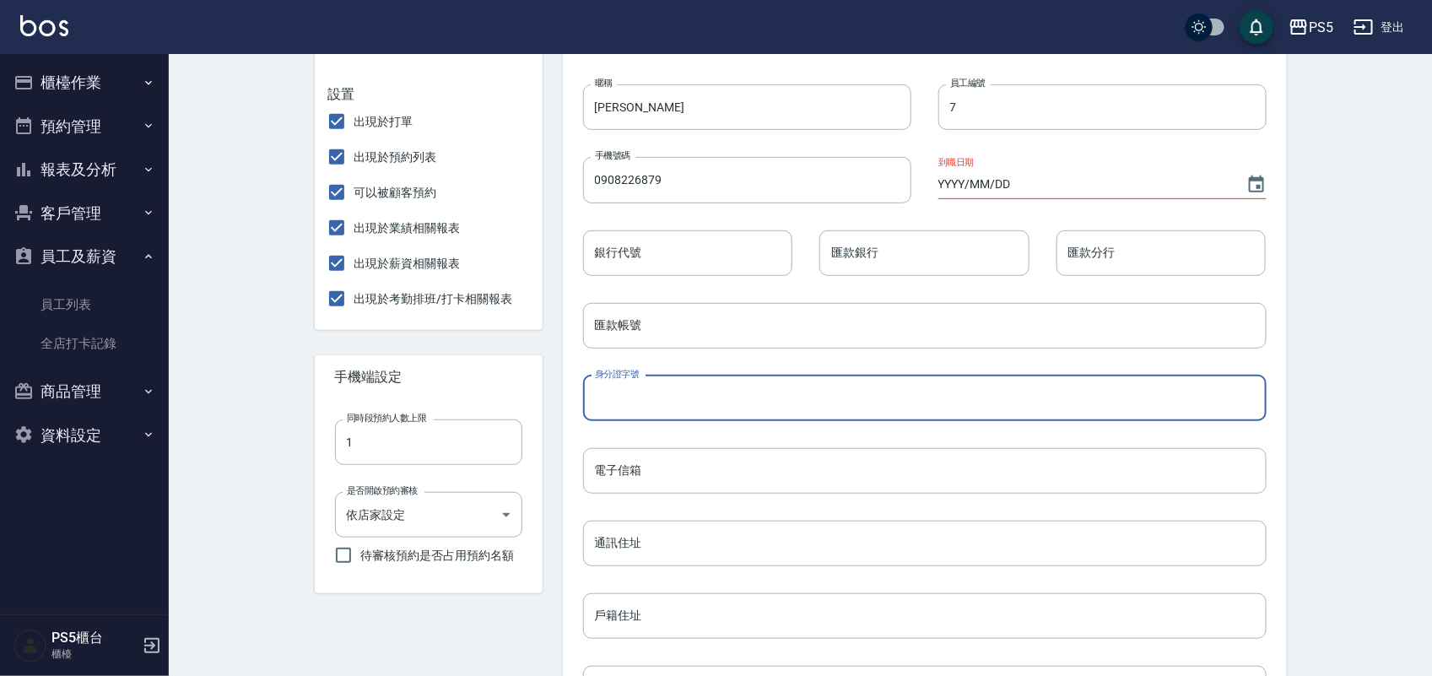
click at [640, 389] on input "身分證字號" at bounding box center [924, 398] width 683 height 46
type input "T124028487"
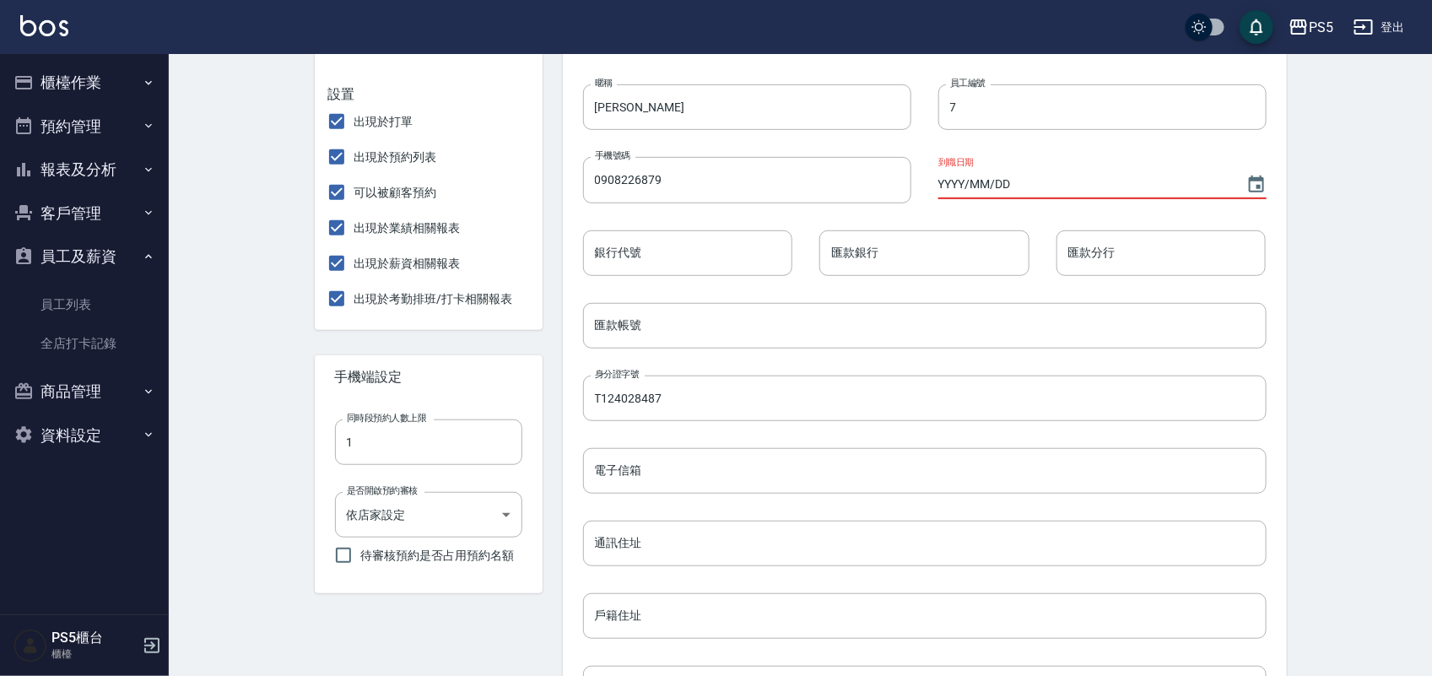
click at [967, 183] on input "YYYY/MM/DD" at bounding box center [1083, 184] width 291 height 28
type input "2015/08/16"
click at [692, 457] on input "電子信箱" at bounding box center [924, 471] width 683 height 46
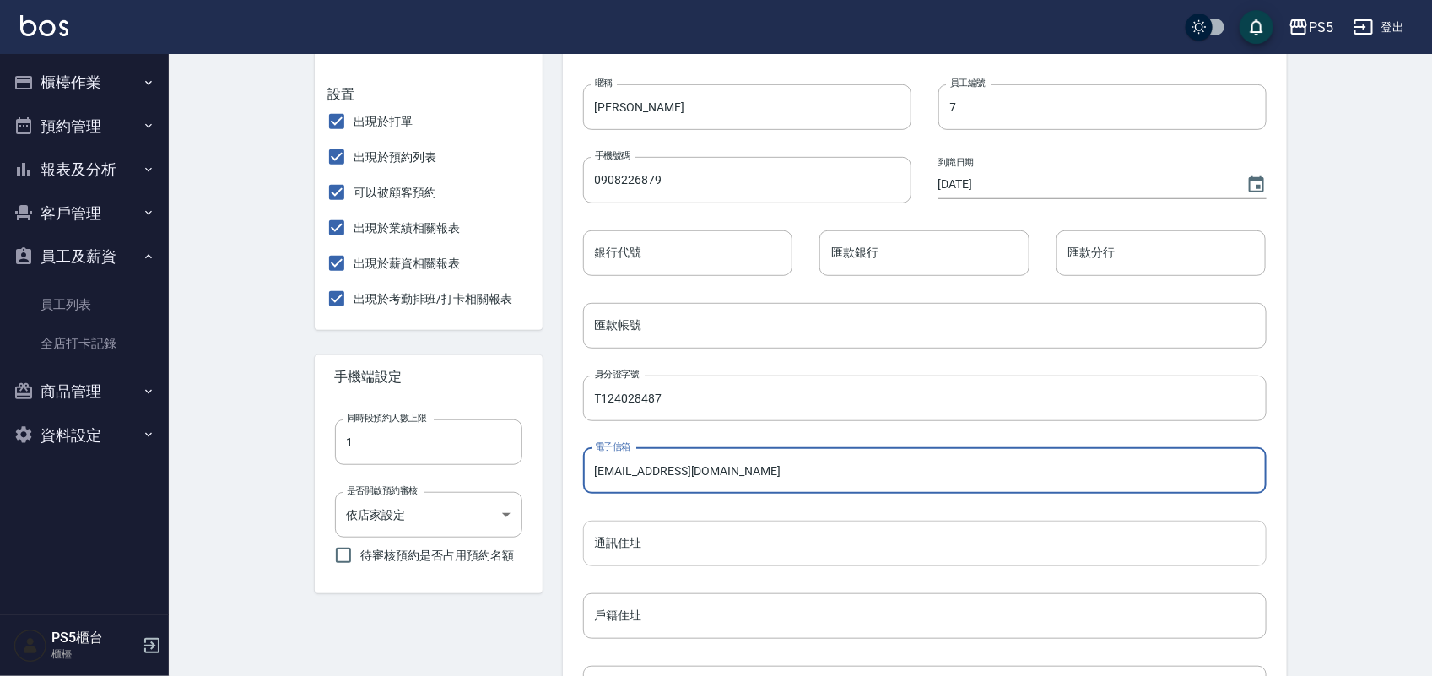
type input "jason19920704@gamil.com.tw"
click at [697, 528] on input "通訊住址" at bounding box center [924, 544] width 683 height 46
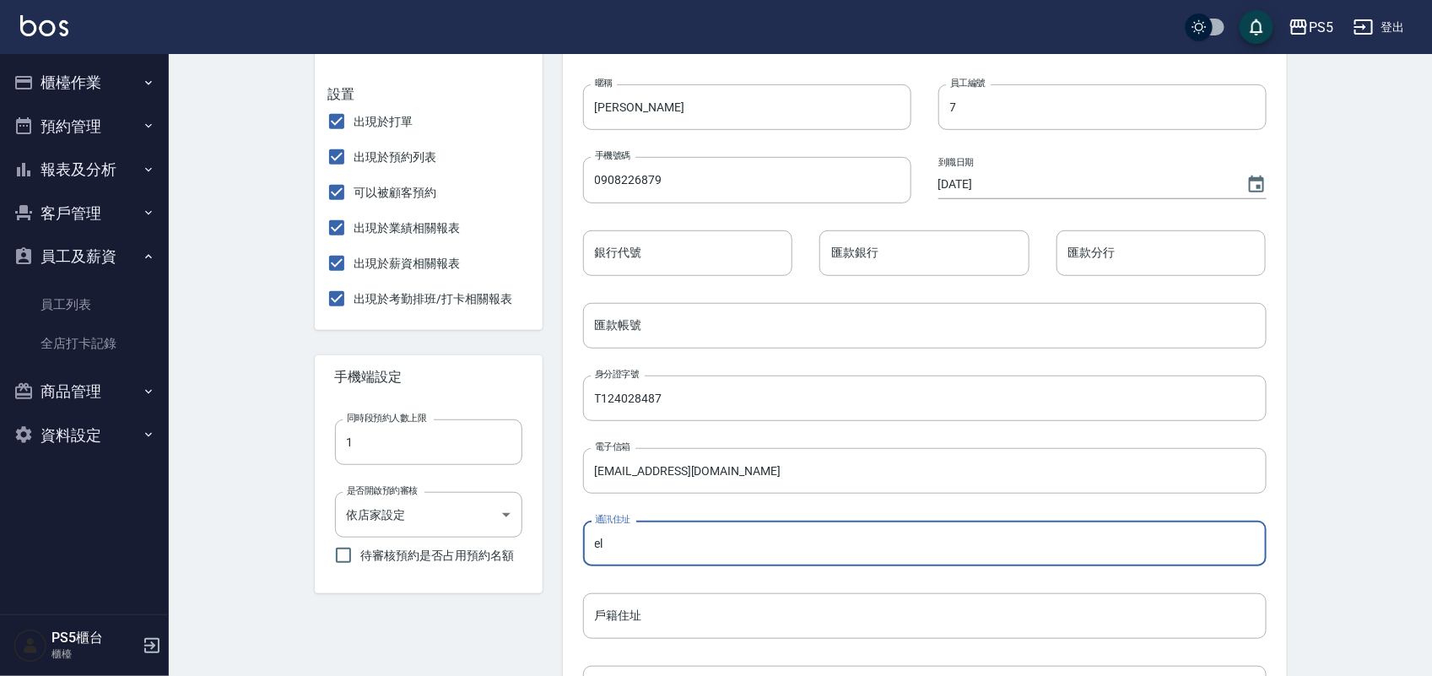
type input "e"
type input "雄"
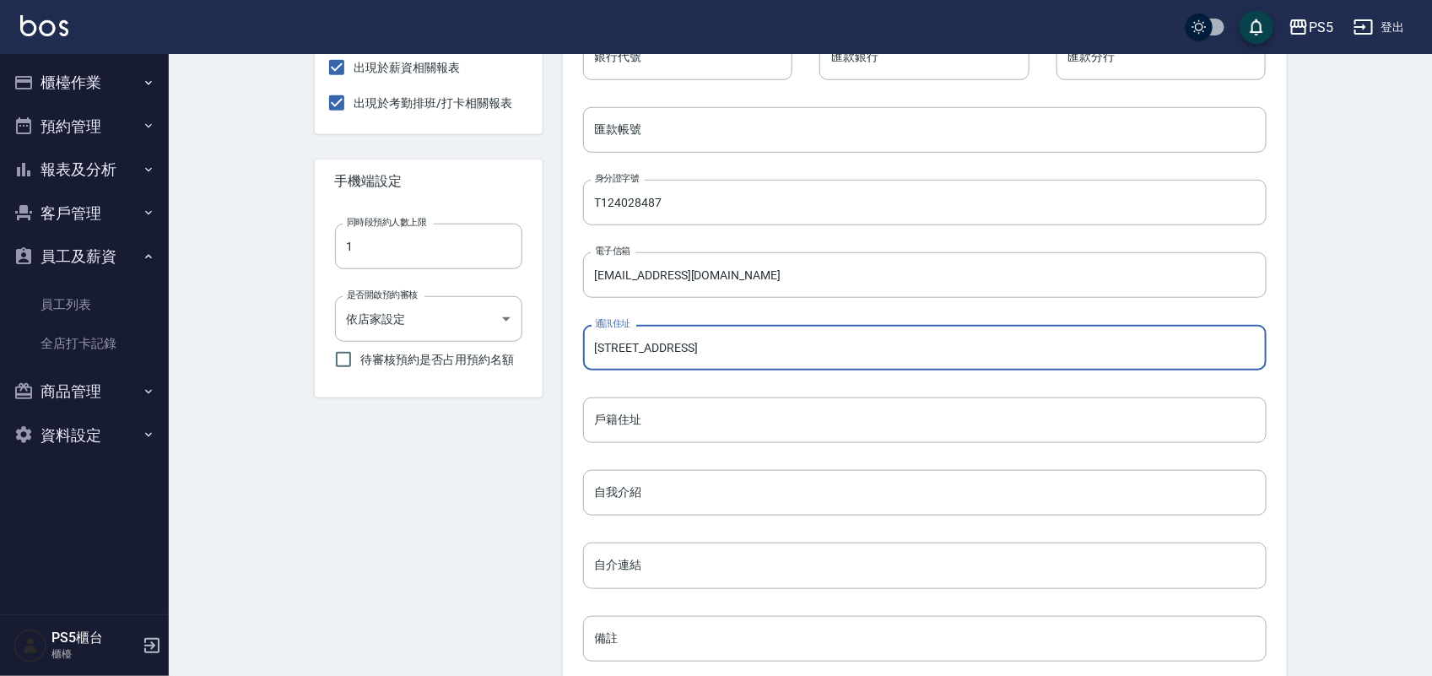
scroll to position [527, 0]
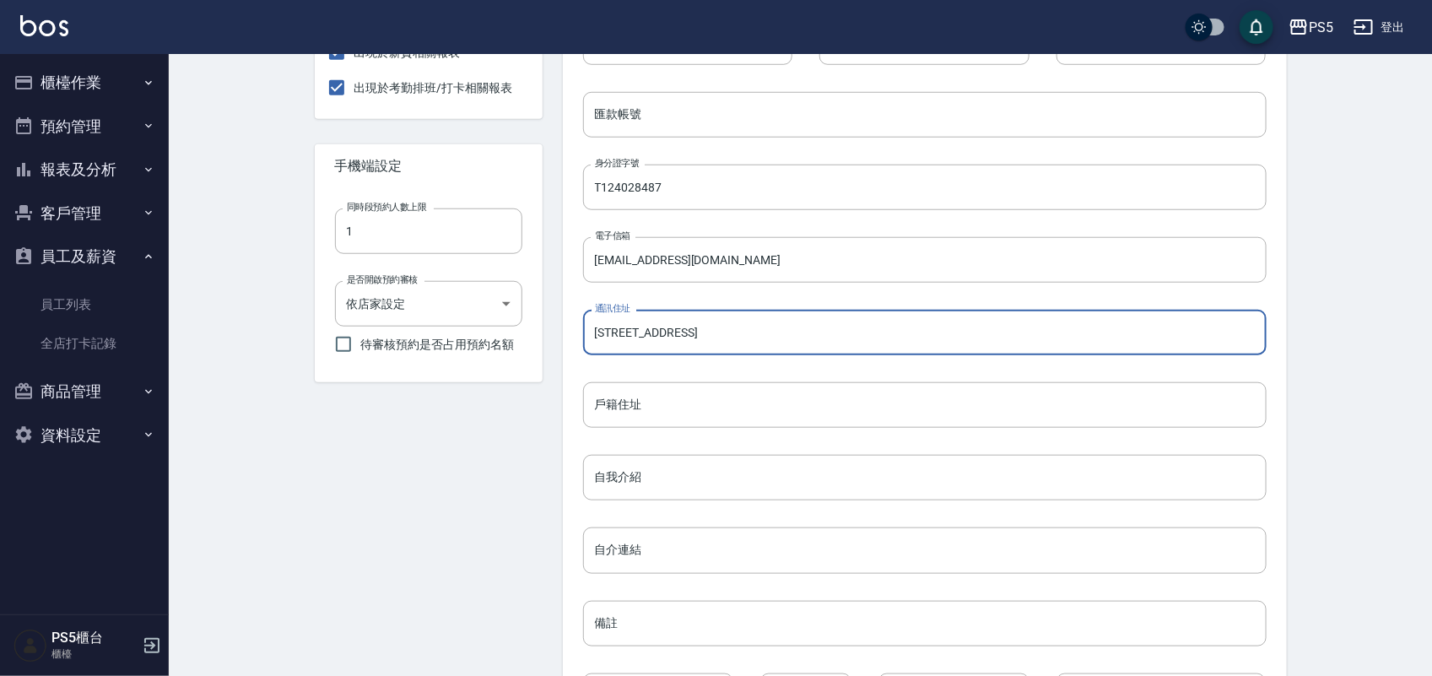
drag, startPoint x: 597, startPoint y: 332, endPoint x: 727, endPoint y: 333, distance: 130.0
click at [727, 333] on input "高雄市鳥松區德華街20號" at bounding box center [924, 333] width 683 height 46
type input "高雄市鳥松區德華街20號"
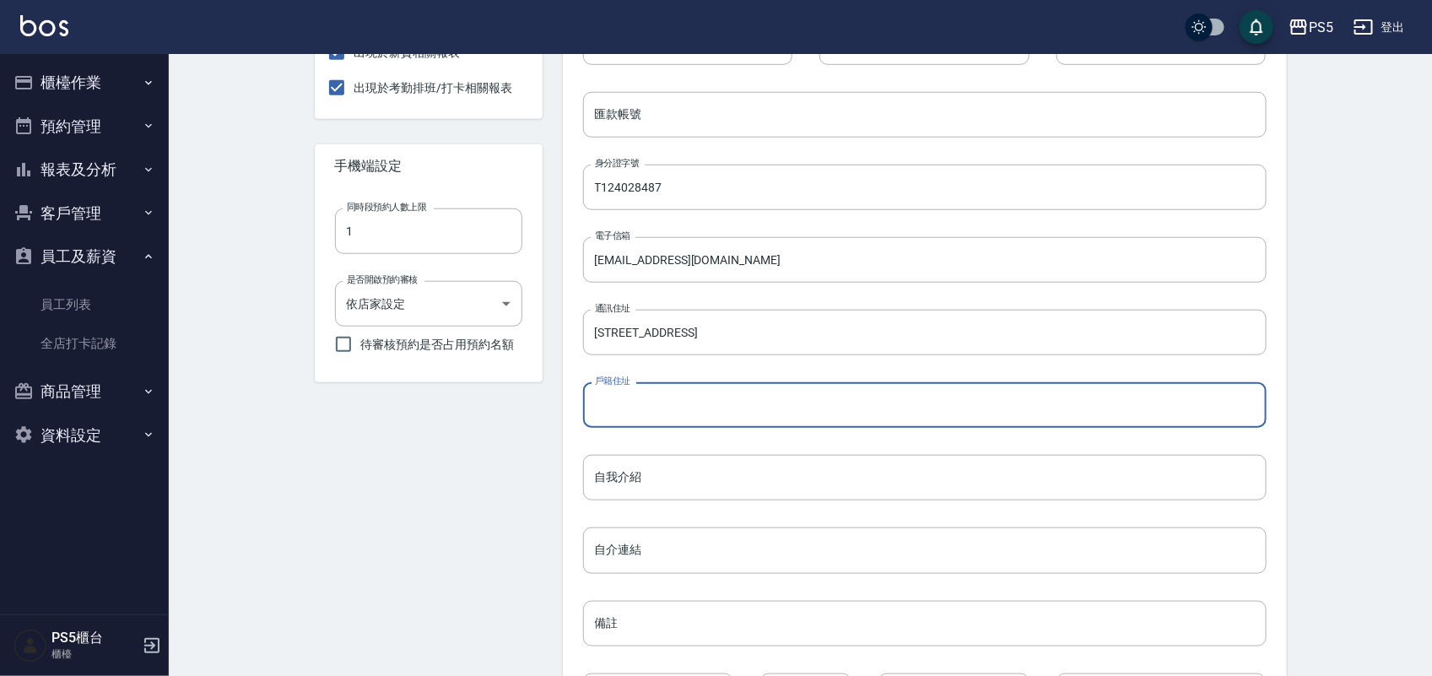
paste input "高雄市鳥松區德華街20號"
type input "高雄市鳥松區德華街20號"
click at [694, 460] on input "自我介紹" at bounding box center [924, 478] width 683 height 46
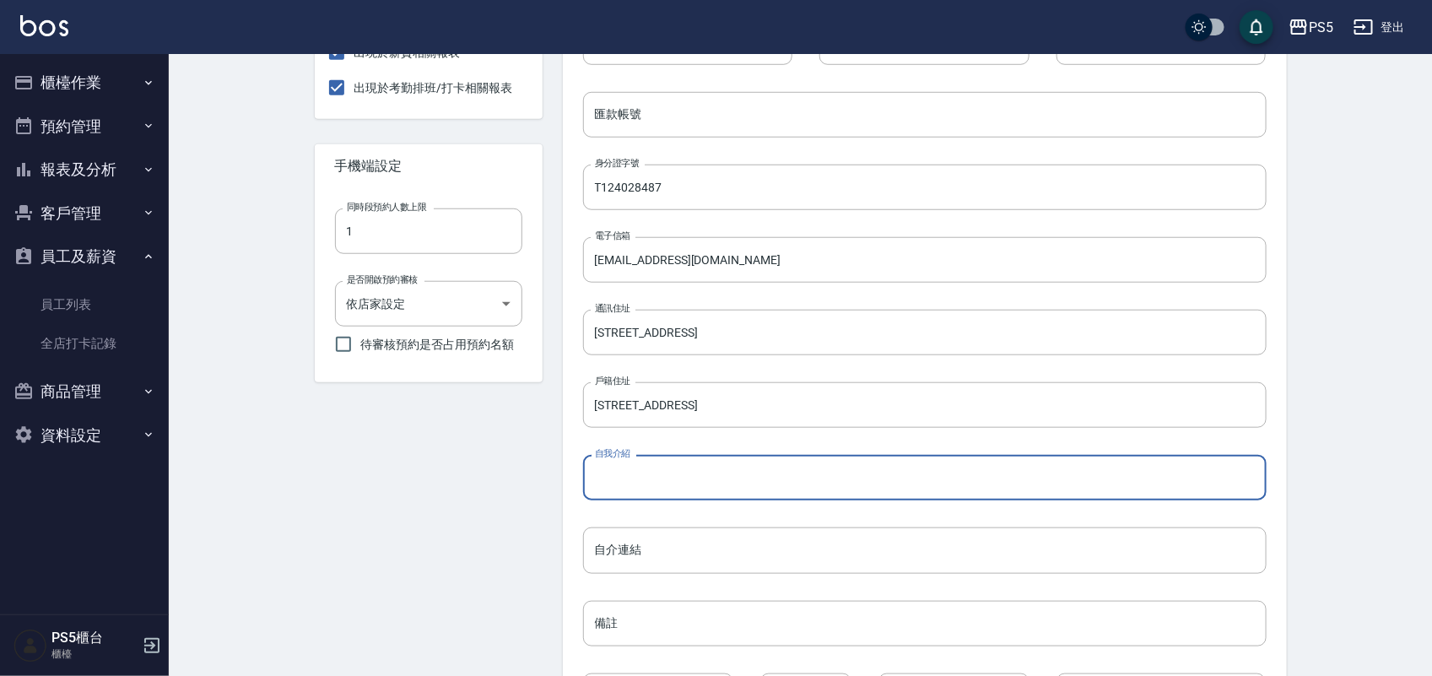
click at [511, 558] on div "吳建廷 服務人員 無綁定 設置 出現於打單 出現於預約列表 可以被顧客預約 出現於業績相關報表 出現於薪資相關報表 出現於考勤排班/打卡相關報表 手機端設定…" at bounding box center [418, 216] width 248 height 1161
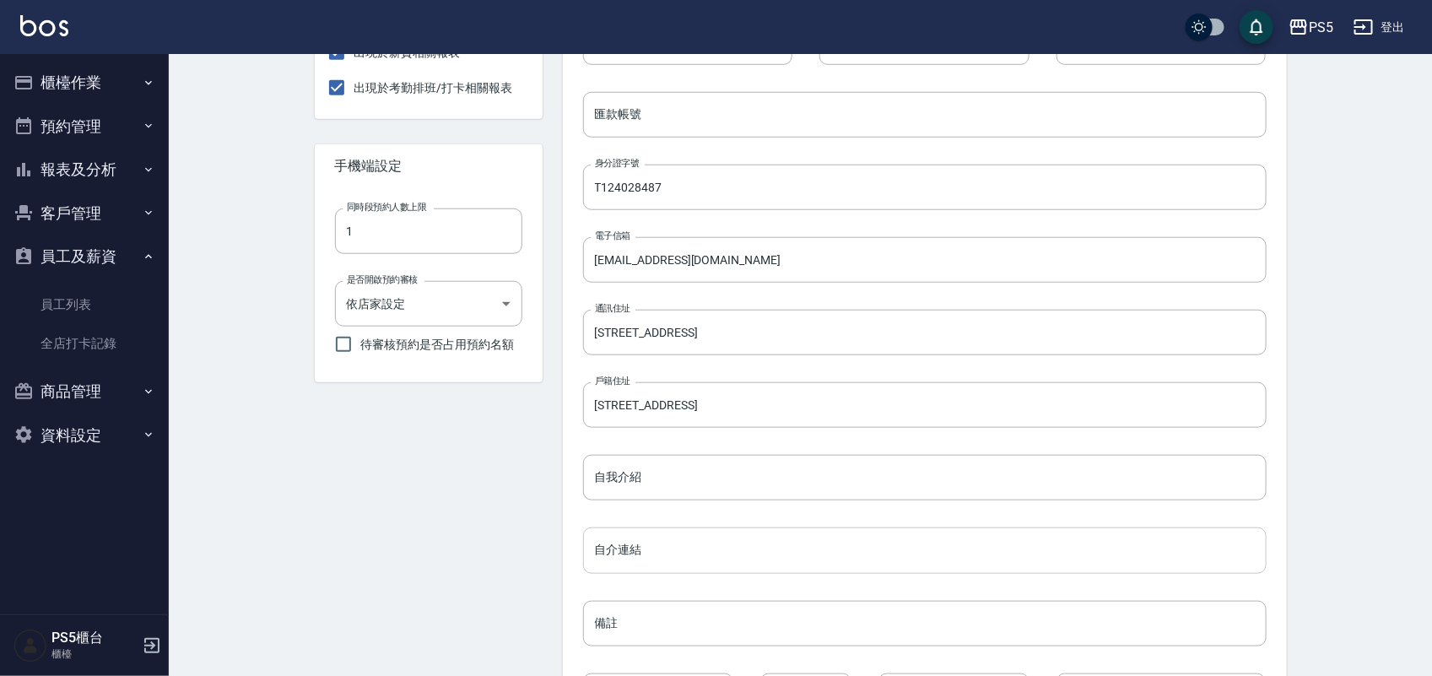
click at [633, 558] on input "自介連結" at bounding box center [924, 550] width 683 height 46
click at [543, 548] on div "個人資料 姓氏 吳 姓氏 名字 建廷 名字 生日 1970/01/01 性別 男 女 暱稱 Tim 暱稱 員工編號 7 員工編號 手機號碼 090822687…" at bounding box center [915, 216] width 744 height 1161
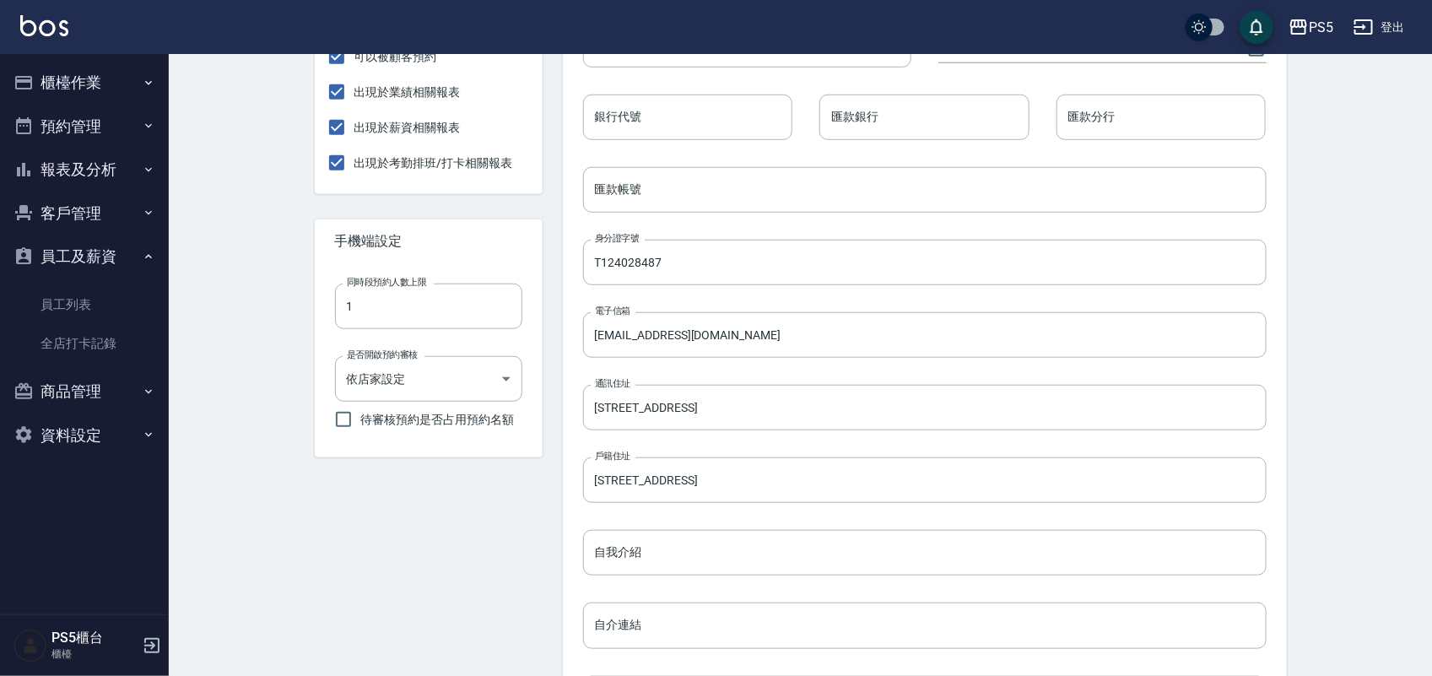
scroll to position [668, 0]
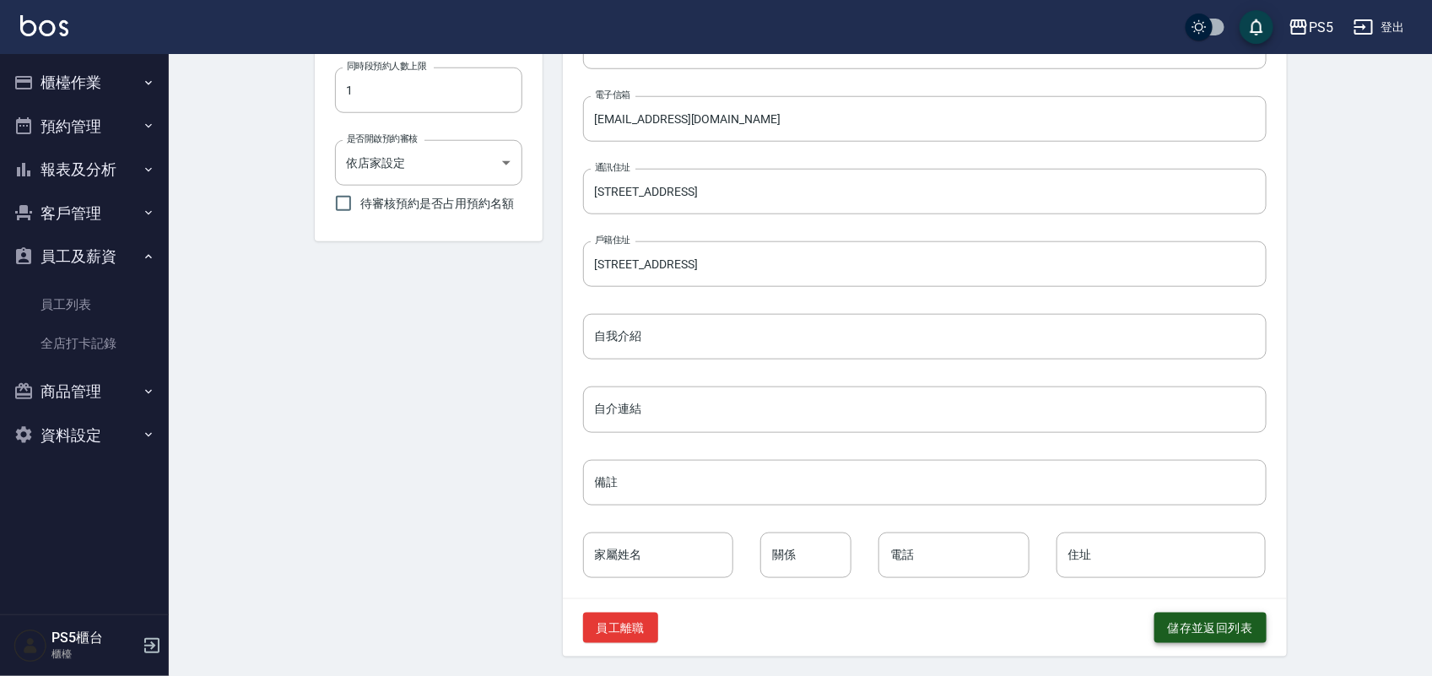
click at [1242, 629] on button "儲存並返回列表" at bounding box center [1210, 628] width 112 height 31
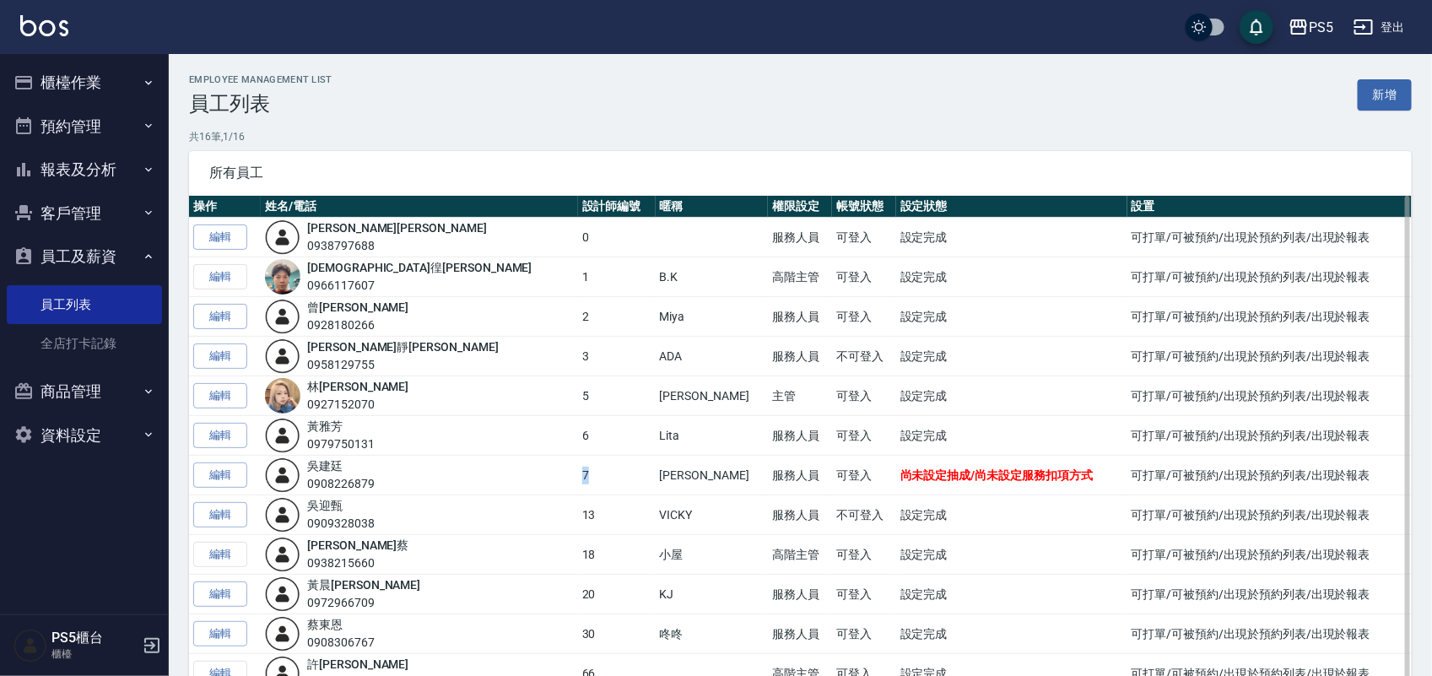
drag, startPoint x: 447, startPoint y: 473, endPoint x: 457, endPoint y: 474, distance: 10.3
click at [578, 474] on td "7" at bounding box center [617, 476] width 78 height 40
click at [601, 139] on p "共 16 筆, 1 / 16" at bounding box center [800, 136] width 1223 height 15
